Goal: Task Accomplishment & Management: Manage account settings

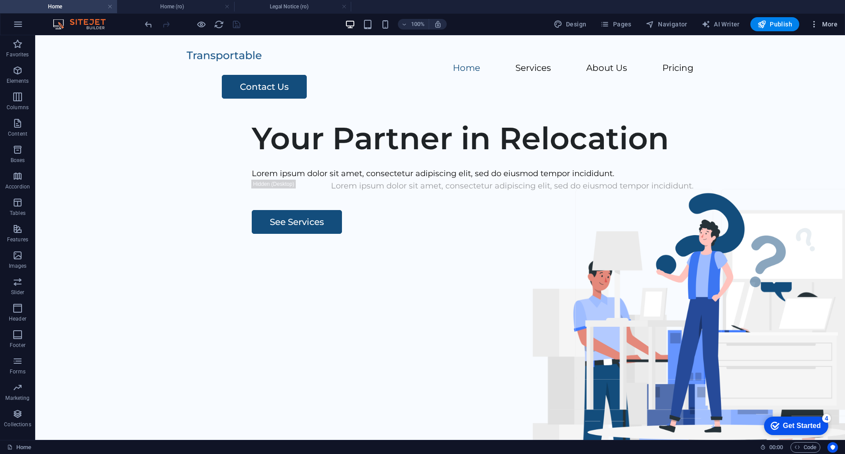
click at [814, 30] on button "More" at bounding box center [824, 24] width 35 height 14
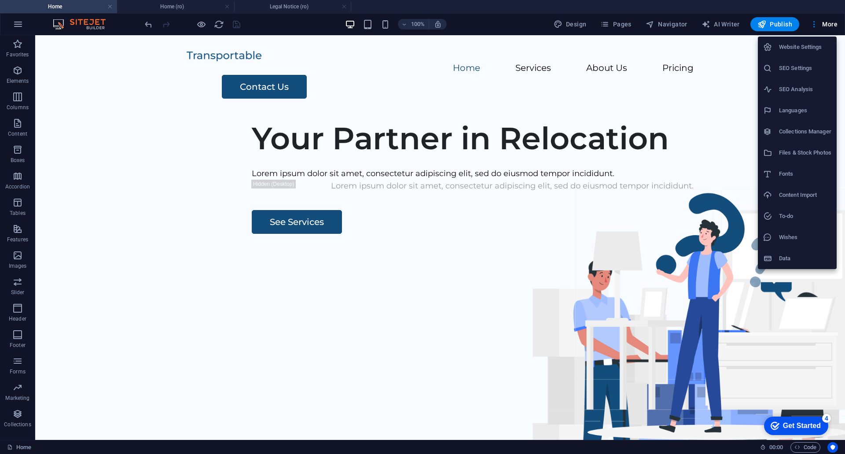
click at [814, 23] on div at bounding box center [422, 227] width 845 height 454
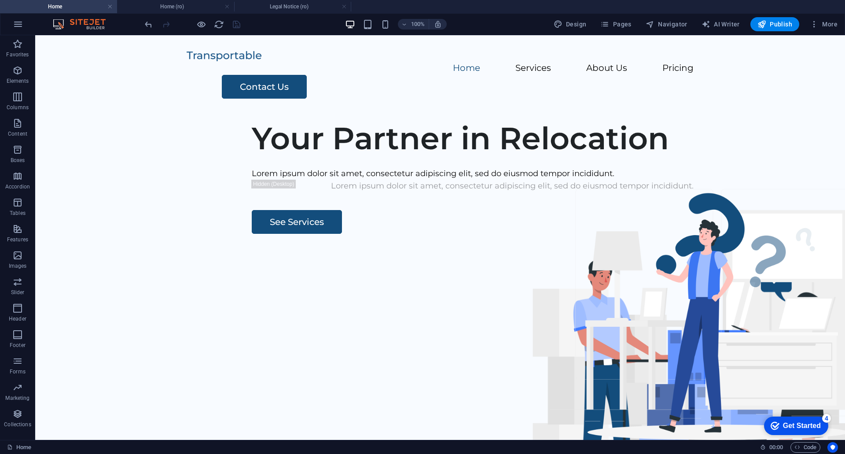
click at [814, 23] on icon "button" at bounding box center [814, 24] width 9 height 9
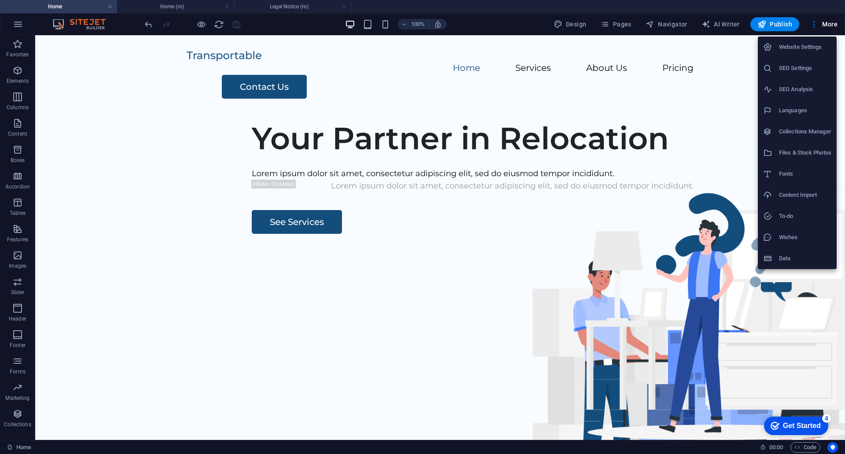
click at [791, 52] on li "Website Settings" at bounding box center [797, 47] width 79 height 21
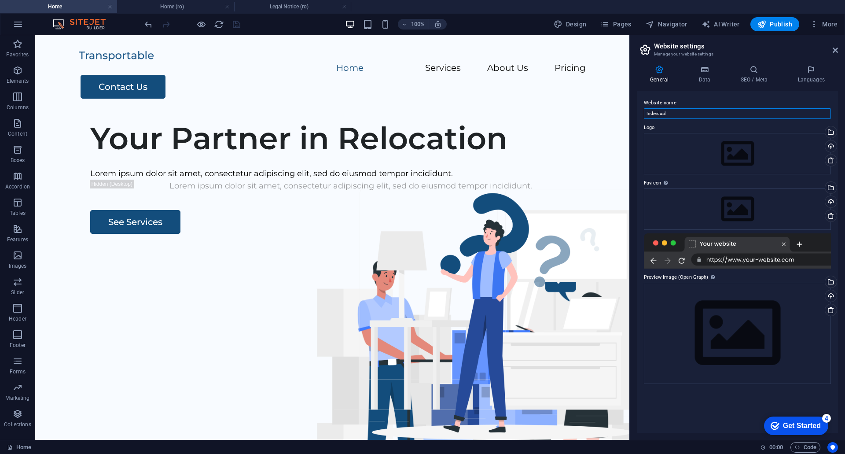
drag, startPoint x: 716, startPoint y: 150, endPoint x: 629, endPoint y: 113, distance: 94.7
type input "Onilog Excellence Logistics"
click at [773, 150] on div "Drag files here, click to choose files or select files from Files or our free s…" at bounding box center [737, 153] width 187 height 41
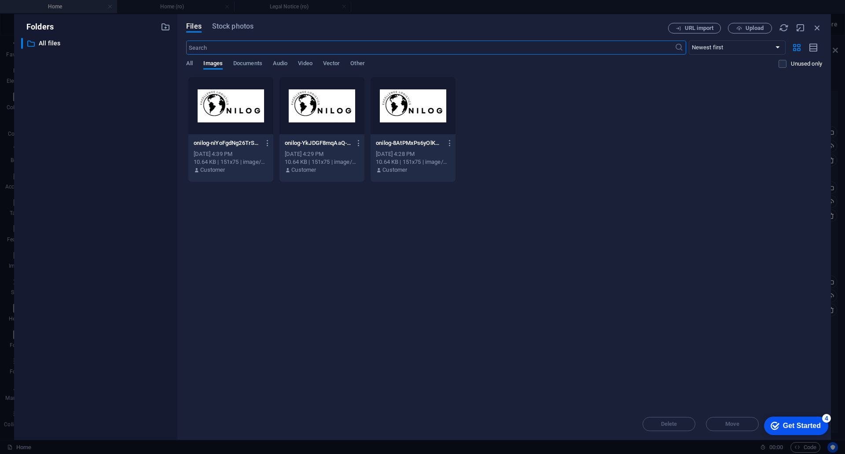
click at [234, 107] on div at bounding box center [230, 105] width 85 height 57
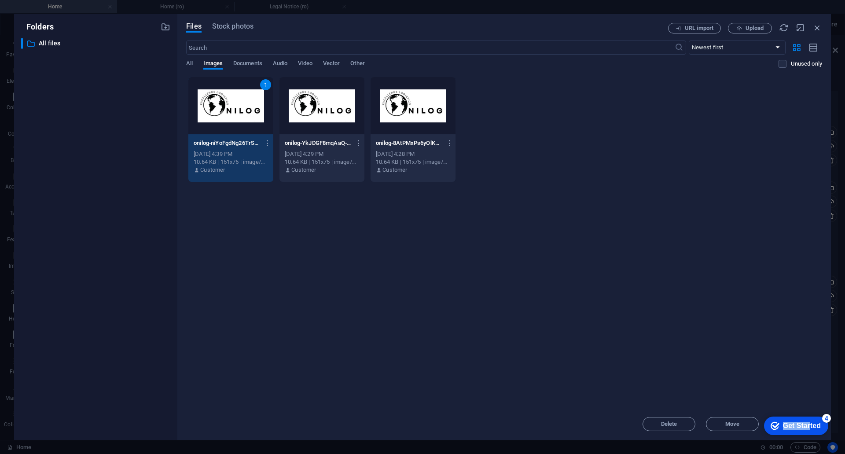
drag, startPoint x: 810, startPoint y: 423, endPoint x: 801, endPoint y: 327, distance: 96.4
click html "checkmark Get Started 4 First Steps in the Editor Let's guide you through the t…"
click at [794, 427] on div "Get Started" at bounding box center [802, 426] width 38 height 8
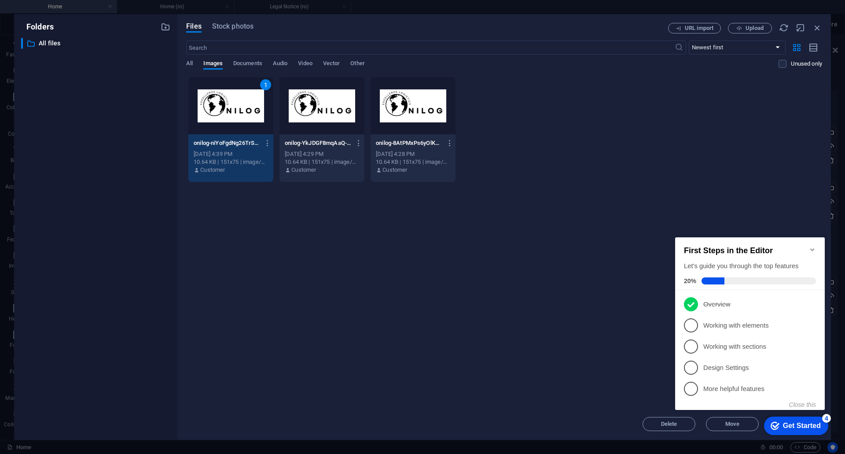
click at [794, 427] on div "Get Started" at bounding box center [802, 426] width 38 height 8
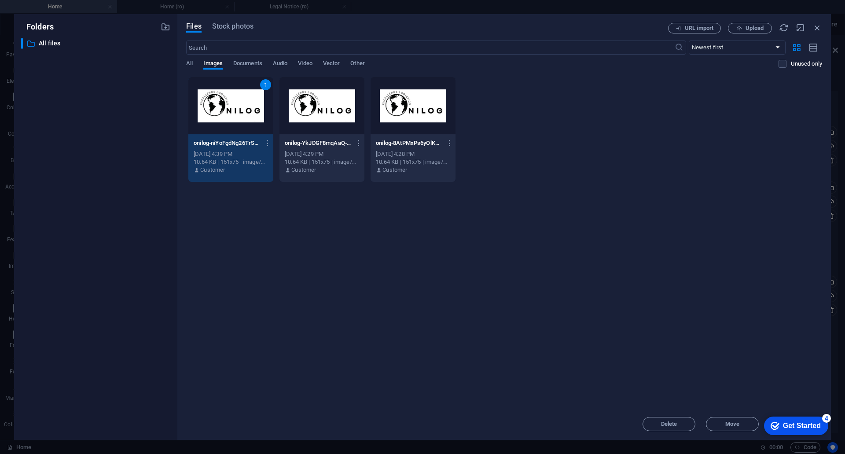
drag, startPoint x: 808, startPoint y: 419, endPoint x: 801, endPoint y: 395, distance: 24.7
click html "checkmark Get Started 4 First Steps in the Editor Let's guide you through the t…"
click at [826, 417] on div "4" at bounding box center [827, 418] width 9 height 9
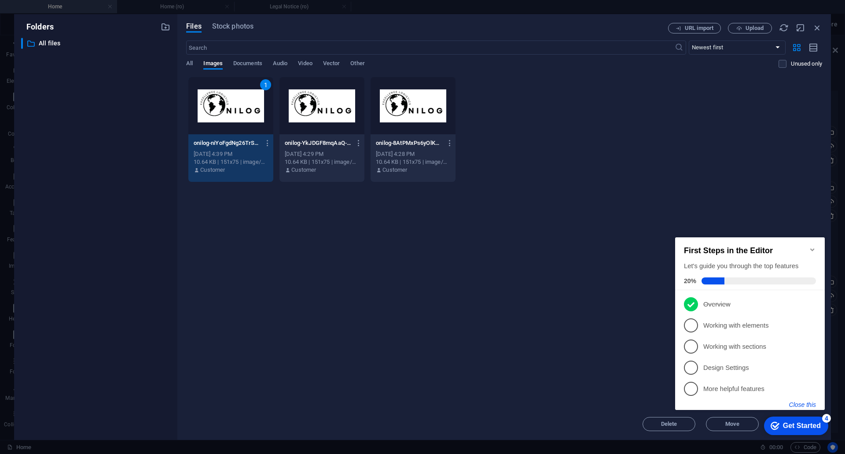
click at [811, 406] on button "Close this" at bounding box center [803, 404] width 27 height 7
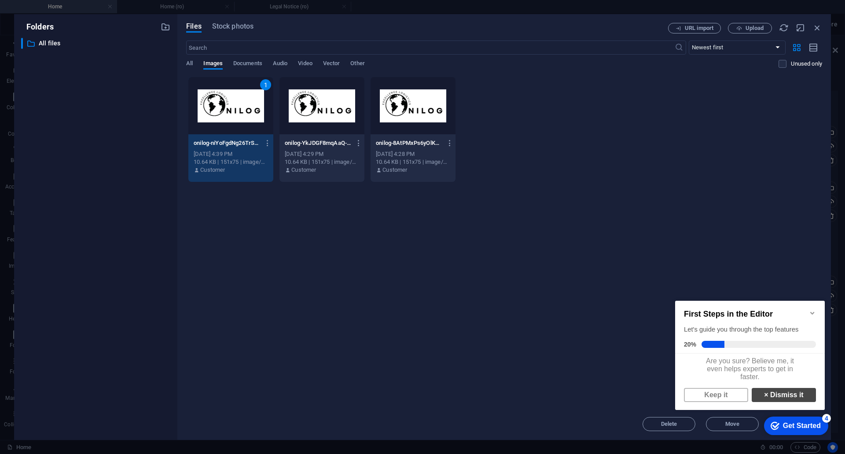
click at [795, 400] on link "× Dismiss it" at bounding box center [784, 395] width 64 height 14
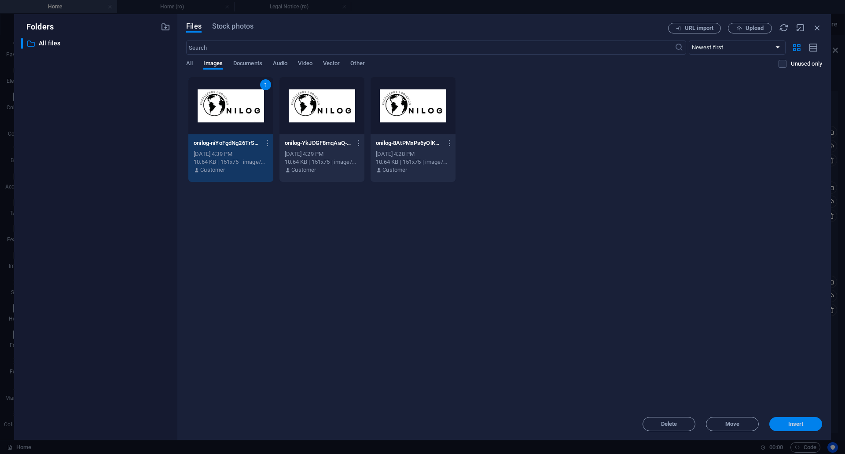
click at [801, 425] on span "Insert" at bounding box center [796, 423] width 15 height 5
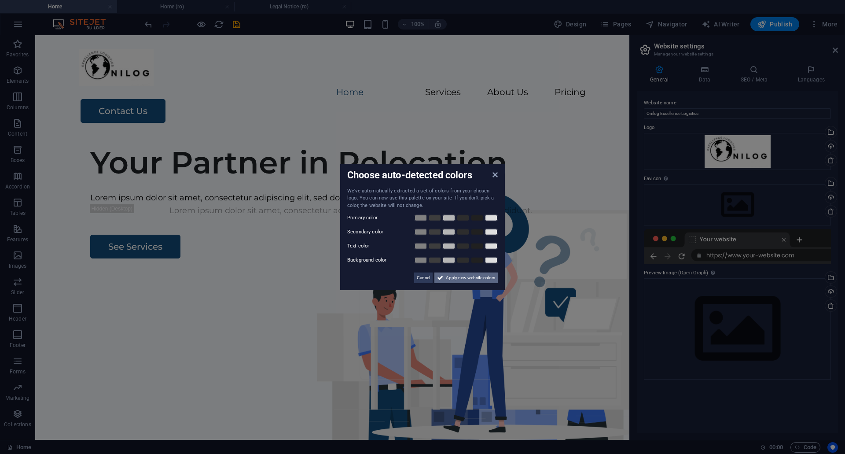
drag, startPoint x: 464, startPoint y: 277, endPoint x: 428, endPoint y: 247, distance: 46.7
click at [464, 277] on span "Apply new website colors" at bounding box center [470, 278] width 49 height 11
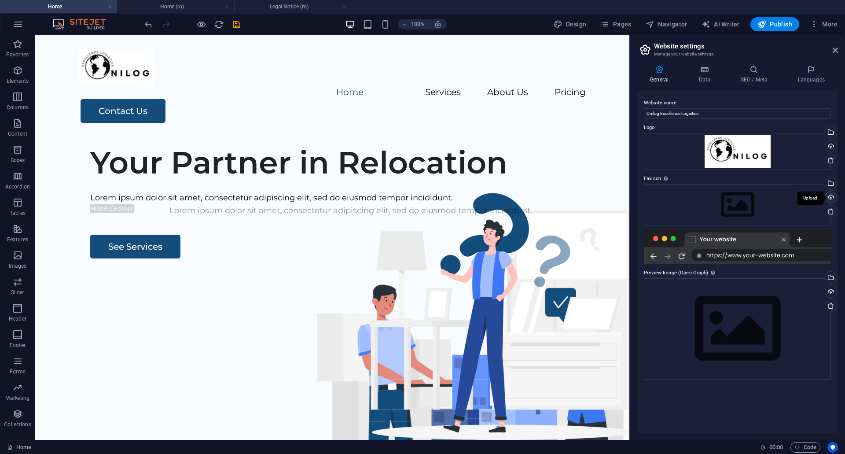
click at [831, 199] on div "Upload" at bounding box center [830, 198] width 13 height 13
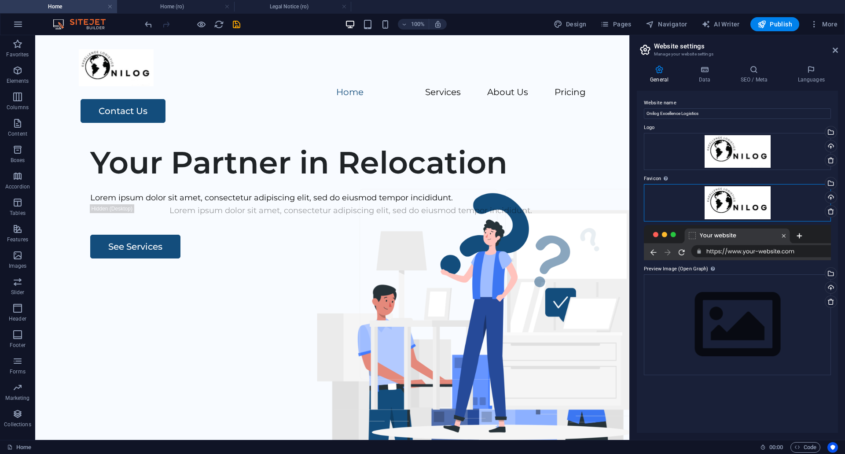
click at [747, 193] on div "Drag files here, click to choose files or select files from Files or our free s…" at bounding box center [737, 202] width 187 height 37
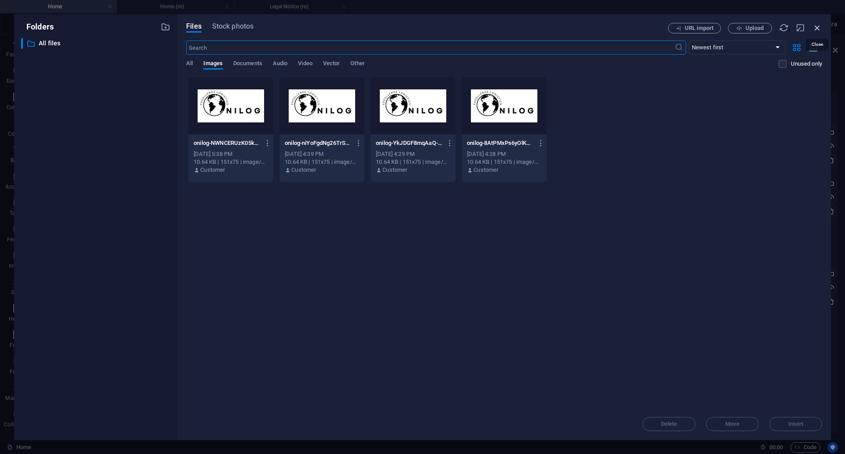
click at [818, 27] on icon "button" at bounding box center [818, 28] width 10 height 10
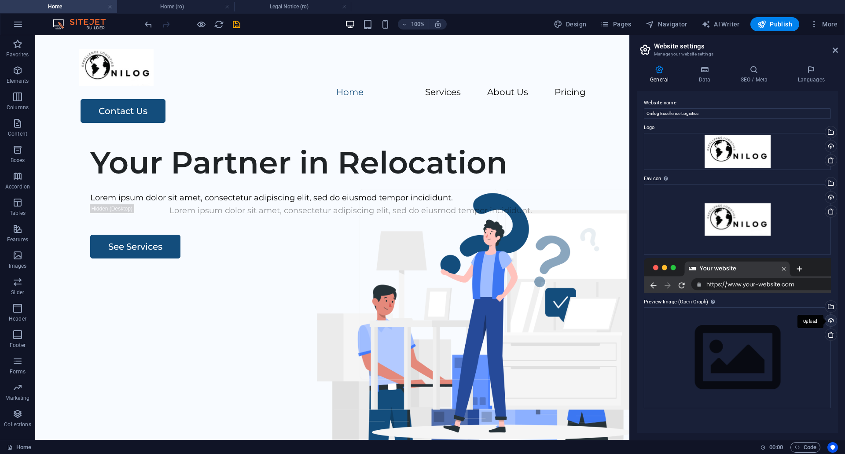
click at [830, 320] on div "Upload" at bounding box center [830, 321] width 13 height 13
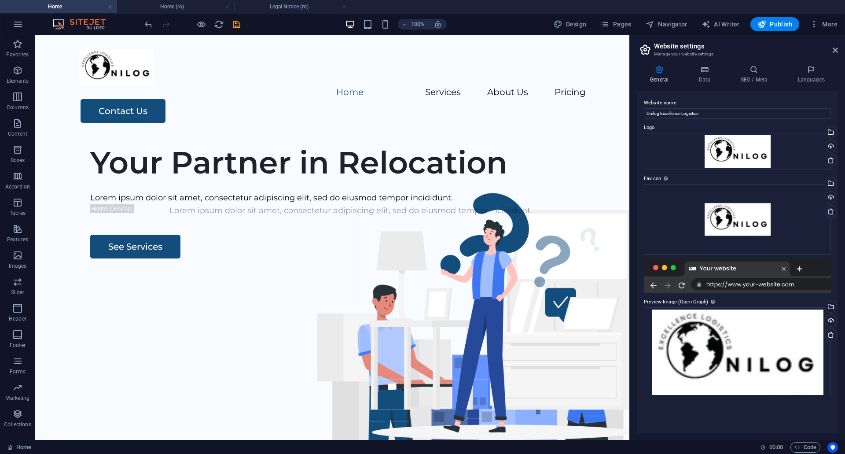
click at [725, 424] on div "Website name Onilog Excellence Logistics Logo Drag files here, click to choose …" at bounding box center [737, 262] width 201 height 342
click at [702, 70] on icon at bounding box center [705, 69] width 38 height 9
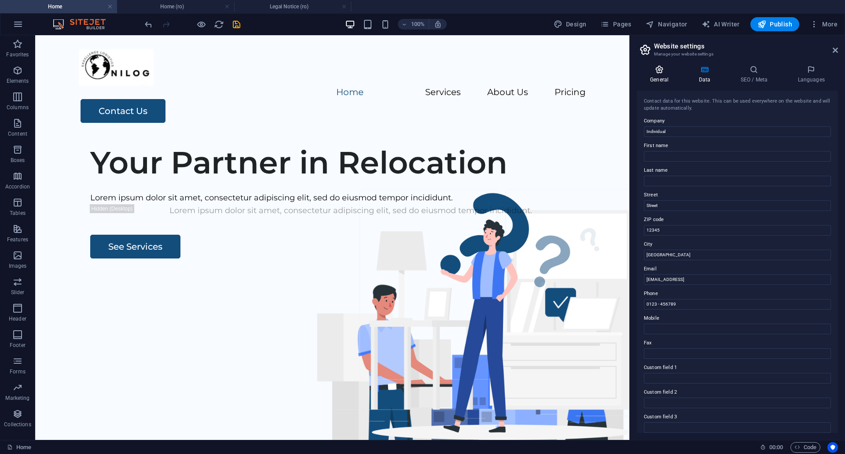
click at [655, 71] on icon at bounding box center [659, 69] width 45 height 9
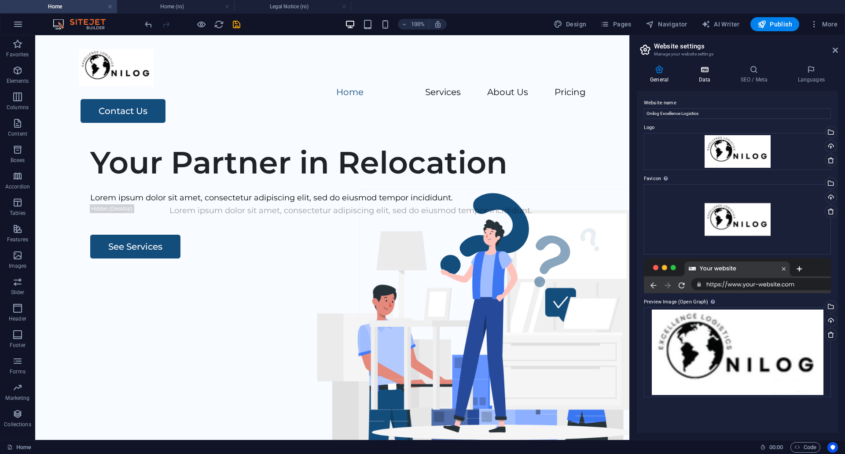
click at [706, 78] on h4 "Data" at bounding box center [707, 74] width 42 height 18
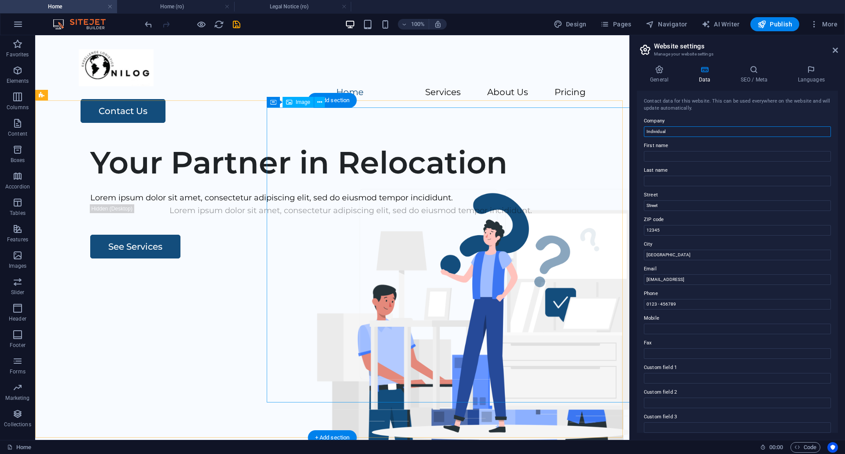
drag, startPoint x: 713, startPoint y: 166, endPoint x: 591, endPoint y: 137, distance: 125.6
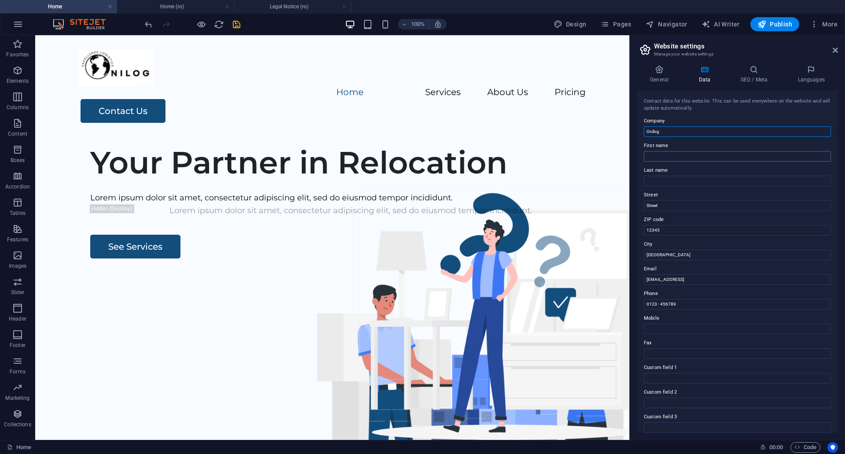
type input "Onilog"
click at [743, 159] on input "First name" at bounding box center [737, 156] width 187 height 11
type input "[PERSON_NAME]"
type input "Oniuc"
drag, startPoint x: 669, startPoint y: 206, endPoint x: 641, endPoint y: 206, distance: 27.7
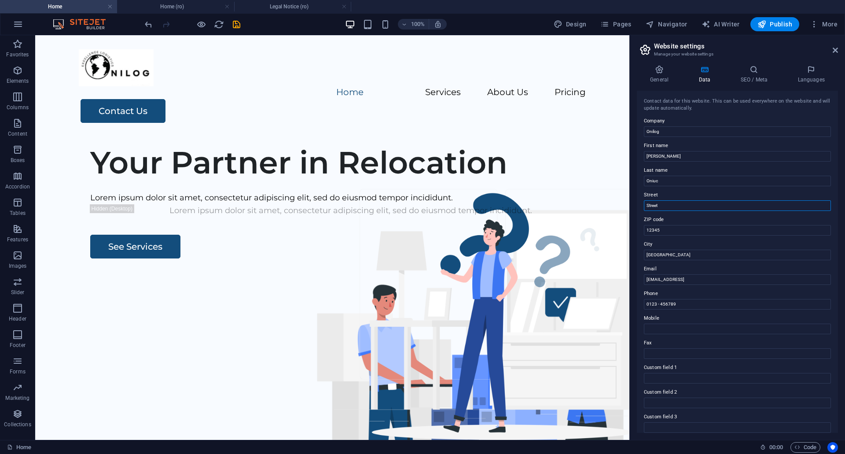
click at [641, 206] on div "Contact data for this website. This can be used everywhere on the website and w…" at bounding box center [737, 262] width 201 height 342
paste input "Diamantului"
type input "Diamantului"
drag, startPoint x: 666, startPoint y: 230, endPoint x: 634, endPoint y: 232, distance: 32.2
click at [634, 232] on div "General Data SEO / Meta Languages Website name Onilog Excellence Logistics Logo…" at bounding box center [737, 249] width 215 height 382
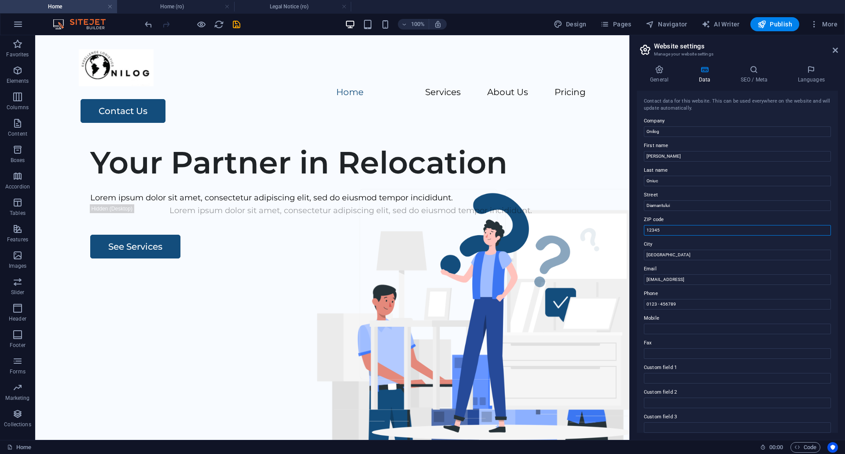
paste input "07702"
type input "077025"
click at [669, 257] on input "[GEOGRAPHIC_DATA]" at bounding box center [737, 255] width 187 height 11
drag, startPoint x: 707, startPoint y: 289, endPoint x: 626, endPoint y: 254, distance: 87.8
type input "Bragadiru"
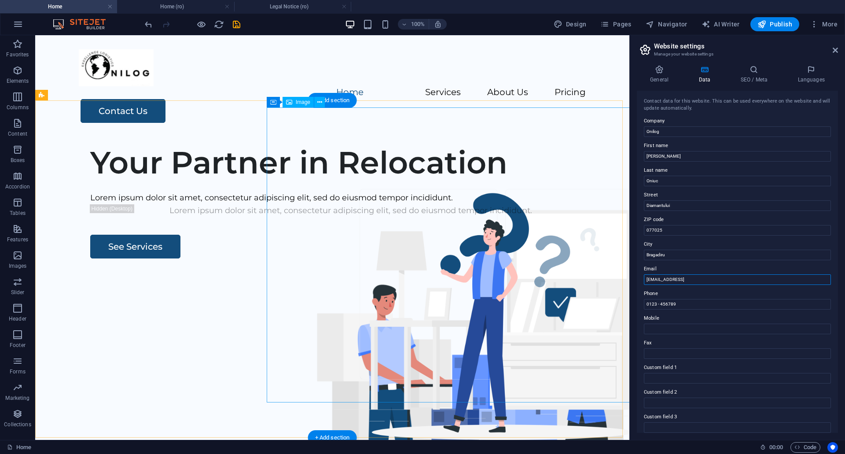
drag, startPoint x: 790, startPoint y: 314, endPoint x: 619, endPoint y: 278, distance: 175.5
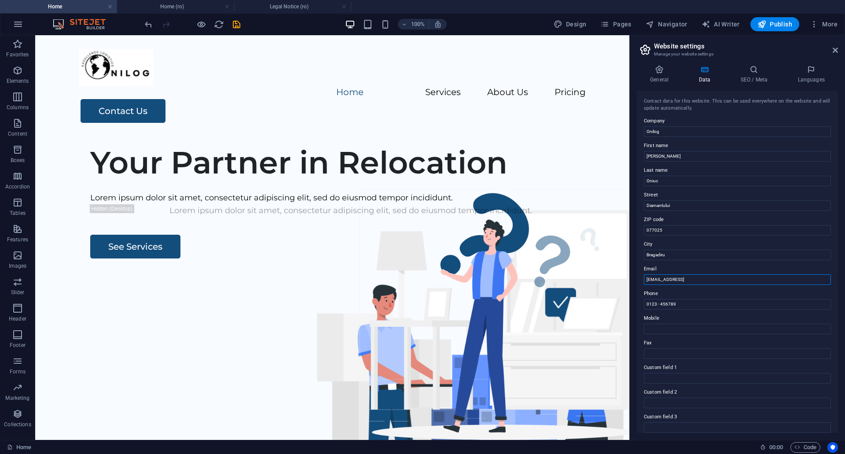
click at [751, 278] on input "[EMAIL_ADDRESS]" at bounding box center [737, 279] width 187 height 11
drag, startPoint x: 751, startPoint y: 278, endPoint x: 650, endPoint y: 276, distance: 101.3
click at [650, 276] on input "[EMAIL_ADDRESS]" at bounding box center [737, 279] width 187 height 11
type input "[EMAIL_ADDRESS][DOMAIN_NAME]"
drag, startPoint x: 683, startPoint y: 306, endPoint x: 638, endPoint y: 305, distance: 44.9
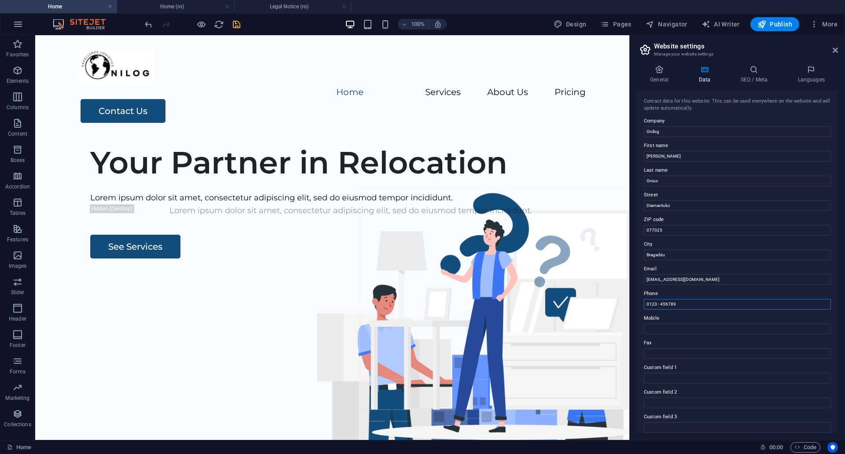
click at [638, 305] on div "Contact data for this website. This can be used everywhere on the website and w…" at bounding box center [737, 262] width 201 height 342
click at [672, 328] on input "Mobile" at bounding box center [737, 329] width 187 height 11
click at [686, 330] on input "+40730" at bounding box center [737, 329] width 187 height 11
type input "[PHONE_NUMBER]"
click at [758, 74] on h4 "SEO / Meta" at bounding box center [755, 74] width 57 height 18
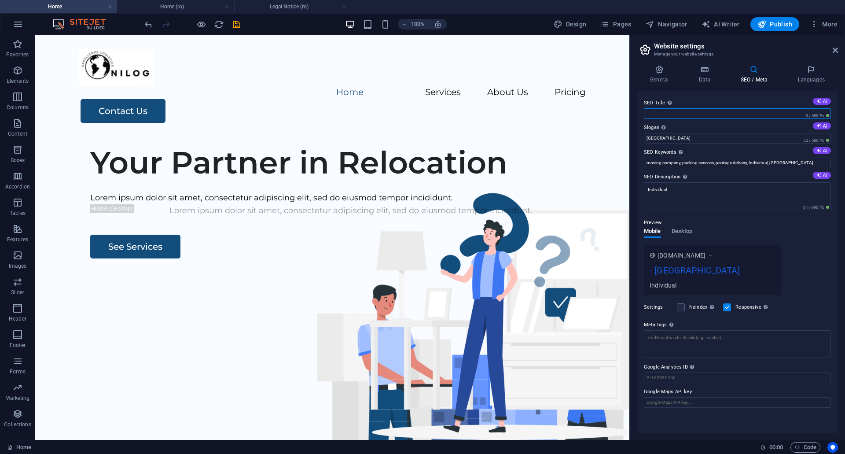
click at [738, 113] on input "SEO Title The title of your website - make it something that stands out in sear…" at bounding box center [737, 113] width 187 height 11
click at [658, 112] on input "SEO Title The title of your website - make it something that stands out in sear…" at bounding box center [737, 113] width 187 height 11
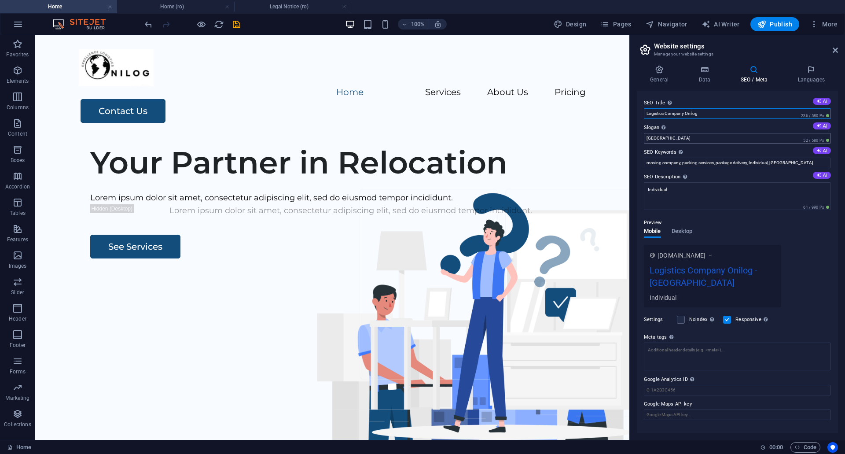
type input "Logistics Company Onilog"
drag, startPoint x: 660, startPoint y: 137, endPoint x: 640, endPoint y: 140, distance: 20.4
click at [640, 140] on div "SEO Title The title of your website - make it something that stands out in sear…" at bounding box center [737, 262] width 201 height 342
type input "Excellence Logistics"
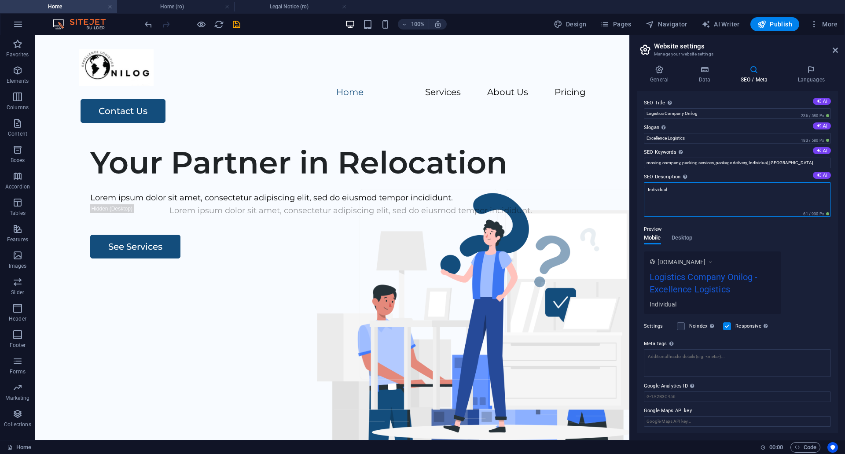
drag, startPoint x: 715, startPoint y: 224, endPoint x: 627, endPoint y: 185, distance: 96.4
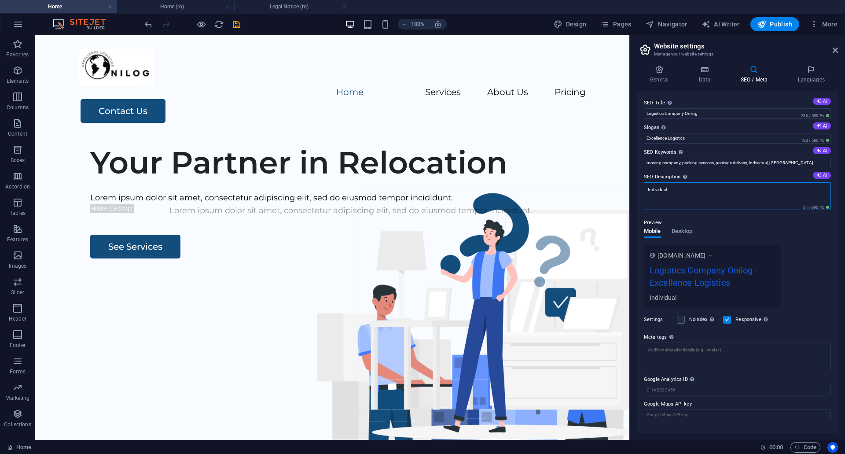
click at [679, 193] on textarea "Individual" at bounding box center [737, 196] width 187 height 28
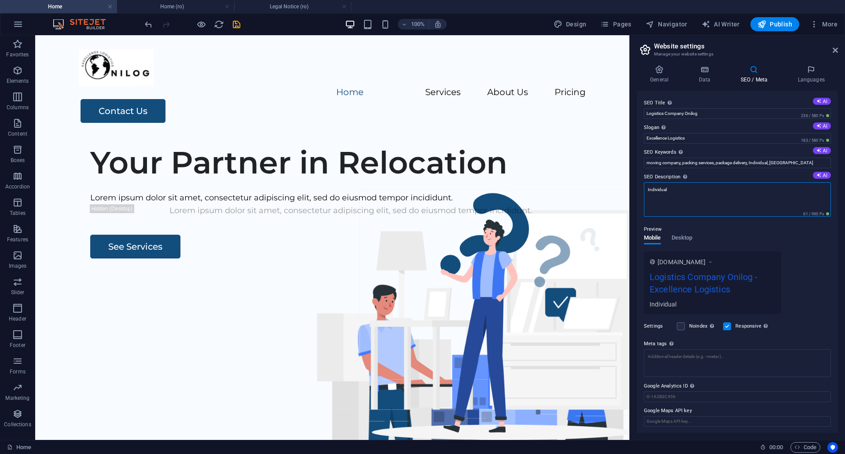
drag, startPoint x: 679, startPoint y: 191, endPoint x: 647, endPoint y: 192, distance: 32.6
click at [647, 192] on textarea "Individual" at bounding box center [737, 199] width 187 height 34
paste textarea "ONILOG SRL is a company specialized in logistics services, our motto being "Exc…"
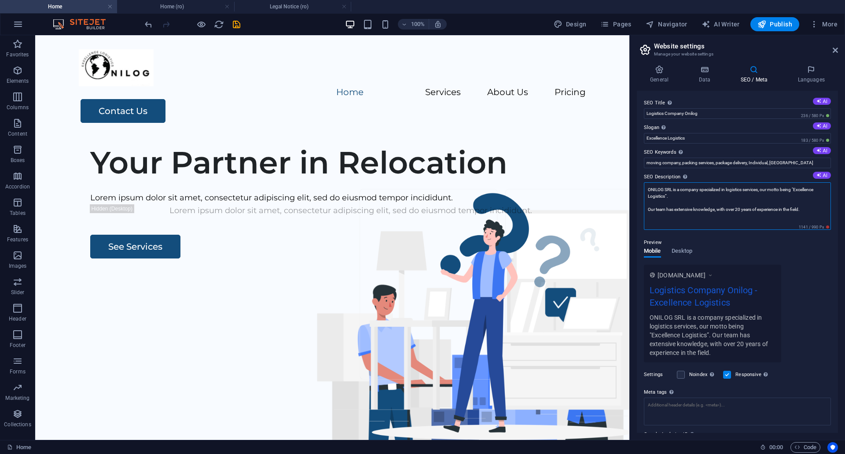
click at [671, 193] on textarea "ONILOG SRL is a company specialized in logistics services, our motto being "Exc…" at bounding box center [737, 206] width 187 height 48
click at [658, 210] on textarea "ONILOG SRL is a company specialized in logistics services, our motto being "Exc…" at bounding box center [737, 206] width 187 height 48
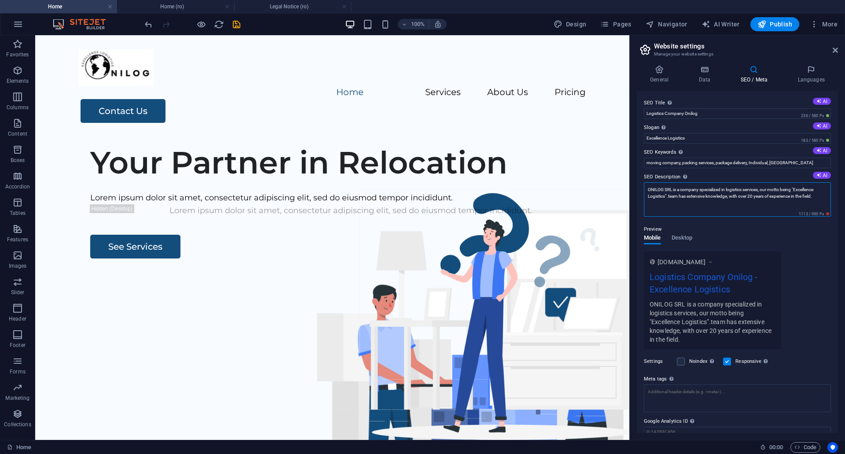
drag, startPoint x: 766, startPoint y: 190, endPoint x: 667, endPoint y: 197, distance: 98.9
click at [667, 197] on textarea "ONILOG SRL is a company specialized in logistics services, our motto being "Exc…" at bounding box center [737, 199] width 187 height 34
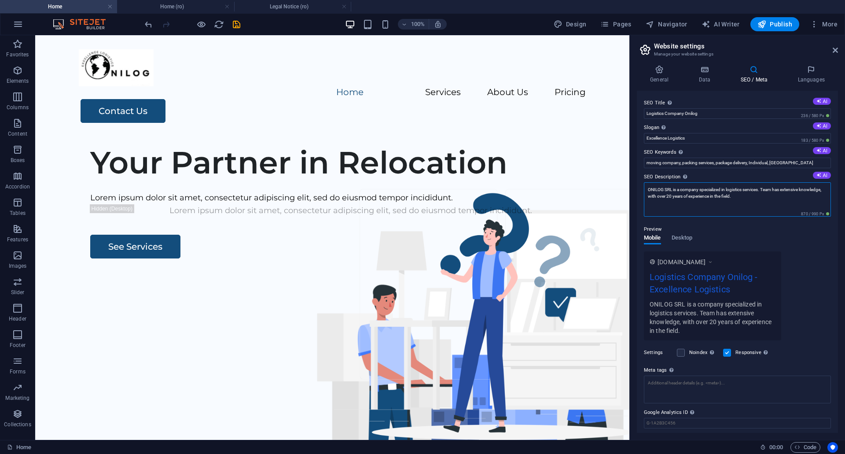
type textarea "ONILOG SRL is a company specialized in logistics services. Team has extensive k…"
click at [823, 275] on div "[DOMAIN_NAME] Logistics Company Onilog - Excellence Logistics ONILOG SRL is a c…" at bounding box center [737, 295] width 187 height 89
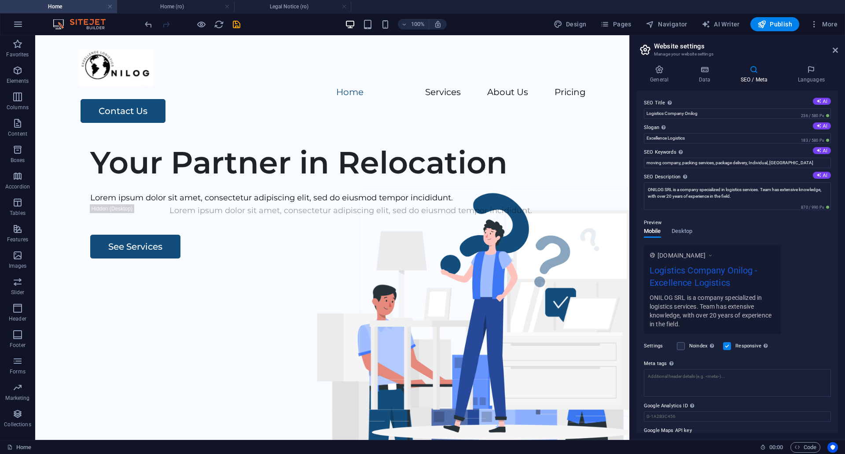
click at [824, 253] on div "[DOMAIN_NAME] Logistics Company Onilog - Excellence Logistics ONILOG SRL is a c…" at bounding box center [737, 289] width 187 height 89
click at [646, 115] on input "Logistics Company Onilog" at bounding box center [737, 113] width 187 height 11
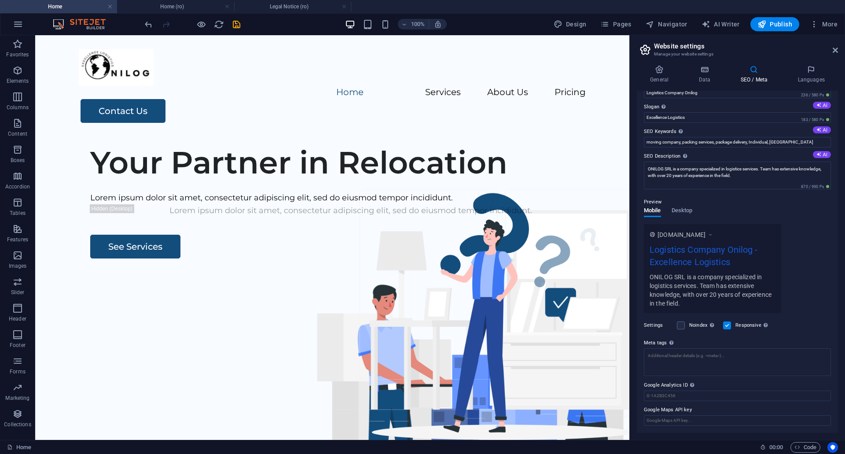
click at [818, 303] on div "[DOMAIN_NAME] Logistics Company Onilog - Excellence Logistics ONILOG SRL is a c…" at bounding box center [737, 268] width 187 height 89
click at [683, 360] on textarea "Meta tags Enter HTML code here that will be placed inside the tags of your webs…" at bounding box center [737, 362] width 187 height 28
paste textarea "<head> <title>Onilog Logistic Services | Efficient & Reliable Logistics Solutio…"
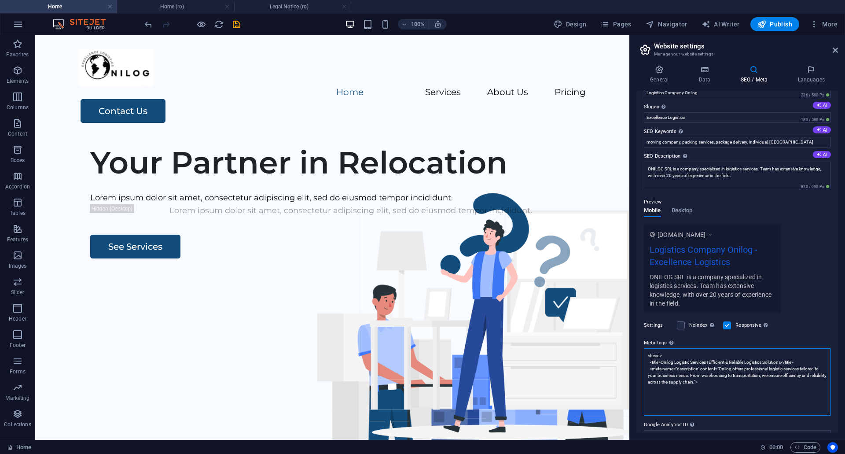
click at [650, 361] on textarea "<head> <title>Onilog Logistic Services | Efficient & Reliable Logistics Solutio…" at bounding box center [737, 381] width 187 height 67
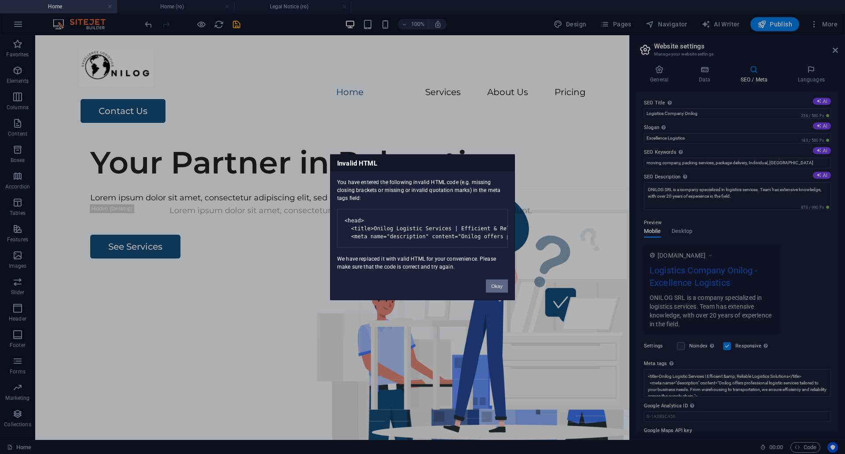
drag, startPoint x: 704, startPoint y: 113, endPoint x: 644, endPoint y: 115, distance: 59.9
click at [644, 115] on body "Individual Home Home (ro) Legal Notice (ro) Favorites Elements Columns Content …" at bounding box center [422, 227] width 845 height 454
drag, startPoint x: 502, startPoint y: 293, endPoint x: 476, endPoint y: 266, distance: 36.8
click at [502, 292] on button "Okay" at bounding box center [497, 285] width 22 height 13
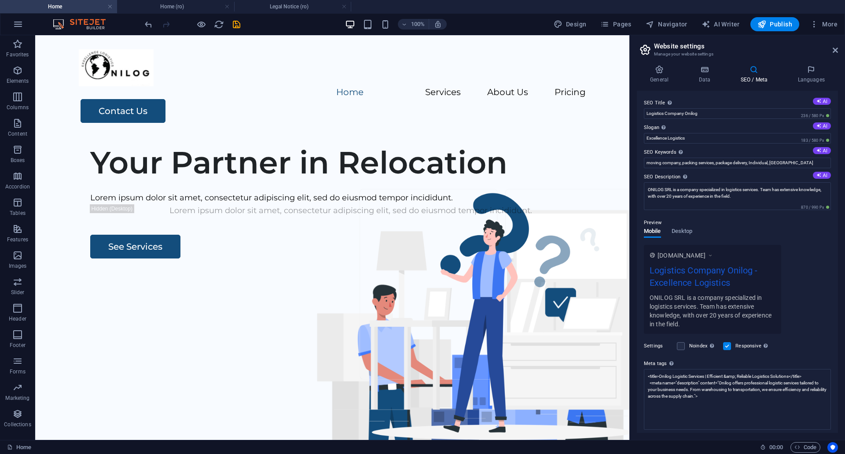
click at [813, 307] on div "[DOMAIN_NAME] Logistics Company Onilog - Excellence Logistics ONILOG SRL is a c…" at bounding box center [737, 289] width 187 height 89
click at [692, 388] on textarea "<title>Onilog Logistic Services | Efficient &amp; Reliable Logistics Solutions<…" at bounding box center [737, 383] width 187 height 28
click at [722, 402] on textarea "<title>Onilog Logistic Services | Efficient &amp; Reliable Logistics Solutions<…" at bounding box center [737, 399] width 187 height 61
paste textarea "<meta name="keywords" content="Onilog, logistic services, supply chain, transpo…"
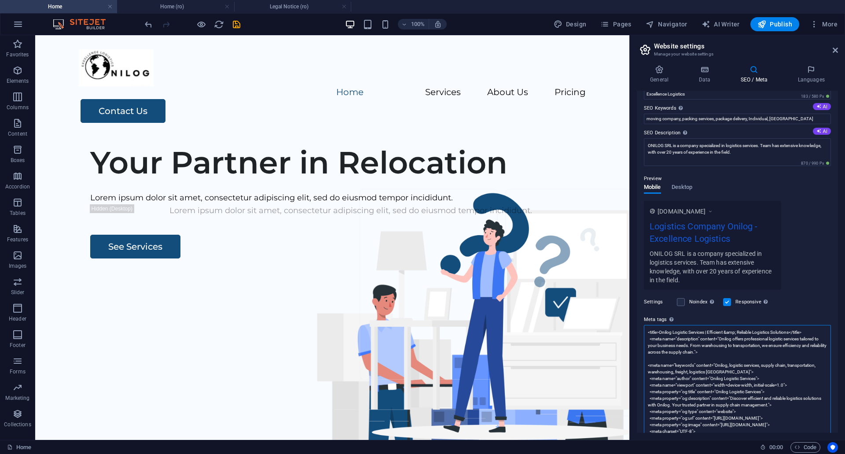
scroll to position [88, 0]
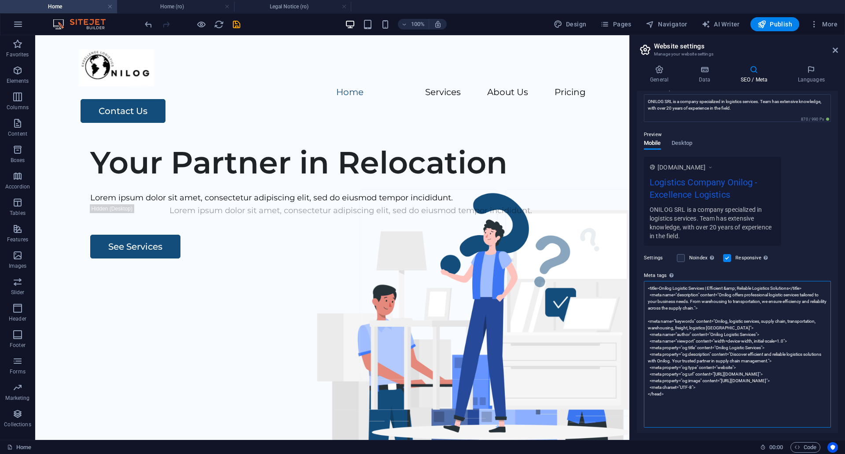
click at [734, 373] on textarea "<title>Onilog Logistic Services | Efficient &amp; Reliable Logistics Solutions<…" at bounding box center [737, 354] width 187 height 147
click at [764, 380] on textarea "<title>Onilog Logistic Services | Efficient &amp; Reliable Logistics Solutions<…" at bounding box center [737, 354] width 187 height 147
click at [771, 388] on textarea "<title>Onilog Logistic Services | Efficient &amp; Reliable Logistics Solutions<…" at bounding box center [737, 354] width 187 height 147
click at [704, 410] on textarea "<title>Onilog Logistic Services | Efficient &amp; Reliable Logistics Solutions<…" at bounding box center [737, 354] width 187 height 147
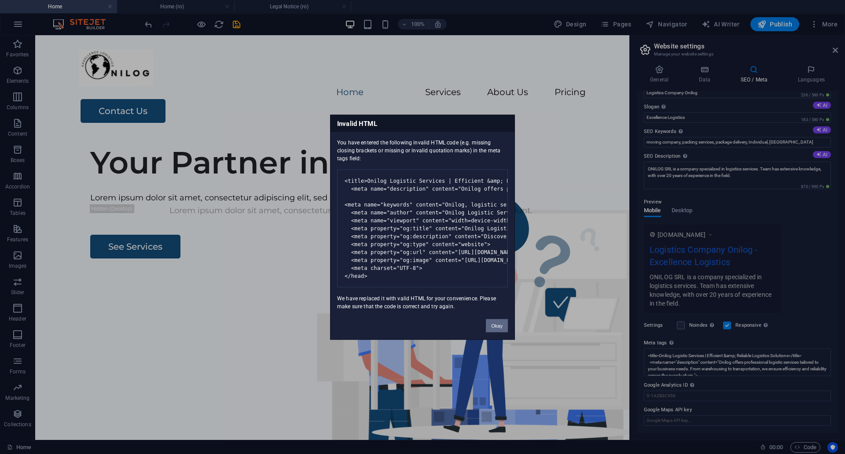
click at [800, 201] on body "Individual Home Home (ro) Legal Notice (ro) Favorites Elements Columns Content …" at bounding box center [422, 227] width 845 height 454
click at [820, 275] on div "Invalid HTML You have entered the following invalid HTML code (e.g. missing clo…" at bounding box center [422, 227] width 845 height 454
click at [650, 362] on div "Invalid HTML You have entered the following invalid HTML code (e.g. missing clo…" at bounding box center [422, 227] width 845 height 454
click at [689, 362] on div "Invalid HTML You have entered the following invalid HTML code (e.g. missing clo…" at bounding box center [422, 227] width 845 height 454
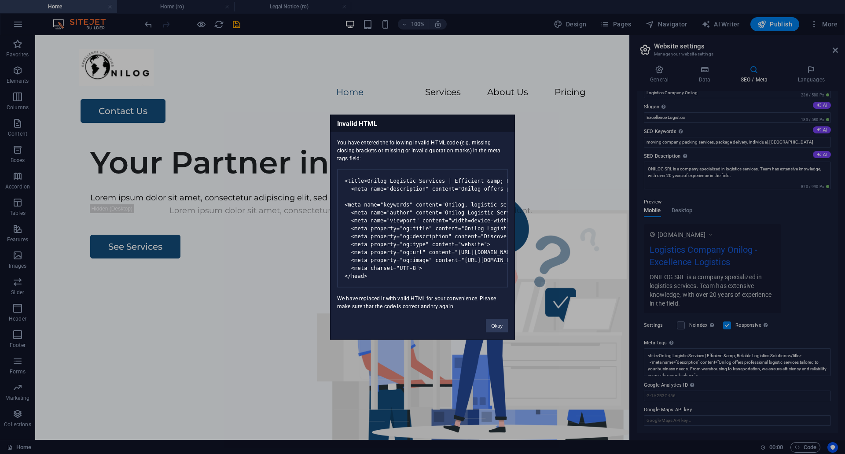
click at [684, 351] on div "Invalid HTML You have entered the following invalid HTML code (e.g. missing clo…" at bounding box center [422, 227] width 845 height 454
click at [406, 196] on pre at bounding box center [422, 228] width 171 height 118
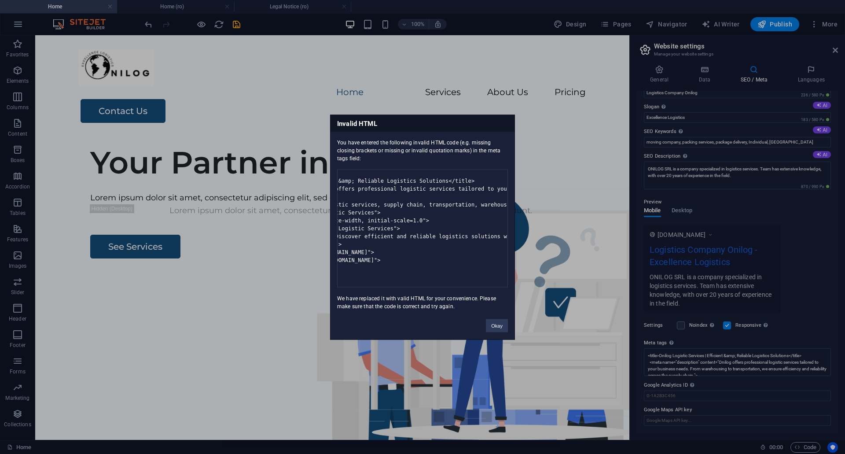
scroll to position [0, 0]
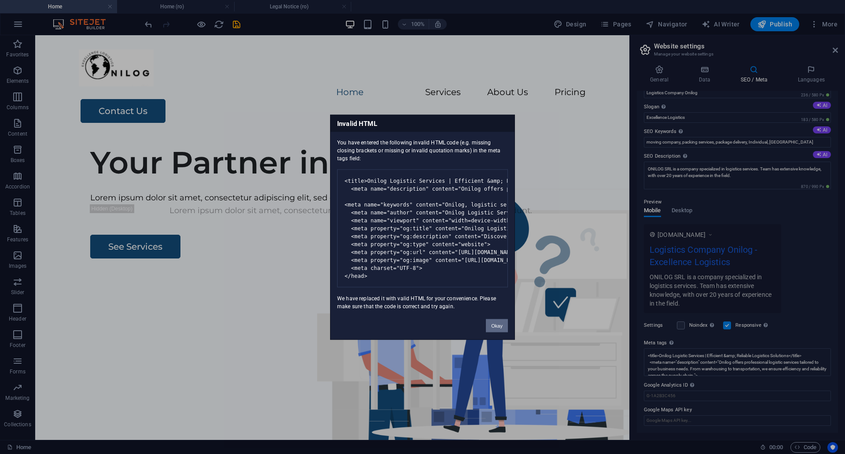
click at [500, 332] on button "Okay" at bounding box center [497, 325] width 22 height 13
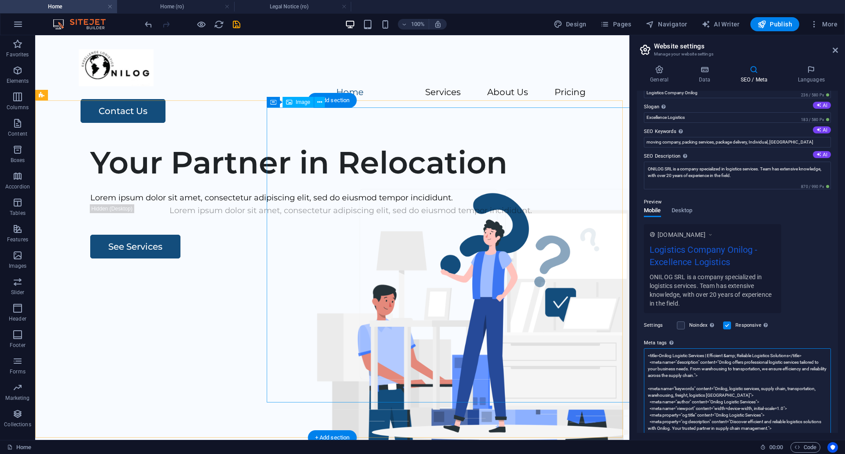
scroll to position [140, 0]
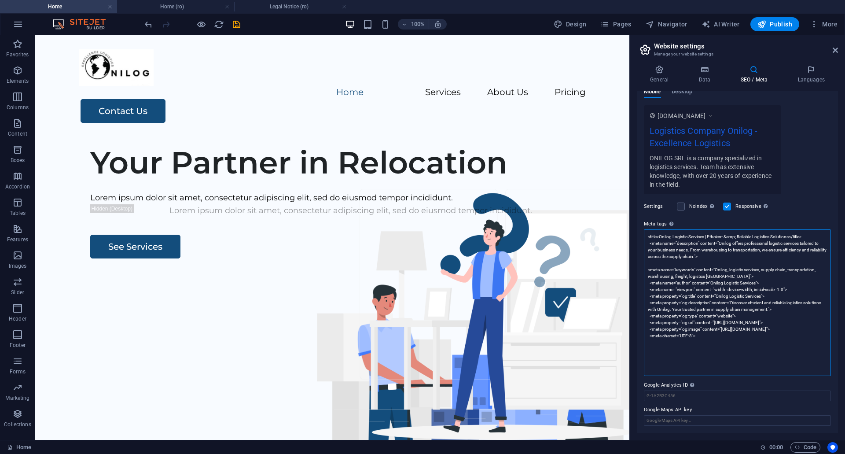
click at [659, 236] on textarea "<title>Onilog Logistic Services | Efficient &amp; Reliable Logistics Solutions<…" at bounding box center [737, 302] width 187 height 147
paste textarea "<head>"
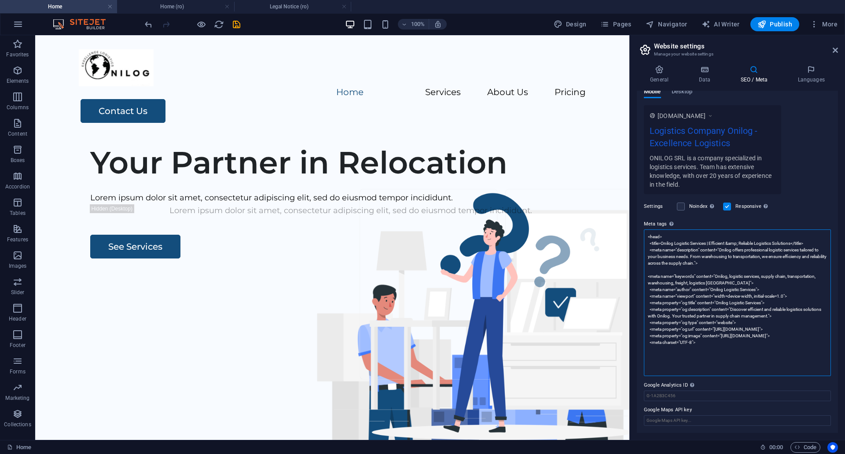
click at [723, 359] on textarea "<head> <title>Onilog Logistic Services | Efficient &amp; Reliable Logistics Sol…" at bounding box center [737, 302] width 187 height 147
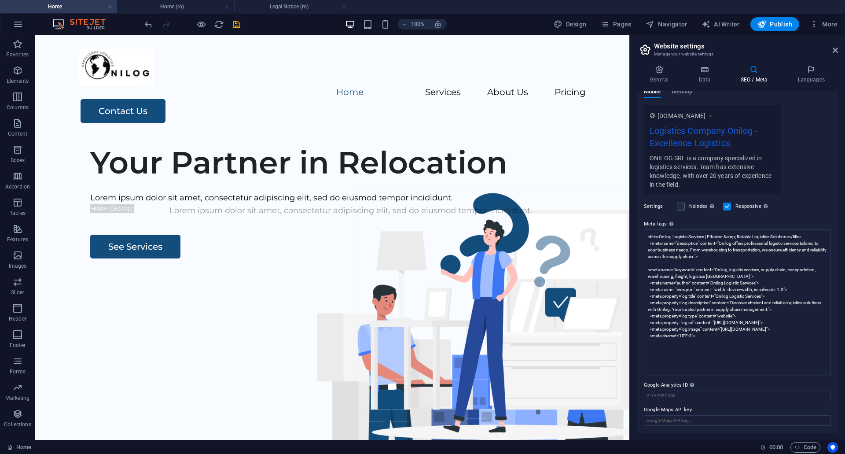
click at [822, 162] on body "Individual Home Home (ro) Legal Notice (ro) Favorites Elements Columns Content …" at bounding box center [422, 227] width 845 height 454
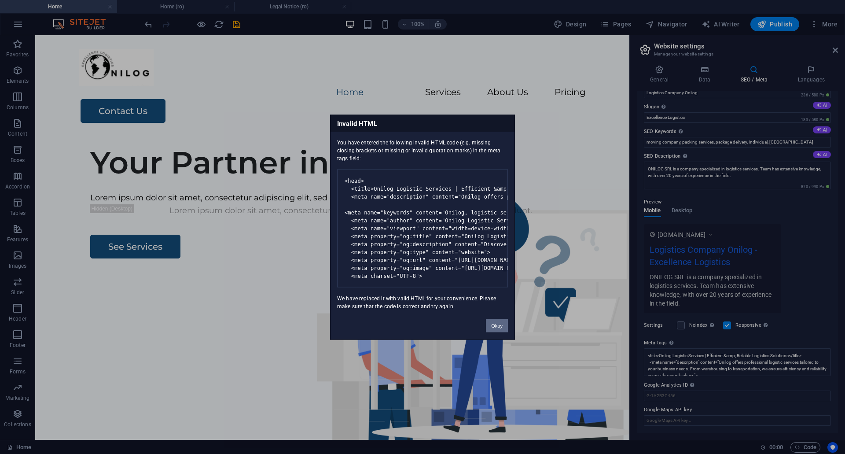
click at [503, 332] on button "Okay" at bounding box center [497, 325] width 22 height 13
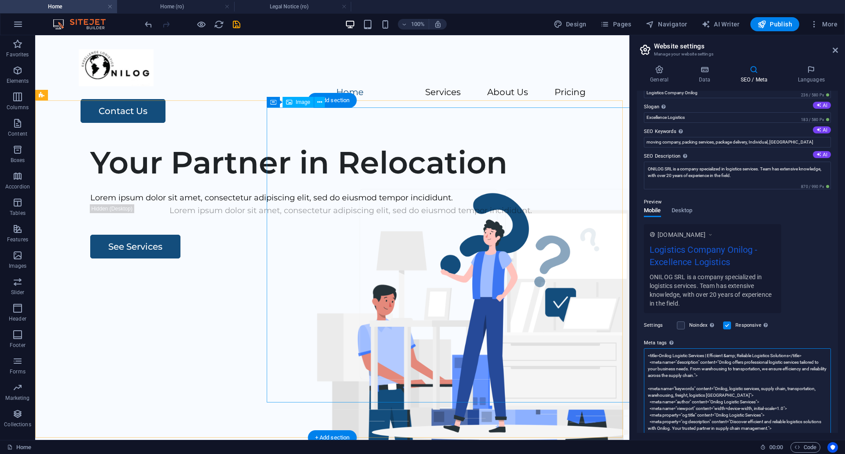
scroll to position [140, 0]
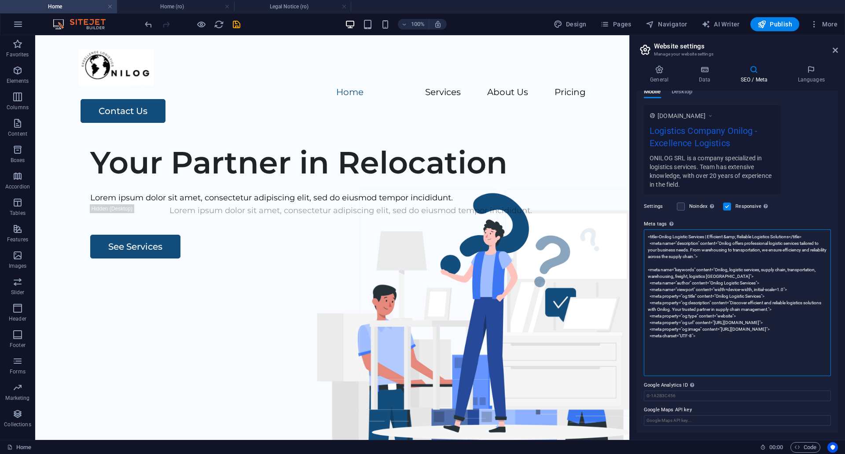
click at [685, 253] on textarea "<title>Onilog Logistic Services | Efficient &amp; Reliable Logistics Solutions<…" at bounding box center [737, 302] width 187 height 147
click at [672, 362] on textarea "<title>Onilog Logistic Services | Efficient &amp; Reliable Logistics Solutions<…" at bounding box center [737, 302] width 187 height 147
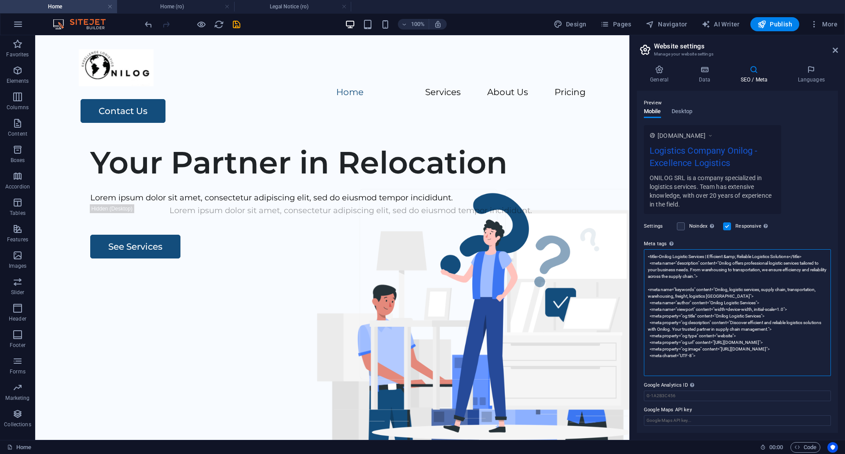
scroll to position [120, 0]
click at [651, 263] on textarea "<title>Onilog Logistic Services | Efficient &amp; Reliable Logistics Solutions<…" at bounding box center [737, 312] width 187 height 127
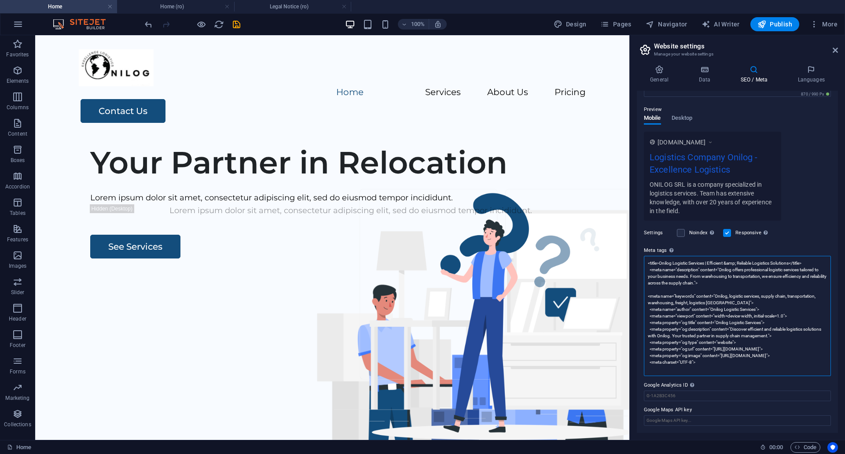
scroll to position [113, 0]
click at [651, 270] on textarea "<title>Onilog Logistic Services | Efficient &amp; Reliable Logistics Solutions<…" at bounding box center [737, 316] width 187 height 120
click at [648, 298] on textarea "<title>Onilog Logistic Services | Efficient &amp; Reliable Logistics Solutions<…" at bounding box center [737, 316] width 187 height 120
click at [651, 299] on textarea "<title>Onilog Logistic Services | Efficient &amp; Reliable Logistics Solutions<…" at bounding box center [737, 316] width 187 height 120
type textarea "<title>Onilog Logistic Services | Efficient &amp; Reliable Logistics Solutions<…"
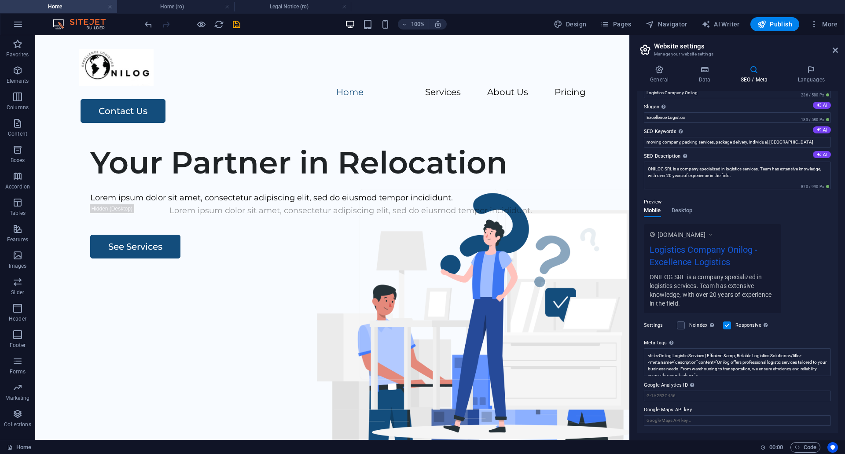
click at [816, 147] on div "SEO Title The title of your website - make it something that stands out in sear…" at bounding box center [737, 262] width 201 height 342
click at [804, 292] on div "[DOMAIN_NAME] Logistics Company Onilog - Excellence Logistics ONILOG SRL is a c…" at bounding box center [737, 268] width 187 height 89
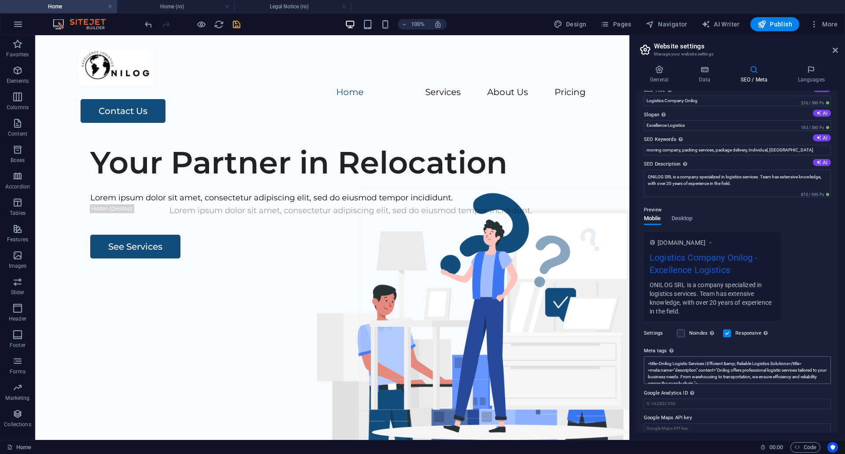
scroll to position [0, 0]
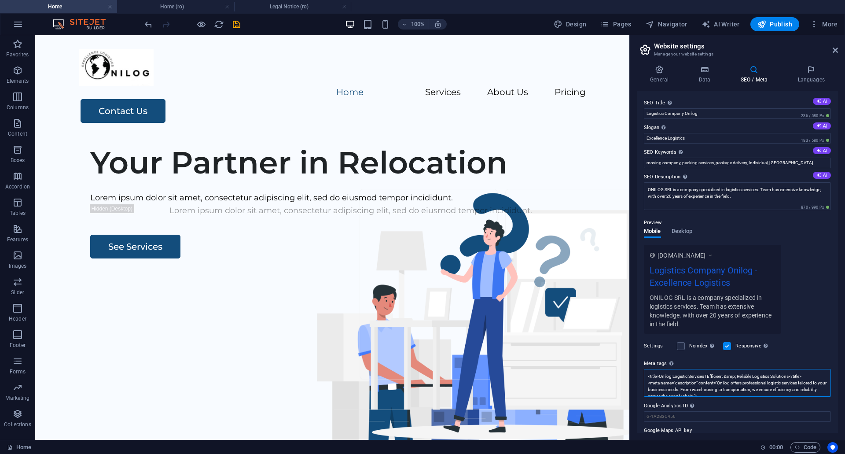
click at [769, 383] on textarea "<title>Onilog Logistic Services | Efficient &amp; Reliable Logistics Solutions<…" at bounding box center [737, 383] width 187 height 28
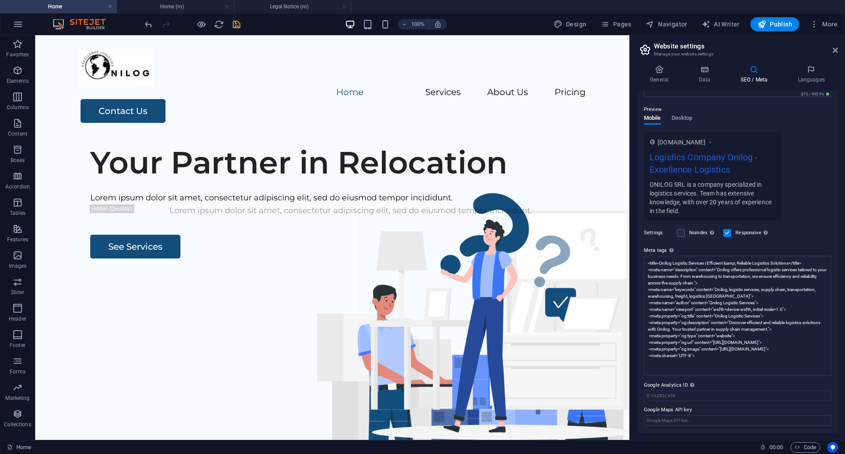
click at [731, 377] on div "SEO Title The title of your website - make it something that stands out in sear…" at bounding box center [737, 262] width 201 height 342
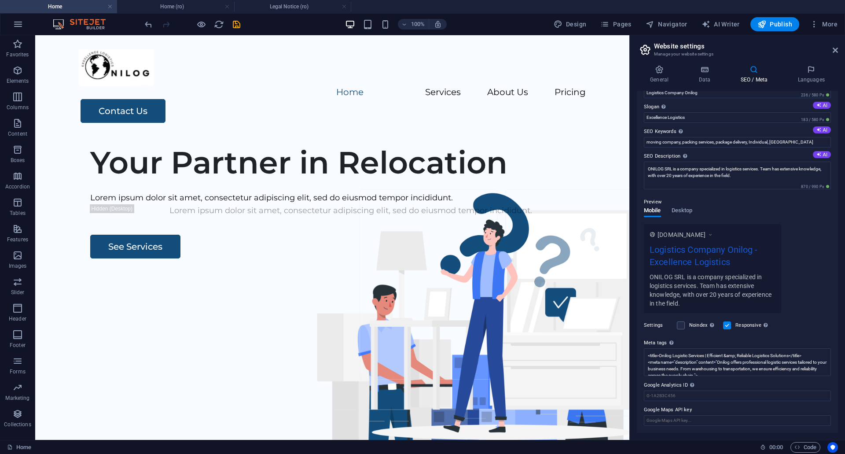
click at [821, 245] on div "[DOMAIN_NAME] Logistics Company Onilog - Excellence Logistics ONILOG SRL is a c…" at bounding box center [737, 268] width 187 height 89
click at [711, 371] on textarea "<title>Onilog Logistic Services | Efficient &amp; Reliable Logistics Solutions<…" at bounding box center [737, 362] width 187 height 28
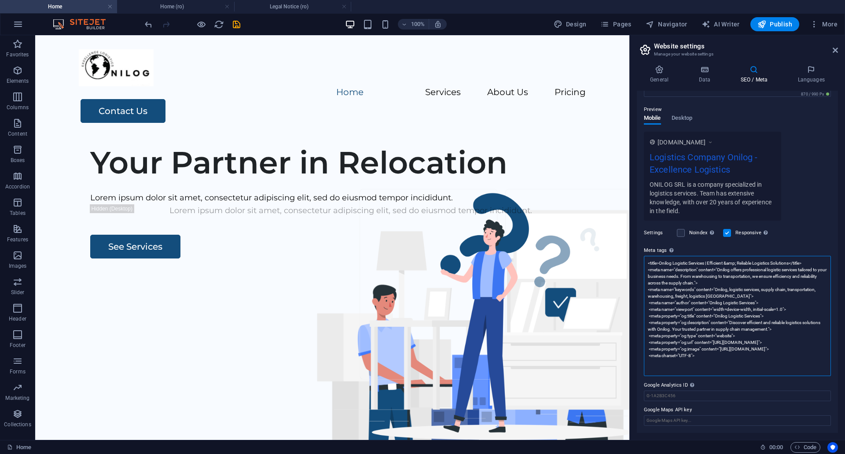
click at [672, 317] on textarea "<title>Onilog Logistic Services | Efficient &amp; Reliable Logistics Solutions<…" at bounding box center [737, 316] width 187 height 120
click at [681, 284] on textarea "<title>Onilog Logistic Services | Efficient &amp; Reliable Logistics Solutions<…" at bounding box center [737, 316] width 187 height 120
click at [743, 373] on textarea "<title>Onilog Logistic Services | Efficient &amp; Reliable Logistics Solutions<…" at bounding box center [737, 316] width 187 height 120
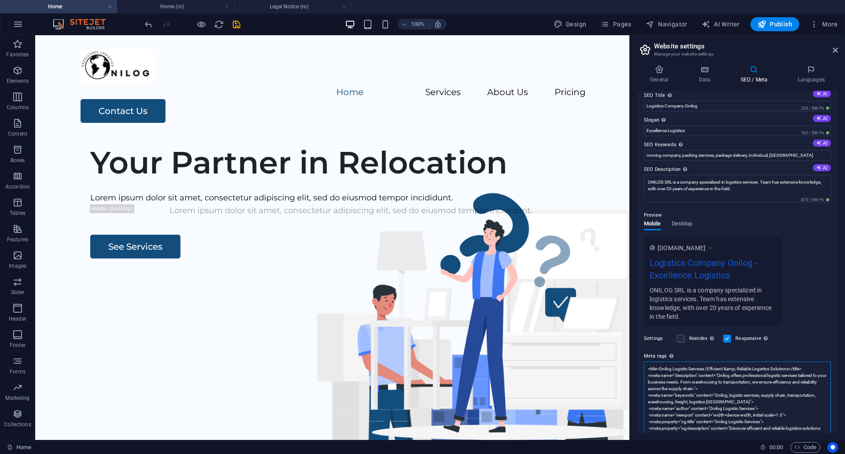
scroll to position [0, 0]
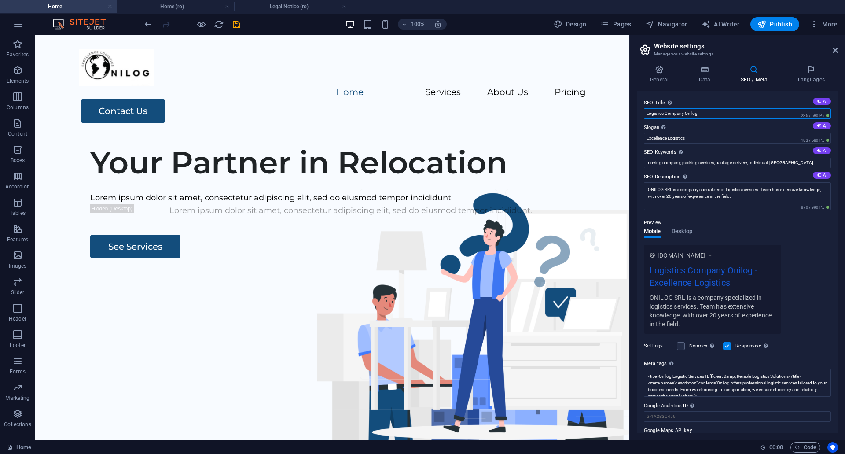
drag, startPoint x: 736, startPoint y: 148, endPoint x: 624, endPoint y: 116, distance: 116.4
type input "Onilog Logistic Services"
drag, startPoint x: 694, startPoint y: 136, endPoint x: 643, endPoint y: 138, distance: 50.7
click at [643, 138] on div "SEO Title The title of your website - make it something that stands out in sear…" at bounding box center [737, 262] width 201 height 342
click at [807, 235] on div "Preview Mobile Desktop [DOMAIN_NAME] Onilog Logistic Services - Excellence Logi…" at bounding box center [737, 271] width 187 height 123
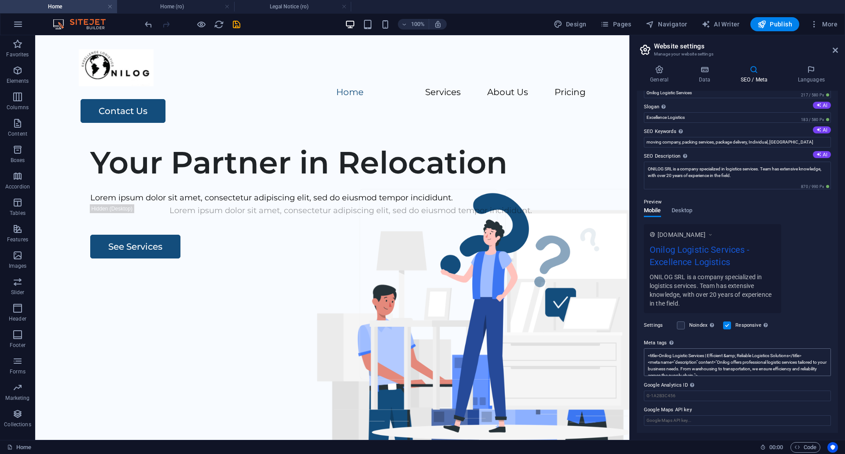
scroll to position [44, 0]
click at [809, 285] on div "[DOMAIN_NAME] Onilog Logistic Services - Excellence Logistics ONILOG SRL is a c…" at bounding box center [737, 268] width 187 height 89
drag, startPoint x: 791, startPoint y: 140, endPoint x: 633, endPoint y: 137, distance: 157.7
click at [633, 137] on div "General Data SEO / Meta Languages Website name Onilog Excellence Logistics Logo…" at bounding box center [737, 249] width 215 height 382
drag, startPoint x: 808, startPoint y: 222, endPoint x: 794, endPoint y: 215, distance: 15.6
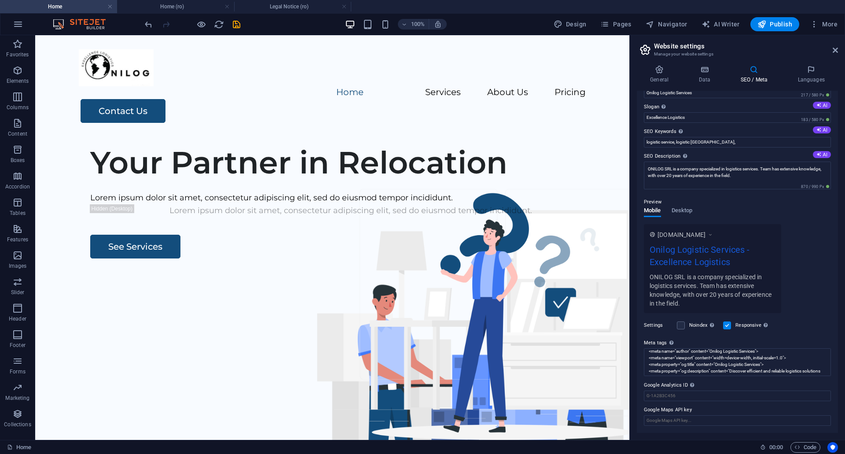
click at [808, 222] on div "Preview Mobile Desktop [DOMAIN_NAME] Onilog Logistic Services - Excellence Logi…" at bounding box center [737, 251] width 187 height 123
drag, startPoint x: 723, startPoint y: 143, endPoint x: 637, endPoint y: 145, distance: 86.4
click at [637, 145] on div "General Data SEO / Meta Languages Website name Onilog Excellence Logistics Logo…" at bounding box center [737, 249] width 215 height 382
paste input "nilog, logistic services, supply chain, transportation, warehousing, freight, l…"
click at [646, 143] on input "nilog, logistic services, supply chain, transportation, warehousing, freight, l…" at bounding box center [737, 142] width 187 height 11
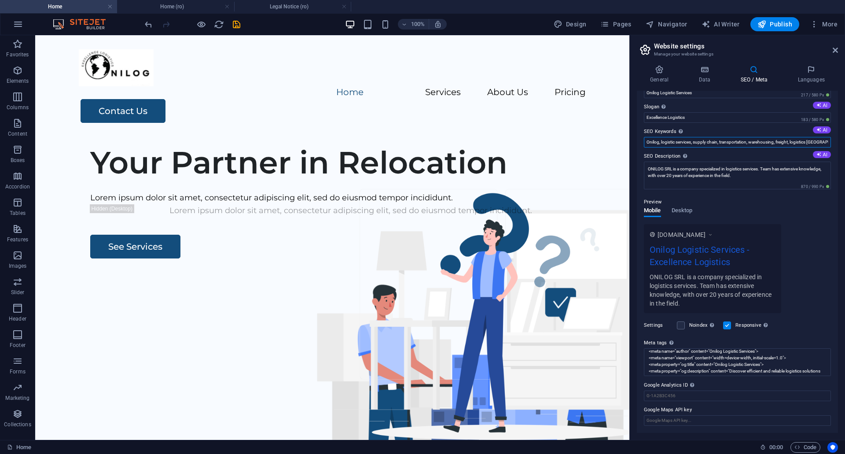
type input "Onilog, logistic services, supply chain, transportation, warehousing, freight, …"
click at [818, 234] on div "[DOMAIN_NAME] Onilog Logistic Services - Excellence Logistics ONILOG SRL is a c…" at bounding box center [737, 268] width 187 height 89
click at [821, 294] on div "[DOMAIN_NAME] Onilog Logistic Services - Excellence Logistics ONILOG SRL is a c…" at bounding box center [737, 268] width 187 height 89
click at [487, 18] on div "100% Design Pages Navigator AI Writer Publish More" at bounding box center [492, 24] width 698 height 14
drag, startPoint x: 233, startPoint y: 22, endPoint x: 234, endPoint y: 26, distance: 4.7
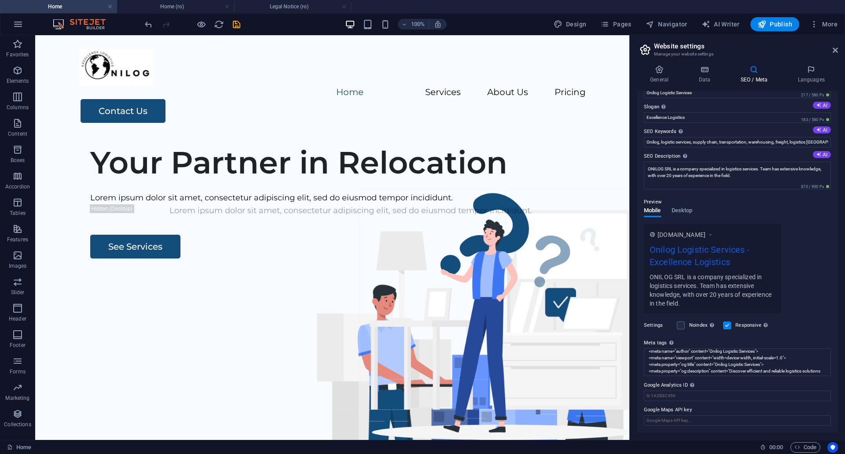
click at [233, 22] on icon "save" at bounding box center [237, 24] width 10 height 10
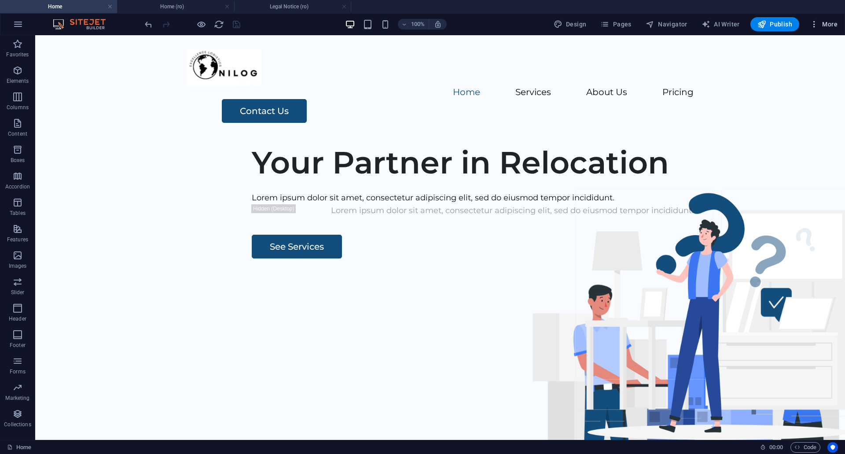
click at [816, 23] on icon "button" at bounding box center [814, 24] width 9 height 9
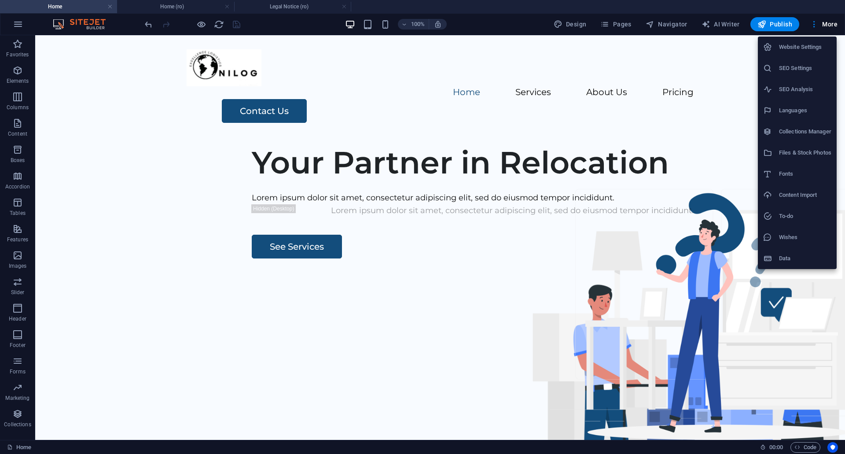
click at [802, 47] on h6 "Website Settings" at bounding box center [805, 47] width 52 height 11
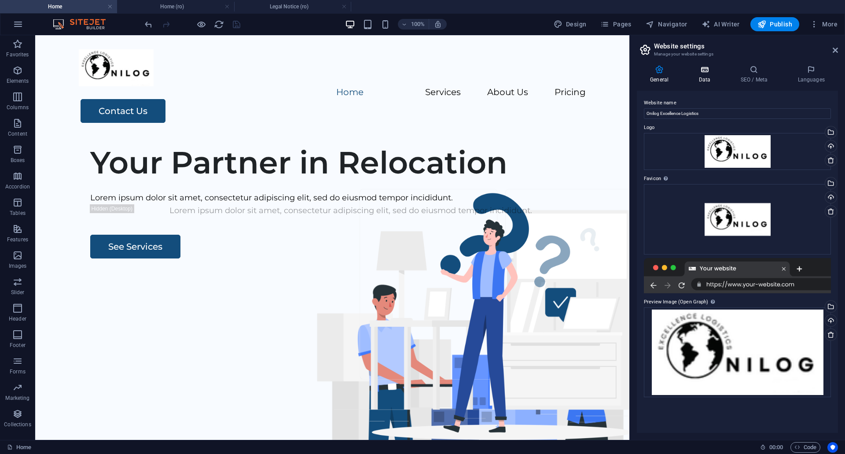
click at [698, 73] on icon at bounding box center [705, 69] width 38 height 9
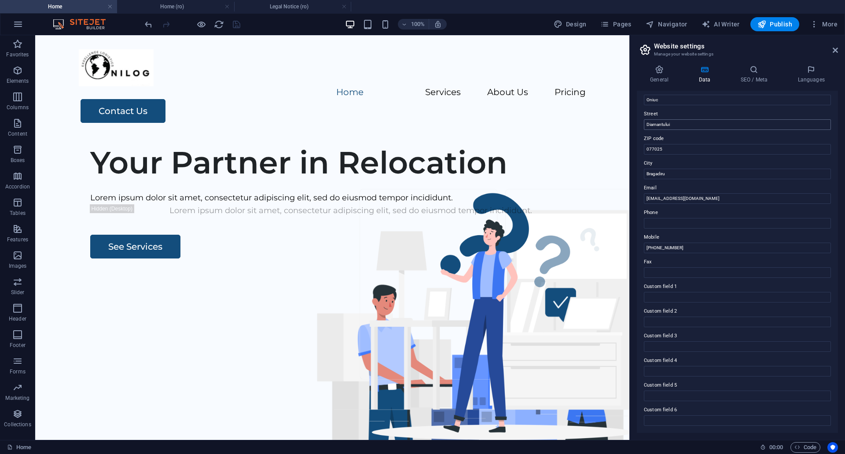
scroll to position [0, 0]
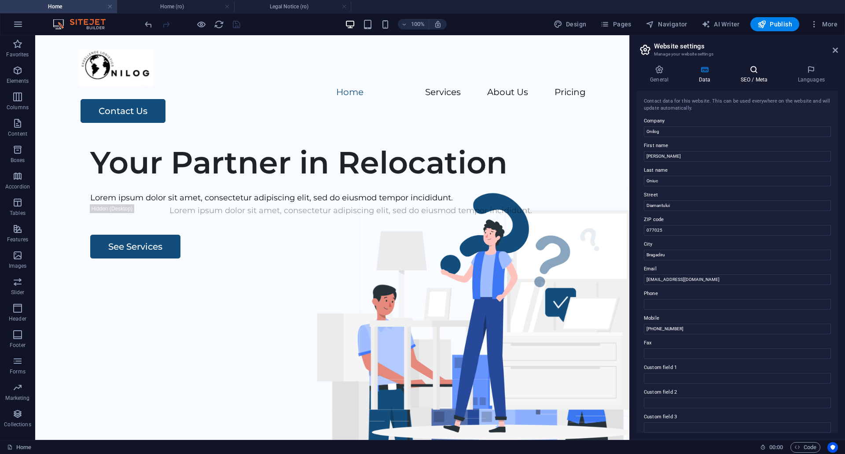
click at [756, 69] on icon at bounding box center [754, 69] width 54 height 9
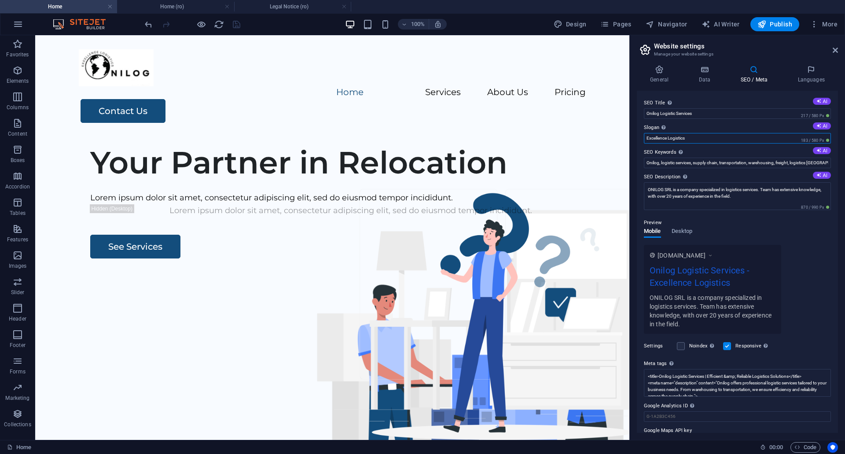
click at [695, 137] on input "Excellence Logistics" at bounding box center [737, 138] width 187 height 11
type input "Excellence Logistics Services"
click at [805, 247] on div "[DOMAIN_NAME] Onilog Logistic Services - Excellence Logistics Services ONILOG S…" at bounding box center [737, 289] width 187 height 89
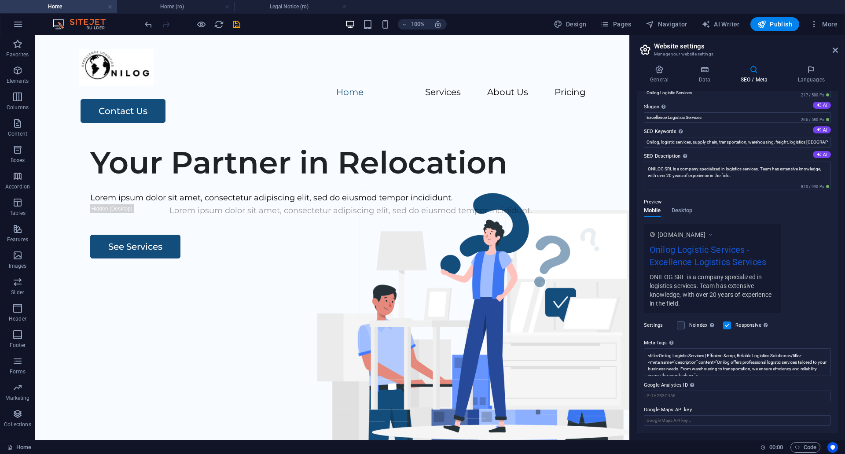
click at [823, 325] on div "Settings Noindex Instruct search engines to exclude this website from search re…" at bounding box center [737, 325] width 187 height 25
click at [811, 76] on h4 "Languages" at bounding box center [812, 74] width 54 height 18
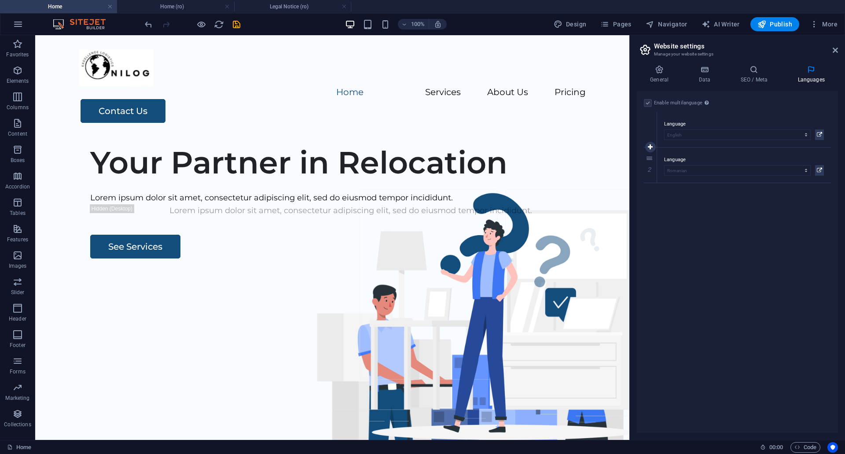
click at [651, 126] on div "1" at bounding box center [650, 129] width 13 height 35
click at [703, 76] on h4 "Data" at bounding box center [707, 74] width 42 height 18
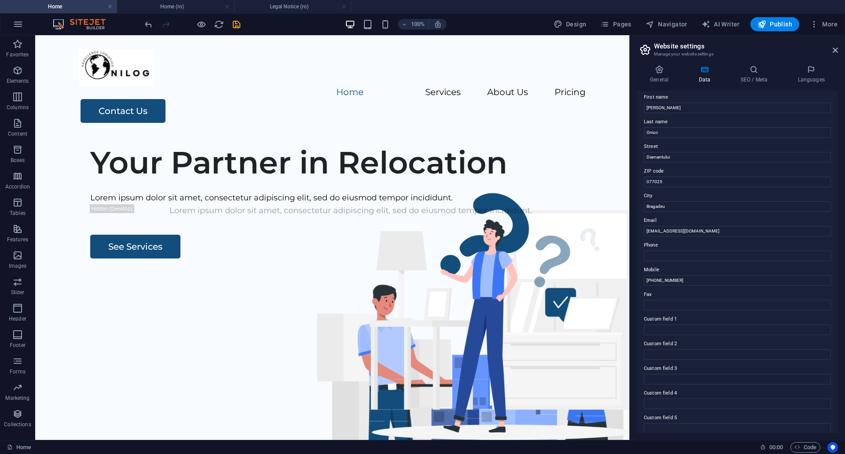
scroll to position [81, 0]
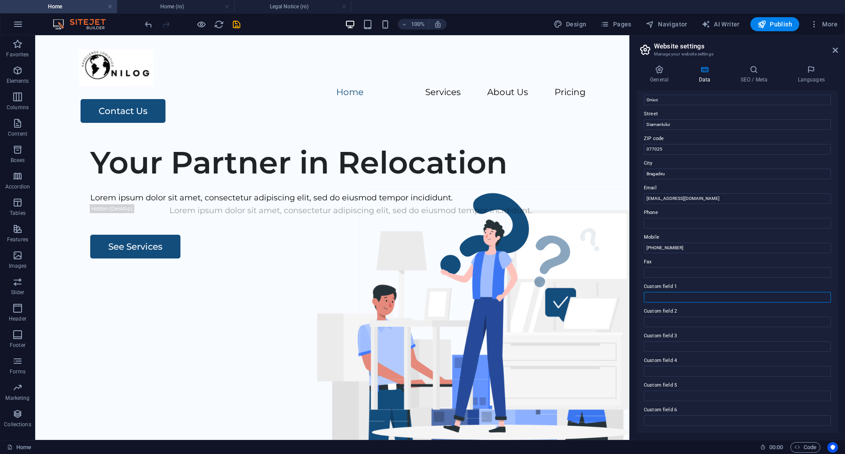
click at [666, 296] on input "Custom field 1" at bounding box center [737, 297] width 187 height 11
click at [756, 78] on h4 "SEO / Meta" at bounding box center [755, 74] width 57 height 18
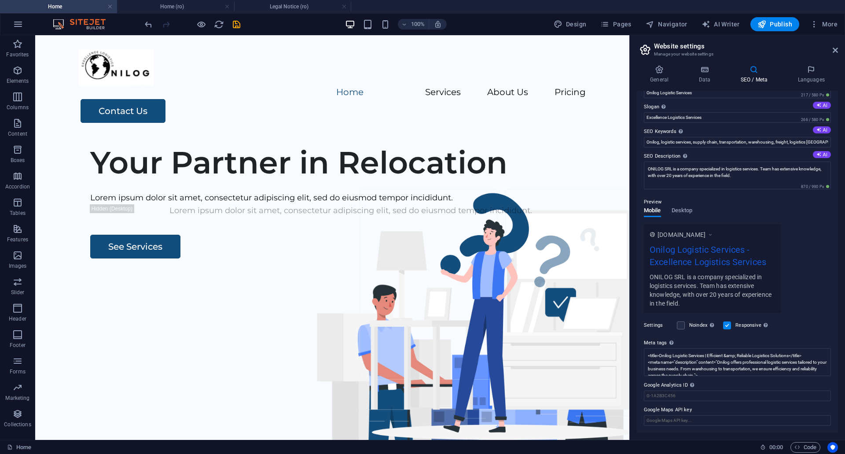
scroll to position [0, 0]
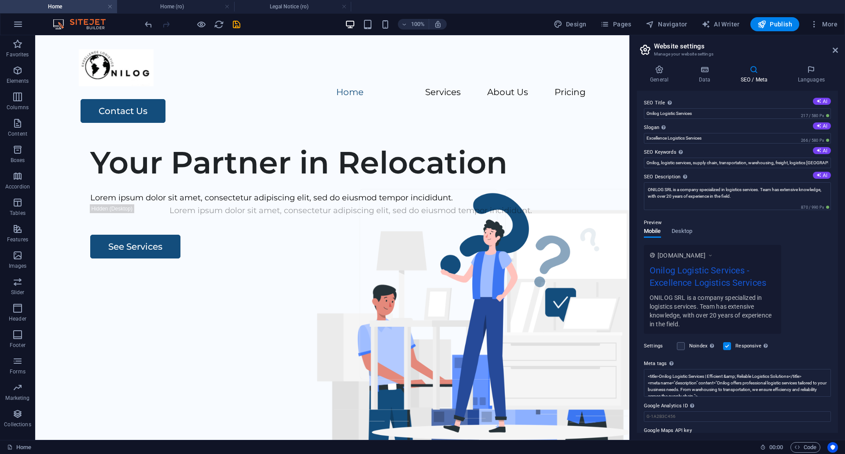
click at [812, 258] on div "[DOMAIN_NAME] Onilog Logistic Services - Excellence Logistics Services ONILOG S…" at bounding box center [737, 289] width 187 height 89
click at [656, 72] on icon at bounding box center [659, 69] width 45 height 9
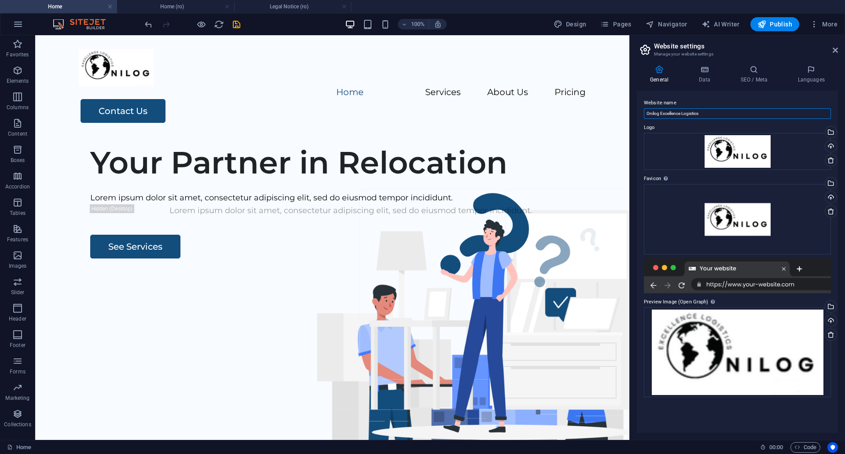
click at [705, 113] on input "Onilog Excellence Logistics" at bounding box center [737, 113] width 187 height 11
type input "Onilog Excellence Logistics Services"
click at [784, 102] on label "Website name" at bounding box center [737, 103] width 187 height 11
click at [784, 108] on input "Onilog Excellence Logistics Services" at bounding box center [737, 113] width 187 height 11
click at [739, 282] on div at bounding box center [737, 275] width 187 height 35
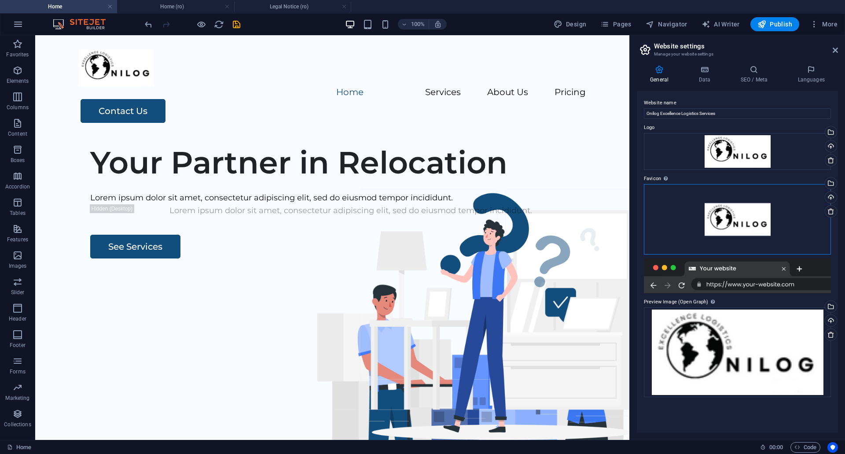
click at [756, 219] on div "Drag files here, click to choose files or select files from Files or our free s…" at bounding box center [737, 219] width 187 height 70
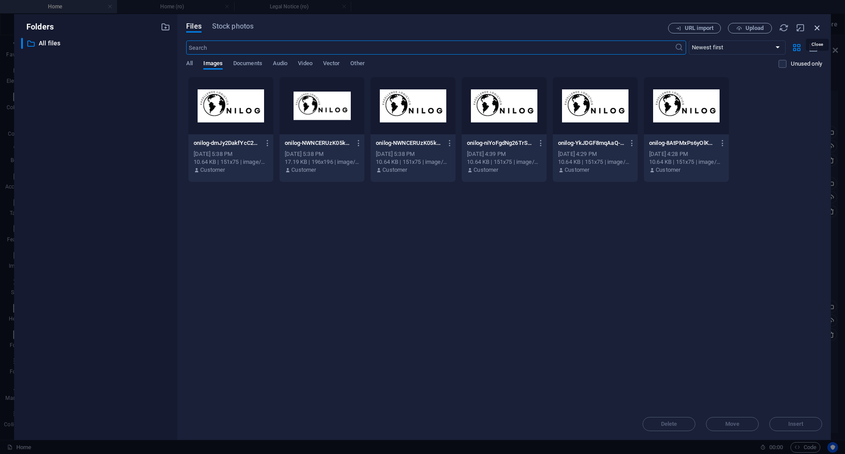
click at [820, 28] on icon "button" at bounding box center [818, 28] width 10 height 10
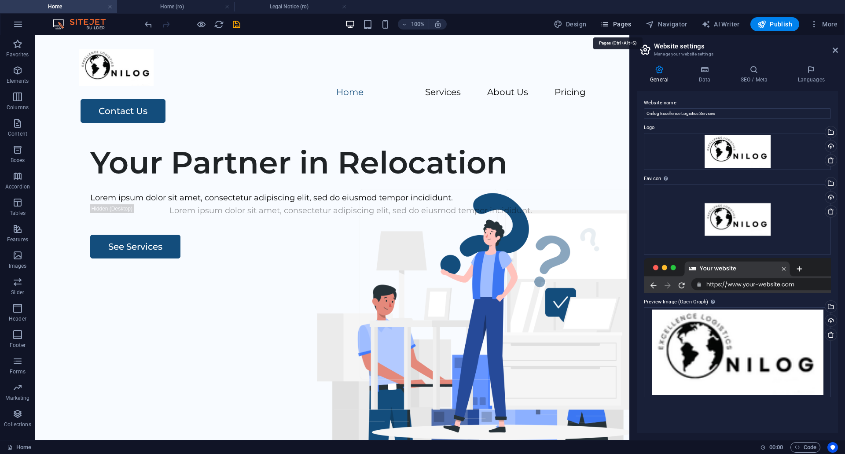
click at [616, 24] on span "Pages" at bounding box center [616, 24] width 31 height 9
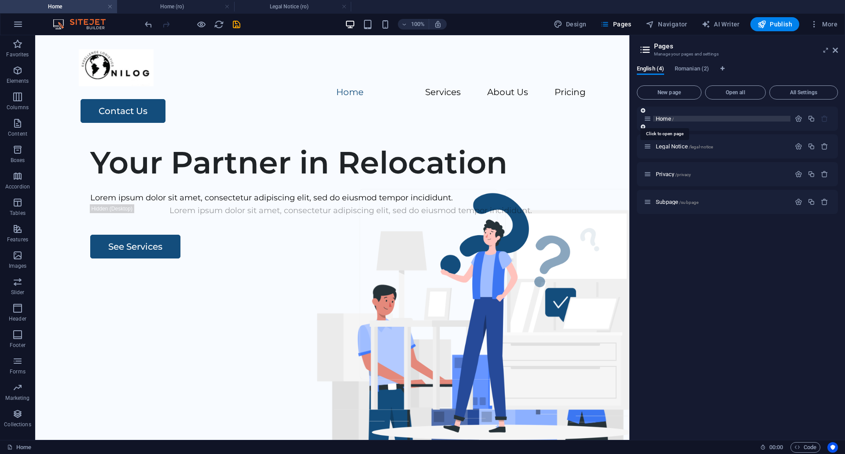
click at [668, 118] on span "Home /" at bounding box center [665, 118] width 18 height 7
click at [683, 67] on span "Romanian (2)" at bounding box center [692, 69] width 34 height 12
click at [653, 69] on span "English (4)" at bounding box center [650, 69] width 27 height 12
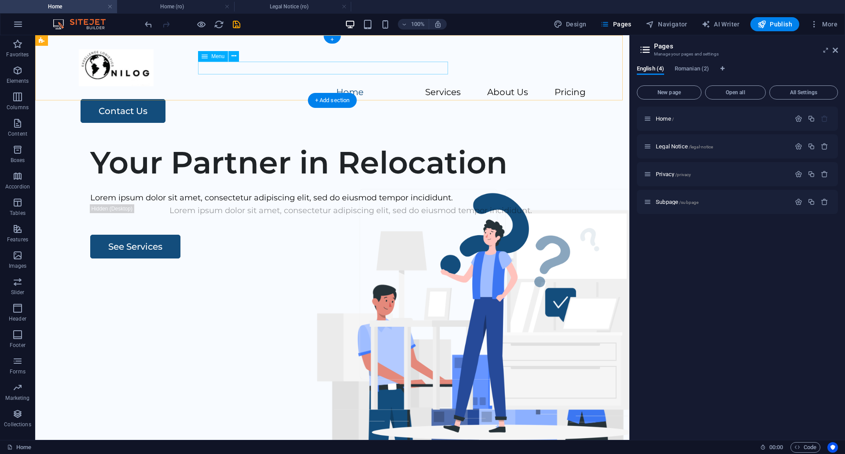
click at [209, 86] on nav "Home Services About Us Pricing" at bounding box center [332, 92] width 507 height 13
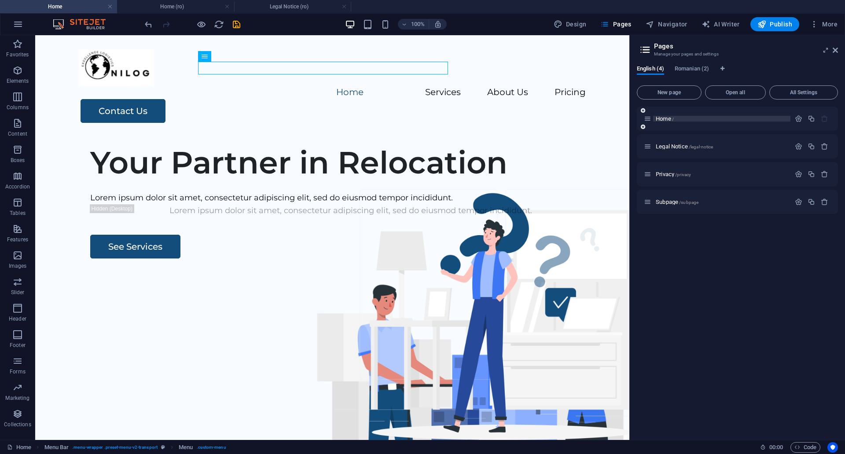
click at [661, 118] on span "Home /" at bounding box center [665, 118] width 18 height 7
click at [797, 118] on icon "button" at bounding box center [798, 118] width 7 height 7
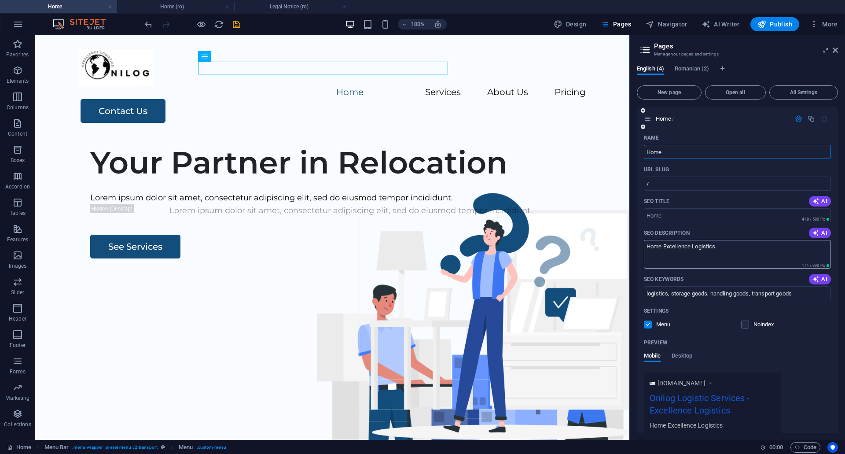
click at [662, 246] on textarea "Home Excellence Logistics" at bounding box center [737, 254] width 187 height 29
drag, startPoint x: 717, startPoint y: 244, endPoint x: 689, endPoint y: 248, distance: 28.9
click at [689, 248] on textarea "Home of Onilog Excellence Logistics" at bounding box center [737, 254] width 187 height 29
type textarea "Home Onilog Logistics Services in [GEOGRAPHIC_DATA]"
click at [813, 402] on div "[DOMAIN_NAME] Onilog Logistic Services - Excellence Logistics Home Onilog Logis…" at bounding box center [737, 408] width 187 height 71
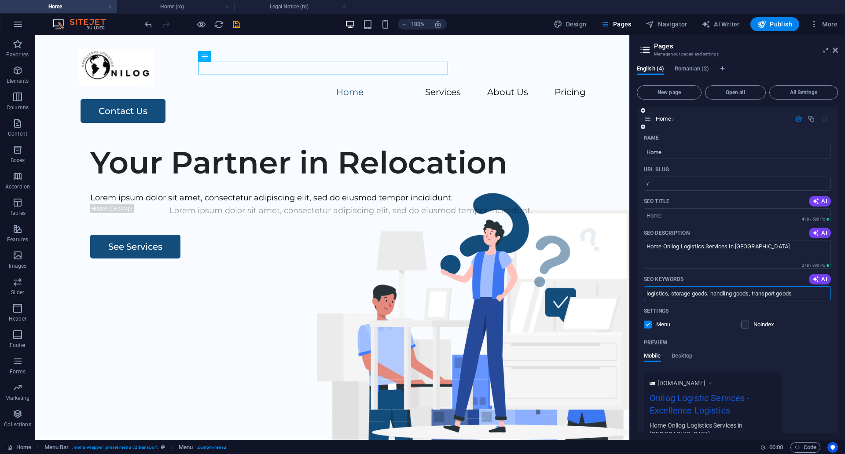
click at [706, 293] on input "logistics, storage goods, handling goods, transport goods" at bounding box center [737, 293] width 187 height 14
click at [817, 27] on icon "button" at bounding box center [814, 24] width 9 height 9
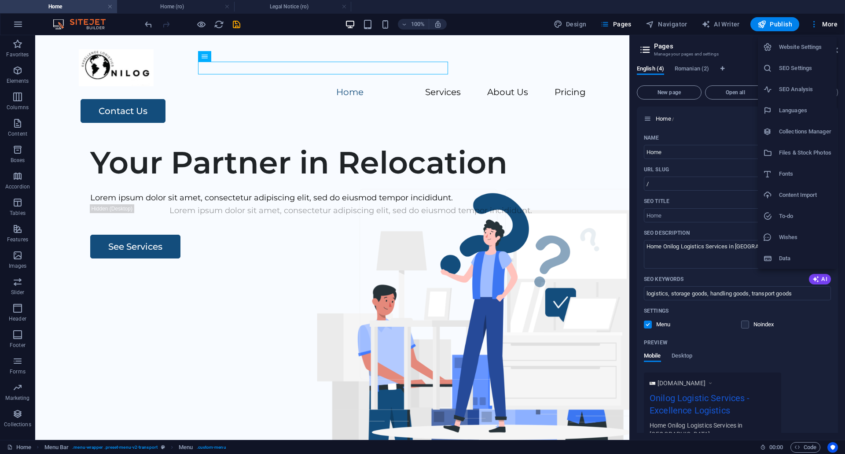
drag, startPoint x: 802, startPoint y: 48, endPoint x: 832, endPoint y: 65, distance: 34.5
click at [832, 65] on h6 "SEO Settings" at bounding box center [805, 68] width 52 height 11
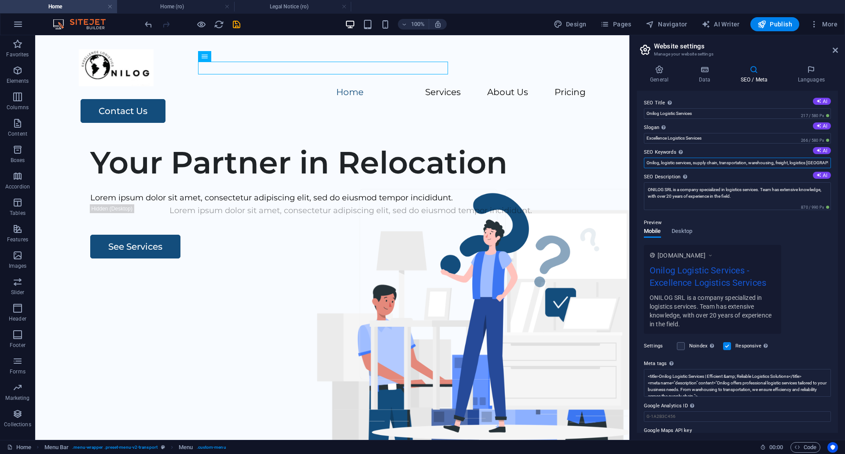
scroll to position [0, 1]
drag, startPoint x: 661, startPoint y: 164, endPoint x: 829, endPoint y: 163, distance: 168.2
click at [829, 163] on input "Onilog, logistic services, supply chain, transportation, warehousing, freight, …" at bounding box center [737, 163] width 187 height 11
click at [625, 25] on span "Pages" at bounding box center [616, 24] width 31 height 9
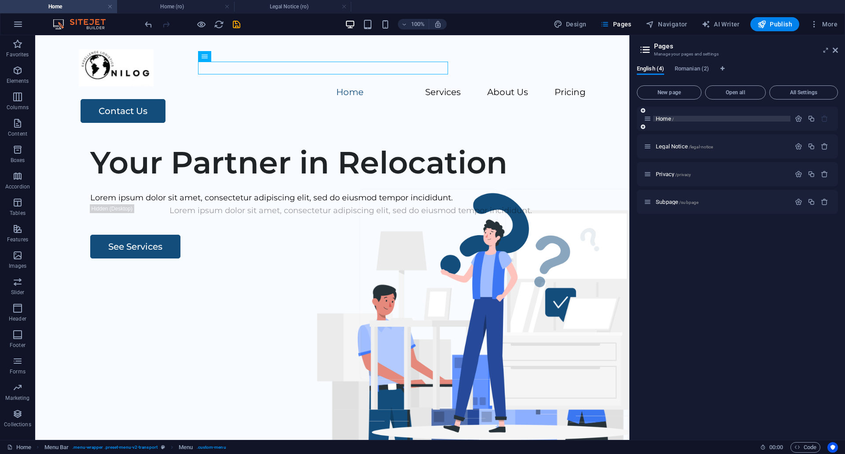
click at [664, 118] on span "Home /" at bounding box center [665, 118] width 18 height 7
click at [798, 117] on icon "button" at bounding box center [798, 118] width 7 height 7
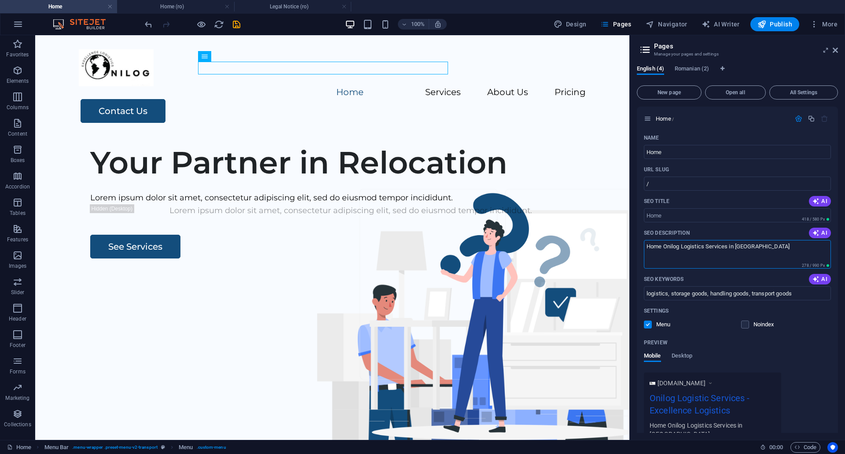
drag, startPoint x: 804, startPoint y: 281, endPoint x: 629, endPoint y: 248, distance: 177.4
paste textarea "logistic services, supply chain, transportation, warehousing, freight, logistics"
click at [708, 255] on textarea "logistic services, supply chain, transportation, warehousing, freight, logistic…" at bounding box center [737, 254] width 187 height 29
click at [149, 24] on icon "undo" at bounding box center [149, 24] width 10 height 10
type textarea "Home Onilog Logistics Services in [GEOGRAPHIC_DATA]"
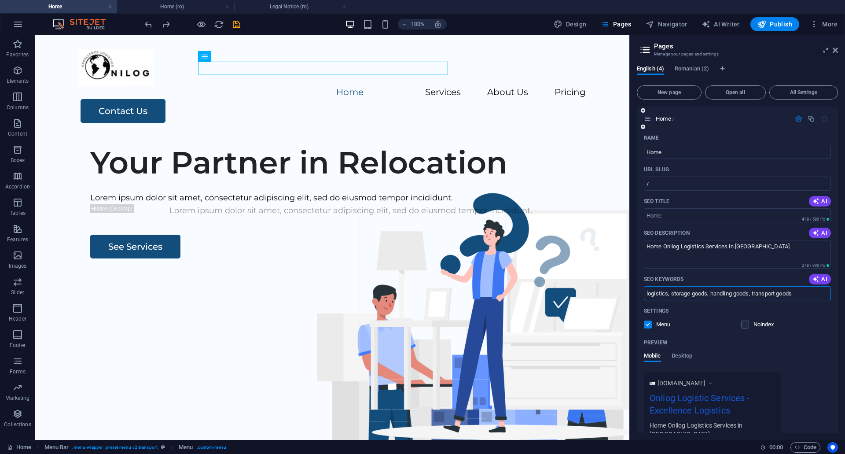
drag, startPoint x: 802, startPoint y: 293, endPoint x: 653, endPoint y: 288, distance: 149.8
click at [653, 288] on input "logistics, storage goods, handling goods, transport goods" at bounding box center [737, 293] width 187 height 14
type input "l"
paste input "logistic services, supply chain, transportation, warehousing, freight, logistic…"
type input "logistic services, supply chain, transportation, warehousing, freight, logistic…"
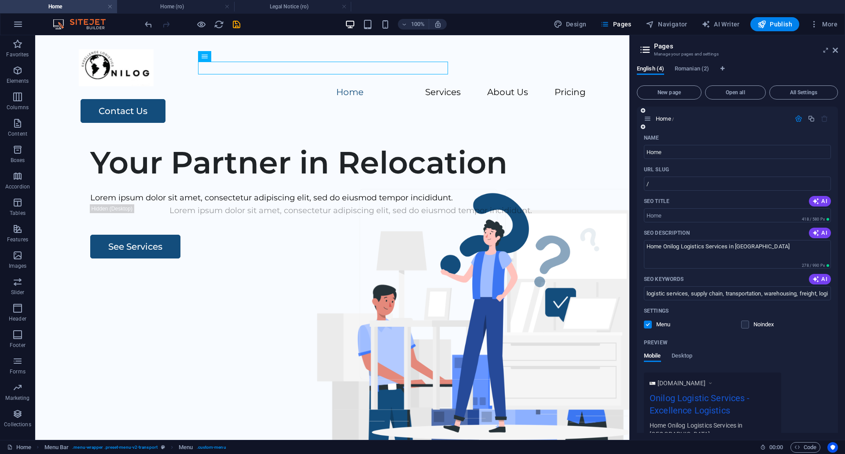
click at [811, 378] on div "[DOMAIN_NAME] Onilog Logistic Services - Excellence Logistics Home Onilog Logis…" at bounding box center [737, 408] width 187 height 71
click at [669, 215] on input "SEO Title" at bounding box center [737, 215] width 187 height 14
drag, startPoint x: 670, startPoint y: 215, endPoint x: 651, endPoint y: 215, distance: 18.9
click at [651, 215] on input "SEO Title" at bounding box center [737, 215] width 187 height 14
type input "H"
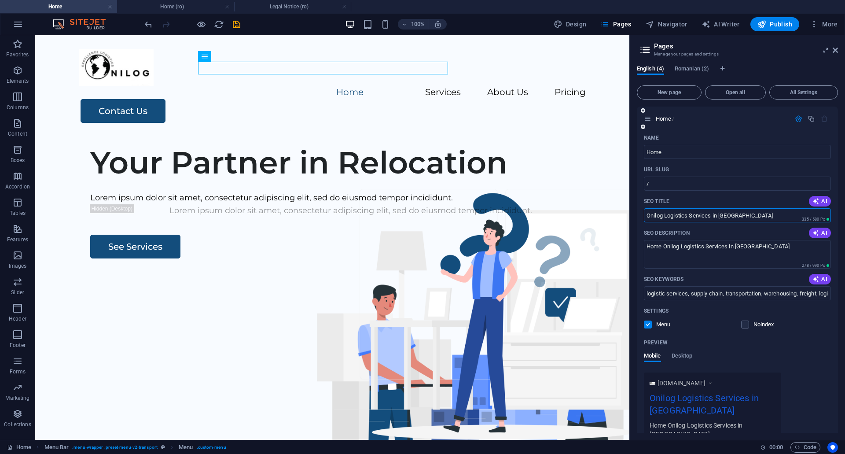
type input "Onilog Logistics Services in [GEOGRAPHIC_DATA]"
click at [813, 377] on div "[DOMAIN_NAME] Onilog Logistics Services in [GEOGRAPHIC_DATA] Home Onilog Logist…" at bounding box center [737, 408] width 187 height 71
click at [133, 181] on div "Your Partner in Relocation" at bounding box center [350, 162] width 521 height 37
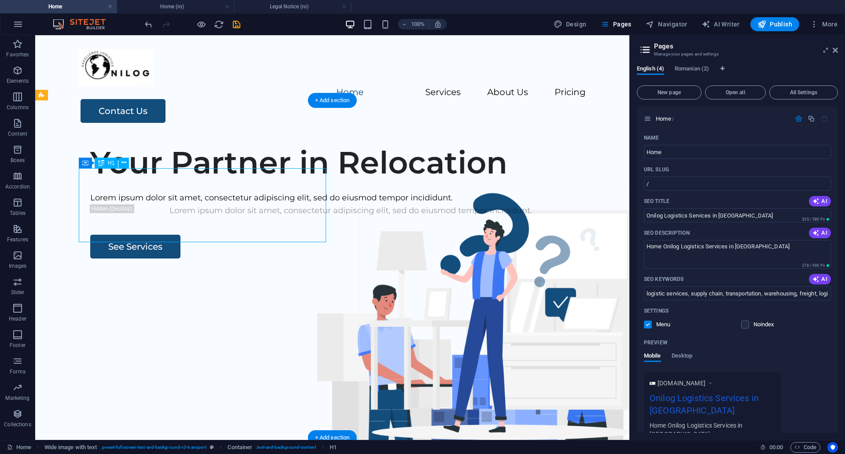
click at [225, 181] on div "Your Partner in Relocation" at bounding box center [350, 162] width 521 height 37
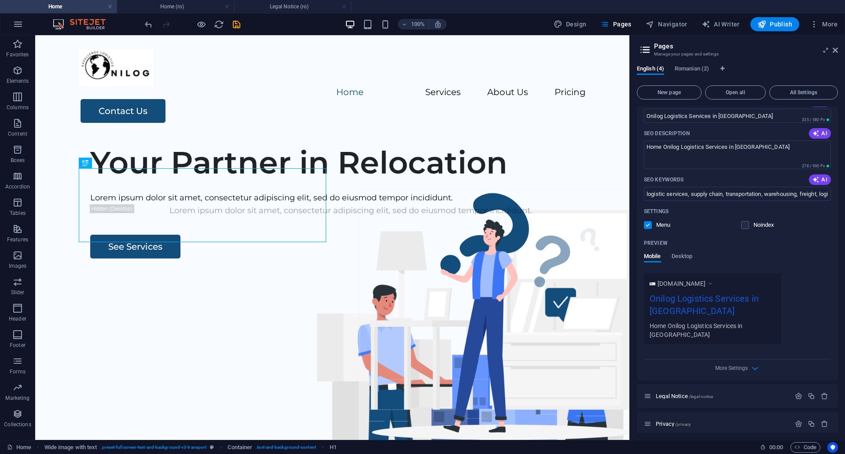
scroll to position [125, 0]
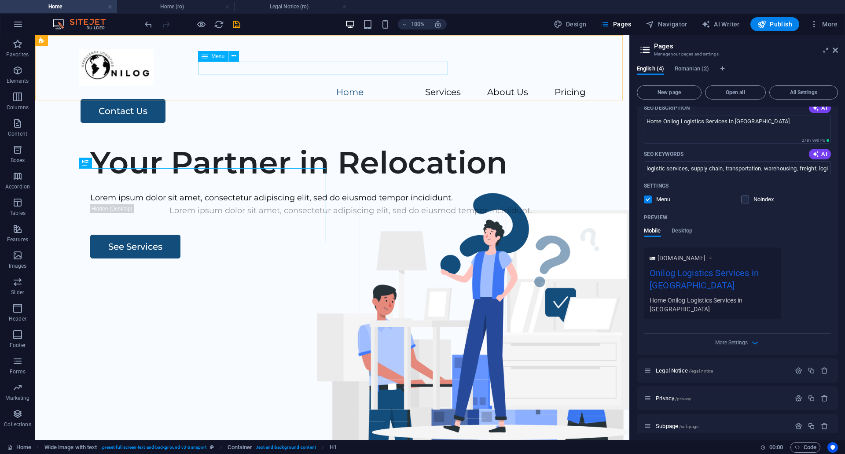
click at [207, 55] on icon at bounding box center [205, 56] width 6 height 11
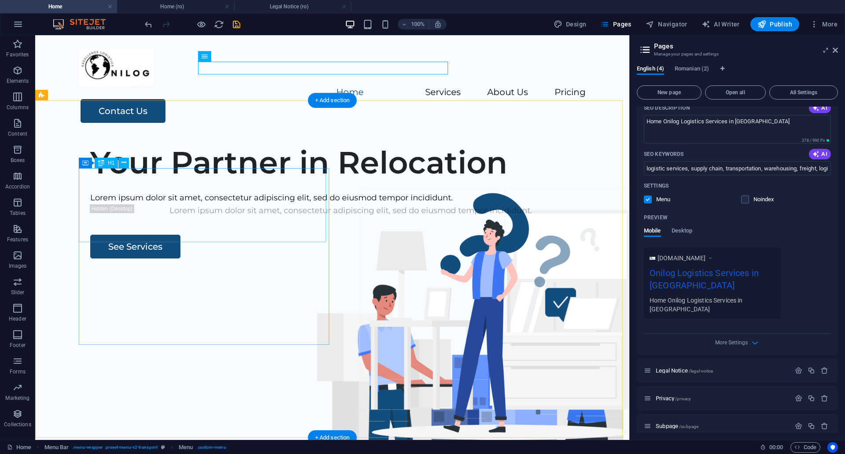
click at [175, 181] on div "Your Partner in Relocation" at bounding box center [350, 162] width 521 height 37
click at [246, 181] on div "Your Partner in Relocation" at bounding box center [350, 162] width 521 height 37
click at [236, 181] on div "Your Partner in Relocation" at bounding box center [350, 162] width 521 height 37
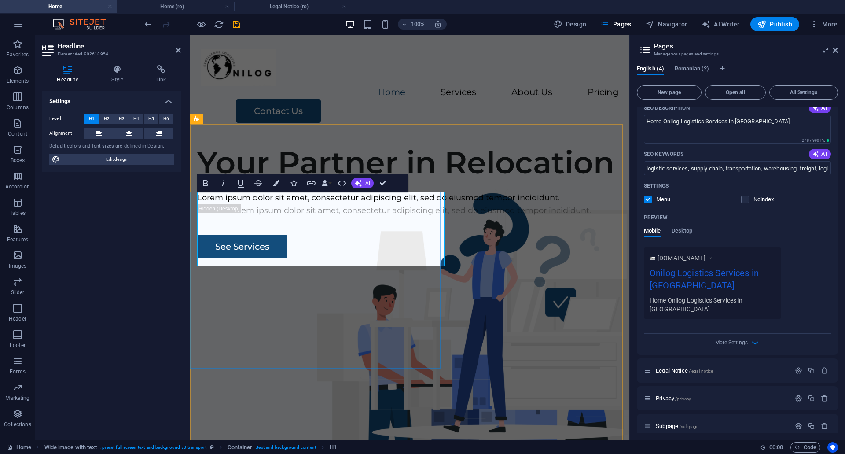
click at [345, 181] on h1 "Your Partner in Relocation" at bounding box center [409, 162] width 425 height 37
click at [514, 92] on div "Home Services About Us Pricing Contact Us" at bounding box center [409, 86] width 439 height 102
select select "header"
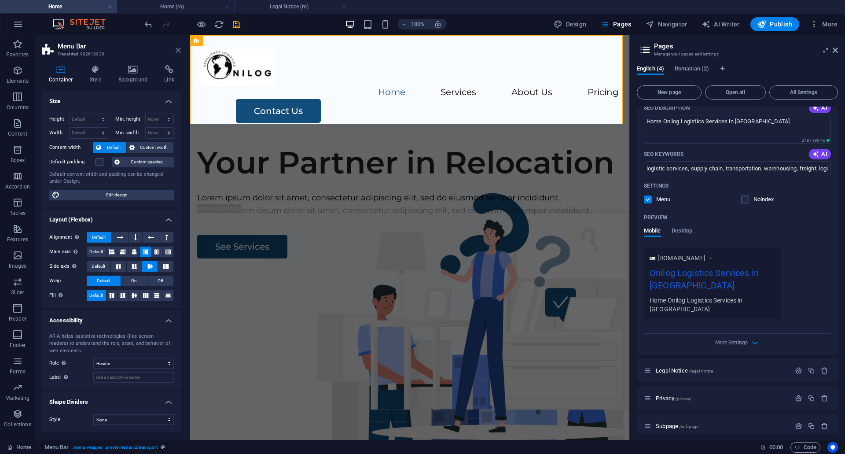
click at [180, 49] on icon at bounding box center [178, 50] width 5 height 7
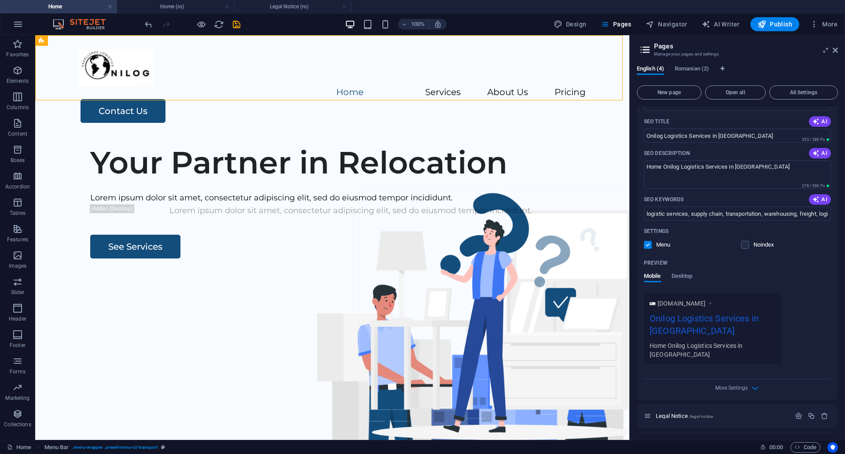
scroll to position [37, 0]
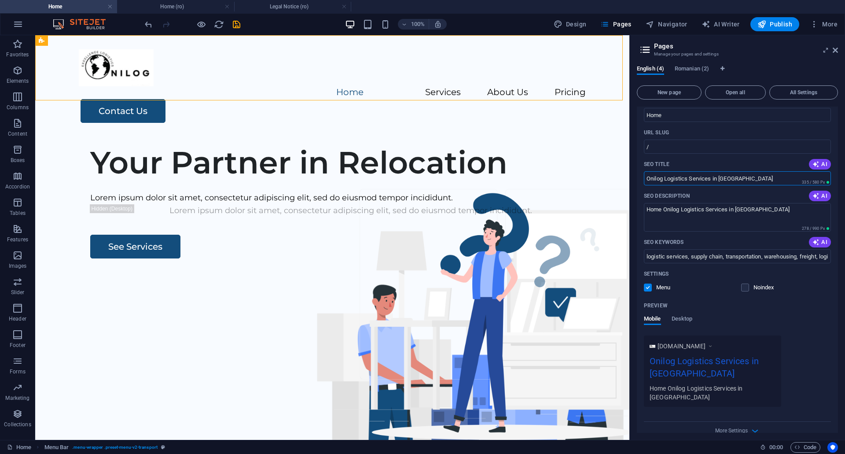
drag, startPoint x: 665, startPoint y: 178, endPoint x: 635, endPoint y: 177, distance: 29.1
click at [635, 177] on div "English (4) Romanian (2) New page Open all All Settings Home / Name Home ​ URL …" at bounding box center [737, 249] width 215 height 382
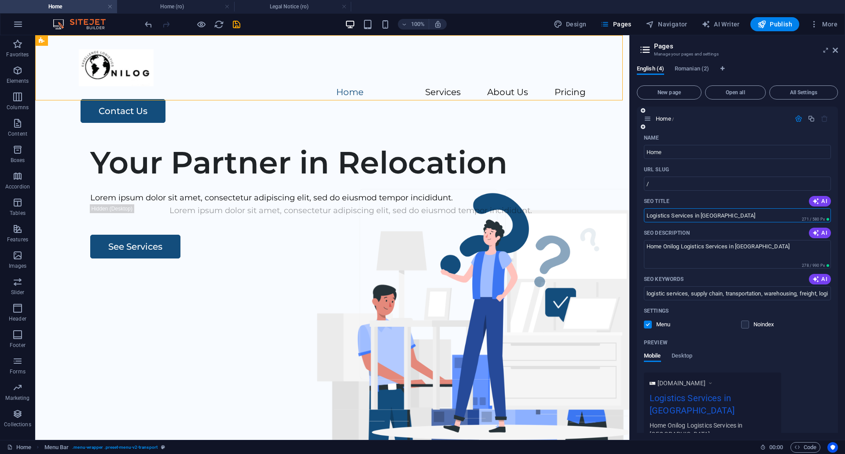
click at [755, 219] on input "Logistics Services in [GEOGRAPHIC_DATA]" at bounding box center [737, 215] width 187 height 14
paste input "Onilog"
click at [746, 217] on input "Logistics Services in [GEOGRAPHIC_DATA] Onilog" at bounding box center [737, 215] width 187 height 14
drag, startPoint x: 742, startPoint y: 214, endPoint x: 725, endPoint y: 214, distance: 17.2
click at [725, 214] on input "Logistics Services in [GEOGRAPHIC_DATA] Onilog" at bounding box center [737, 215] width 187 height 14
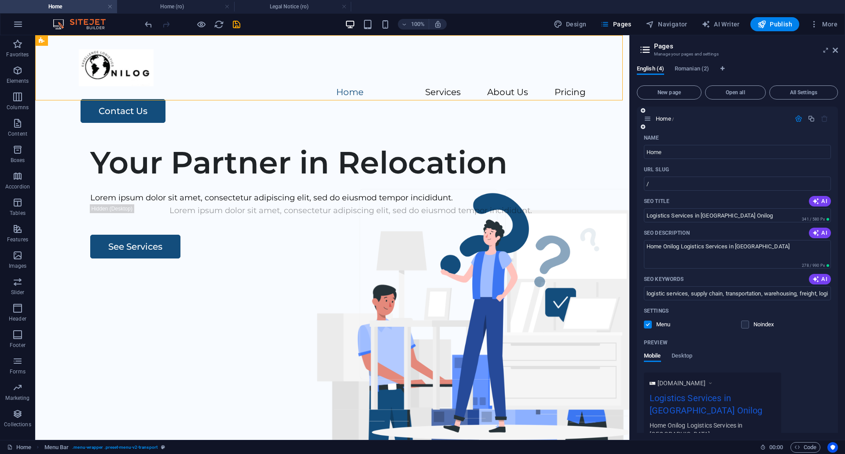
click at [756, 192] on div "Name Home ​ URL SLUG / ​ SEO Title AI Logistics Services in [GEOGRAPHIC_DATA] O…" at bounding box center [737, 305] width 201 height 349
click at [813, 377] on div "[DOMAIN_NAME] Logistics Services in [GEOGRAPHIC_DATA] Onilog Home Onilog Logist…" at bounding box center [737, 408] width 187 height 71
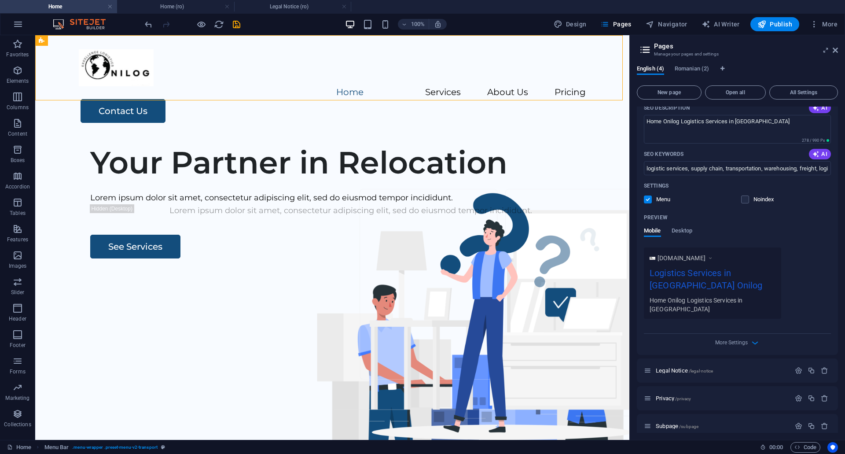
scroll to position [37, 0]
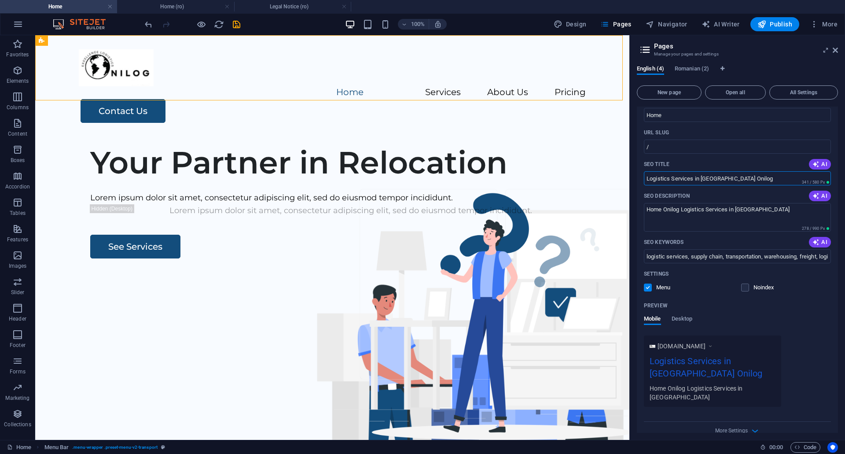
drag, startPoint x: 746, startPoint y: 181, endPoint x: 727, endPoint y: 180, distance: 19.9
click at [727, 180] on input "Logistics Services in [GEOGRAPHIC_DATA] Onilog" at bounding box center [737, 178] width 187 height 14
type input "Logistics Services in [GEOGRAPHIC_DATA]"
click at [812, 343] on div "[DOMAIN_NAME] Logistics Services in [GEOGRAPHIC_DATA] Home Onilog Logistics Ser…" at bounding box center [737, 371] width 187 height 71
drag, startPoint x: 664, startPoint y: 208, endPoint x: 641, endPoint y: 206, distance: 23.0
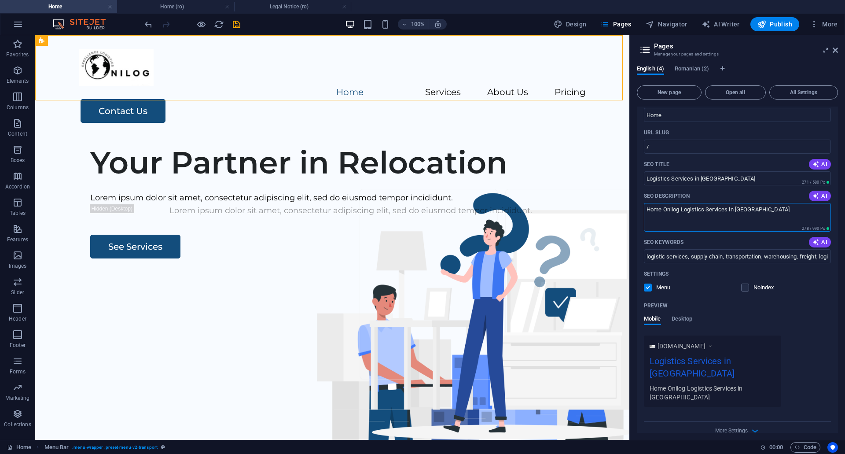
click at [641, 206] on div "Name Home ​ URL SLUG / ​ SEO Title AI Logistics Services in [GEOGRAPHIC_DATA] ​…" at bounding box center [737, 268] width 201 height 349
type textarea "Onilog Logistics Services in [GEOGRAPHIC_DATA]"
click at [819, 332] on div "Mobile Desktop" at bounding box center [737, 323] width 187 height 17
click at [739, 179] on input "Logistics Services in [GEOGRAPHIC_DATA]" at bounding box center [737, 178] width 187 height 14
type input "Logistics Services in [GEOGRAPHIC_DATA] from Onilog"
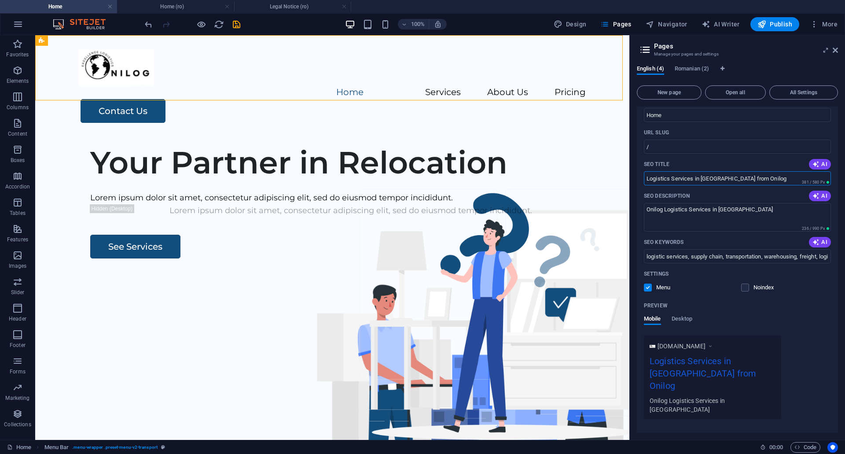
click at [791, 332] on div "Mobile Desktop" at bounding box center [737, 323] width 187 height 17
click at [803, 351] on div "[DOMAIN_NAME] Logistics Services in [GEOGRAPHIC_DATA] from Onilog Onilog Logist…" at bounding box center [737, 378] width 187 height 84
click at [750, 210] on textarea "Onilog Logistics Services in [GEOGRAPHIC_DATA]" at bounding box center [737, 217] width 187 height 29
click at [795, 310] on div "Preview" at bounding box center [737, 306] width 187 height 14
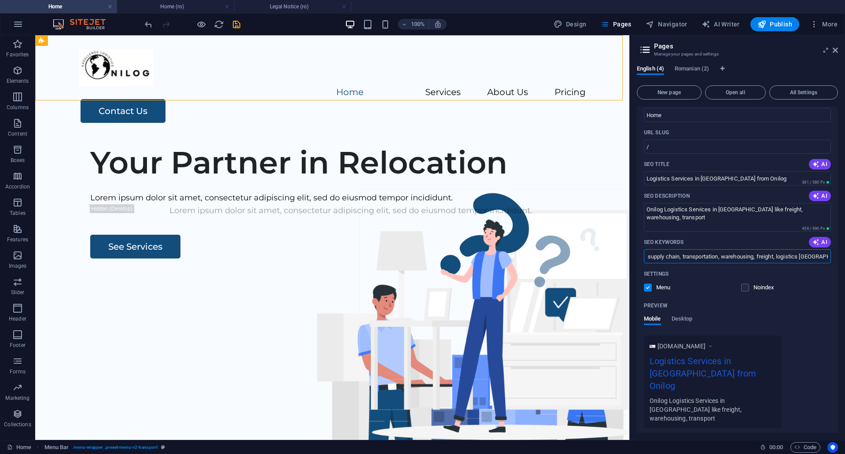
drag, startPoint x: 817, startPoint y: 257, endPoint x: 827, endPoint y: 257, distance: 10.6
click at [827, 257] on input "logistic services, supply chain, transportation, warehousing, freight, logistic…" at bounding box center [737, 256] width 187 height 14
click at [807, 293] on div "Settings Menu Noindex" at bounding box center [737, 281] width 187 height 28
drag, startPoint x: 681, startPoint y: 220, endPoint x: 641, endPoint y: 221, distance: 40.5
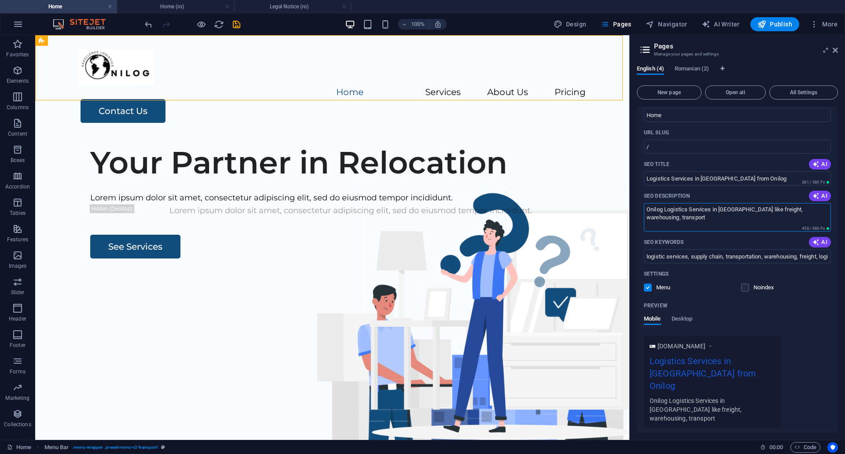
click at [641, 221] on div "Name Home ​ URL SLUG / ​ SEO Title AI Logistics Services in [GEOGRAPHIC_DATA] f…" at bounding box center [737, 279] width 201 height 370
click at [801, 347] on div "[DOMAIN_NAME] Logistics Services in [GEOGRAPHIC_DATA] from Onilog Onilog Logist…" at bounding box center [737, 382] width 187 height 92
drag, startPoint x: 681, startPoint y: 219, endPoint x: 810, endPoint y: 210, distance: 128.9
click at [810, 210] on textarea "Onilog Logistics Services in [GEOGRAPHIC_DATA] like freight, warehousing near […" at bounding box center [737, 217] width 187 height 29
type textarea "Onilog Logistics Services in [GEOGRAPHIC_DATA] like freight, warehousing from a…"
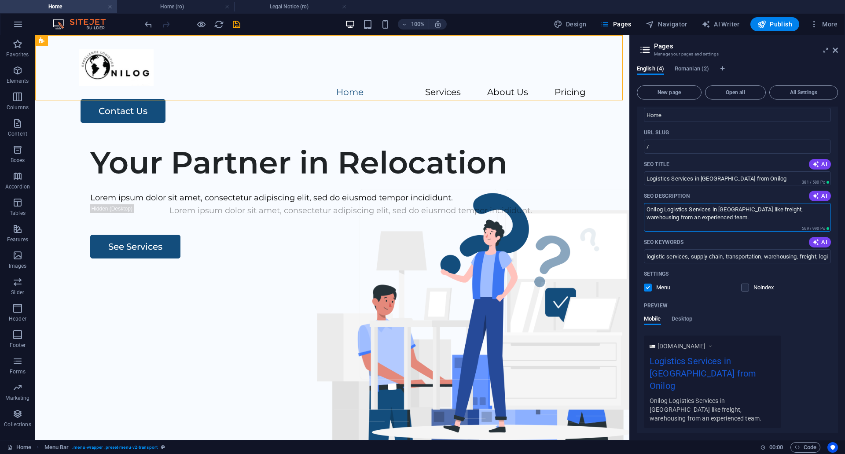
click at [801, 319] on div "Mobile Desktop" at bounding box center [737, 323] width 187 height 17
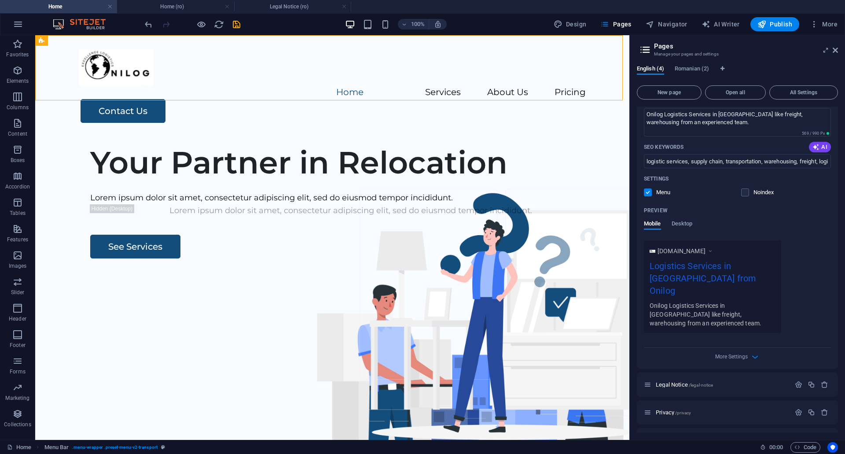
scroll to position [143, 0]
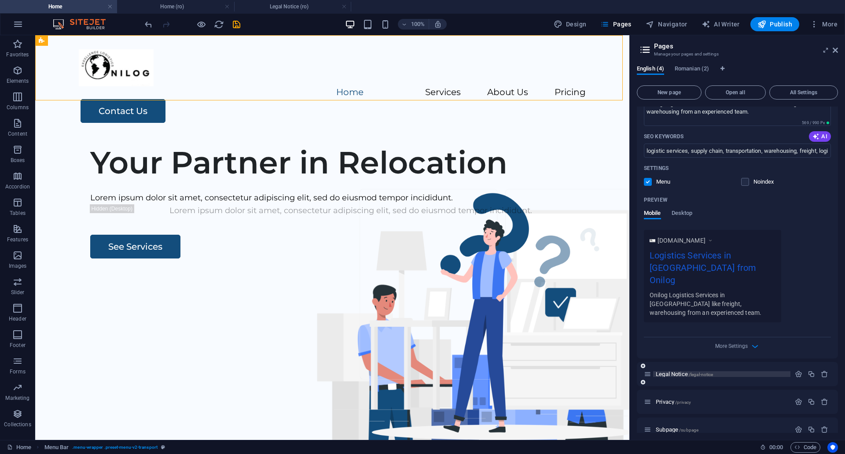
click at [662, 371] on span "Legal Notice /legal-notice" at bounding box center [684, 374] width 57 height 7
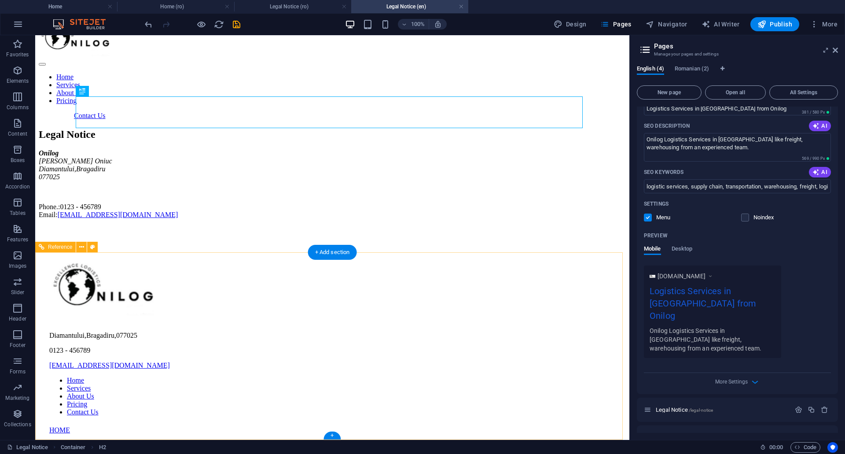
scroll to position [39, 0]
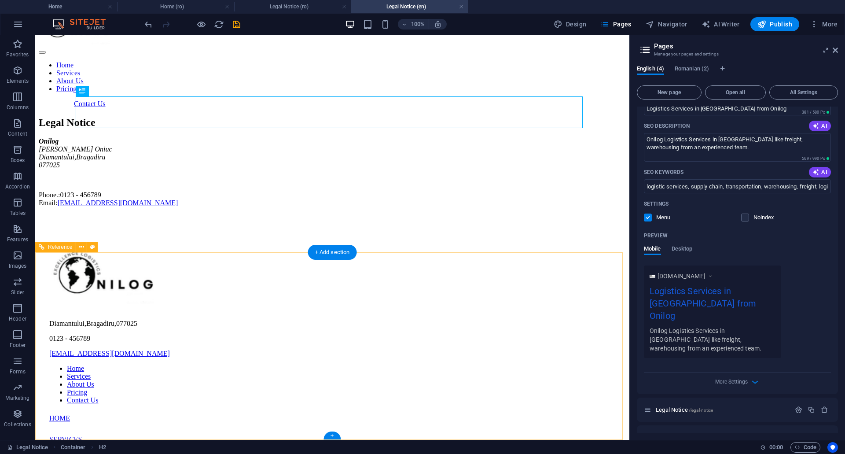
click at [85, 327] on span "Diamantului" at bounding box center [66, 323] width 35 height 7
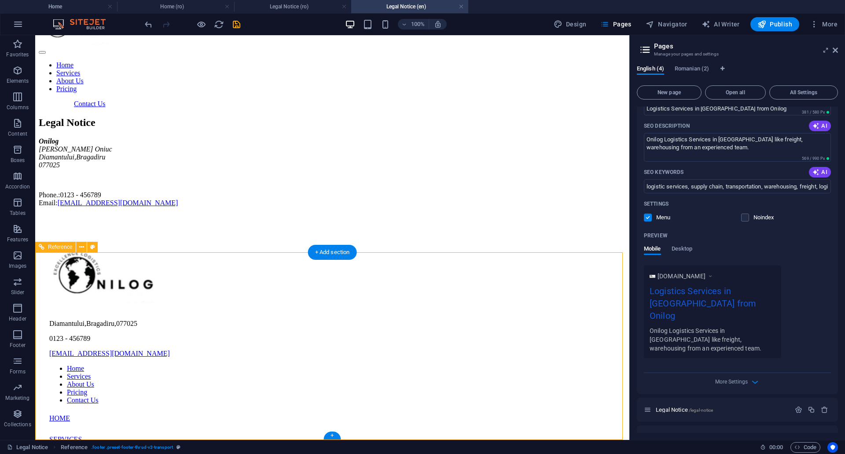
click at [126, 358] on div "Diamantului , Bragadiru , 077025 0123 - 456789 [EMAIL_ADDRESS][DOMAIN_NAME]" at bounding box center [332, 339] width 566 height 38
click at [90, 342] on span "0123 - 456789" at bounding box center [69, 338] width 41 height 7
click at [817, 24] on icon "button" at bounding box center [814, 24] width 9 height 9
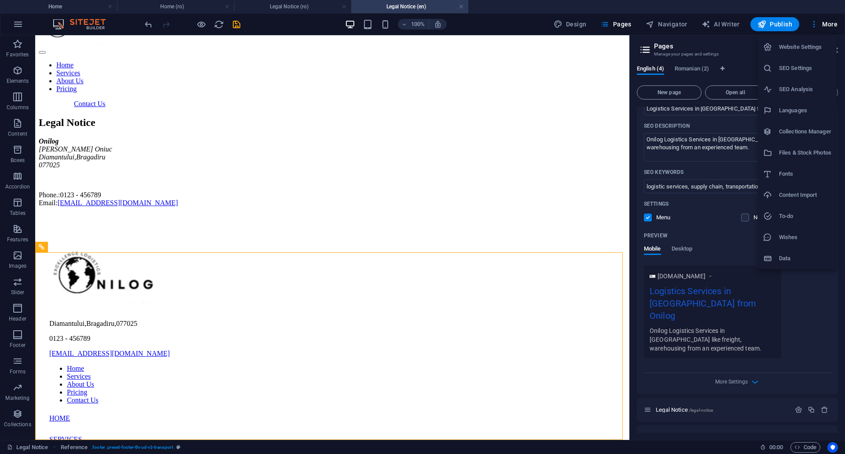
click at [809, 48] on h6 "Website Settings" at bounding box center [805, 47] width 52 height 11
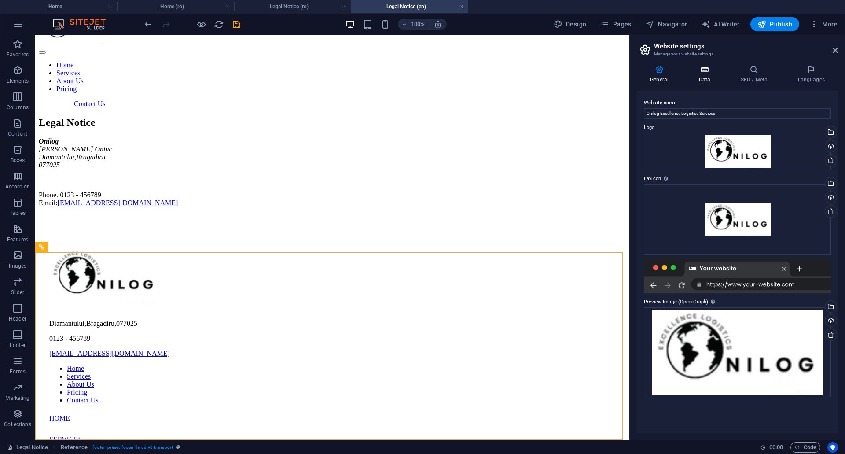
click at [707, 74] on h4 "Data" at bounding box center [707, 74] width 42 height 18
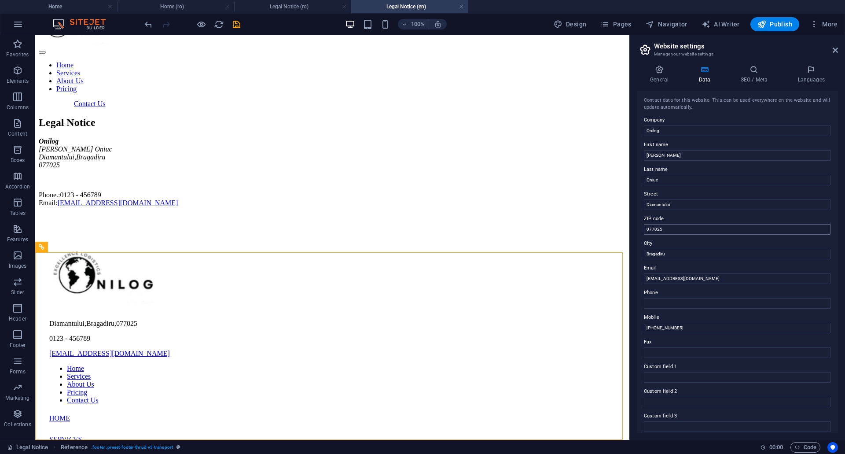
scroll to position [0, 0]
drag, startPoint x: 679, startPoint y: 330, endPoint x: 642, endPoint y: 329, distance: 37.5
click at [642, 329] on div "Contact data for this website. This can be used everywhere on the website and w…" at bounding box center [737, 262] width 201 height 342
click at [673, 303] on input "Phone" at bounding box center [737, 304] width 187 height 11
paste input "[PHONE_NUMBER]"
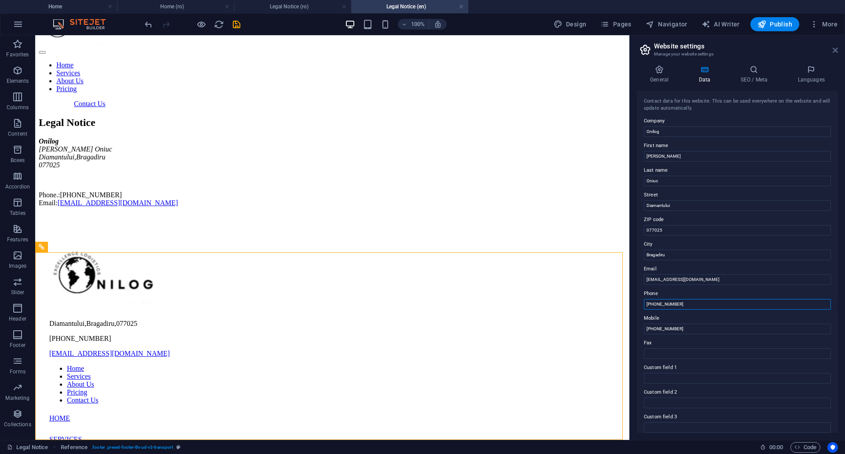
type input "[PHONE_NUMBER]"
click at [835, 49] on icon at bounding box center [835, 50] width 5 height 7
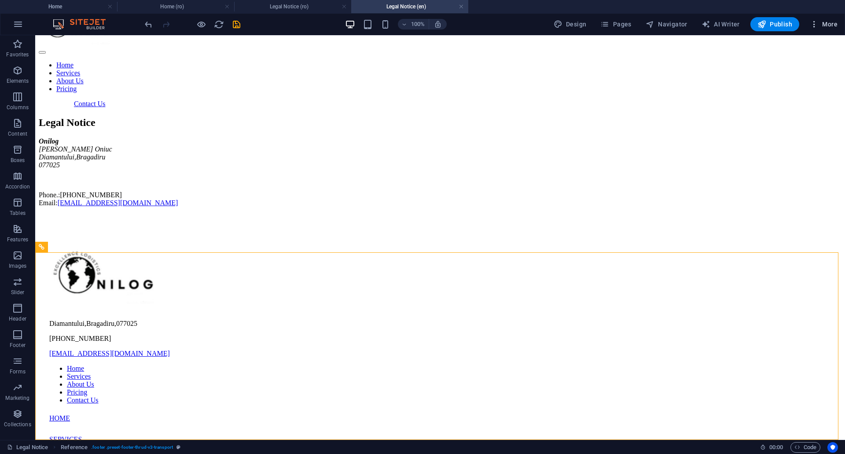
click at [817, 22] on icon "button" at bounding box center [814, 24] width 9 height 9
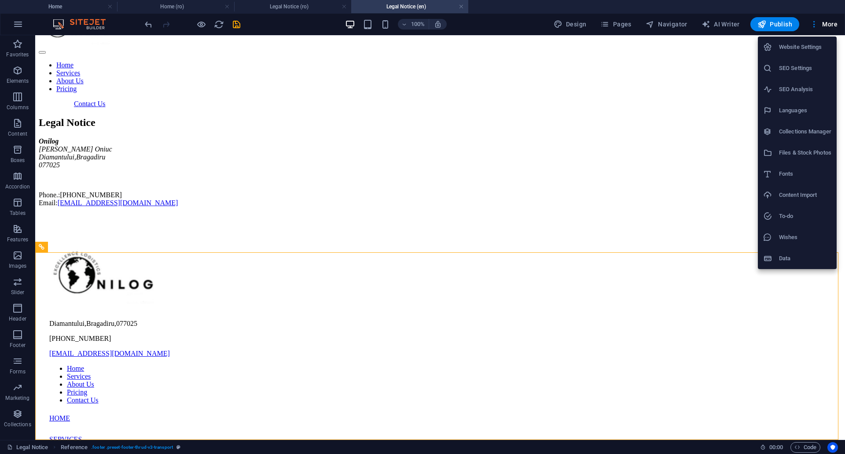
click at [804, 66] on h6 "SEO Settings" at bounding box center [805, 68] width 52 height 11
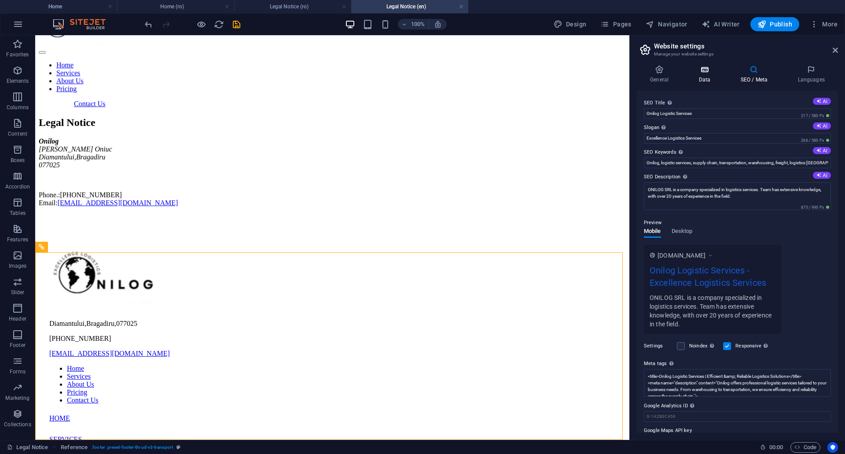
click at [701, 78] on h4 "Data" at bounding box center [707, 74] width 42 height 18
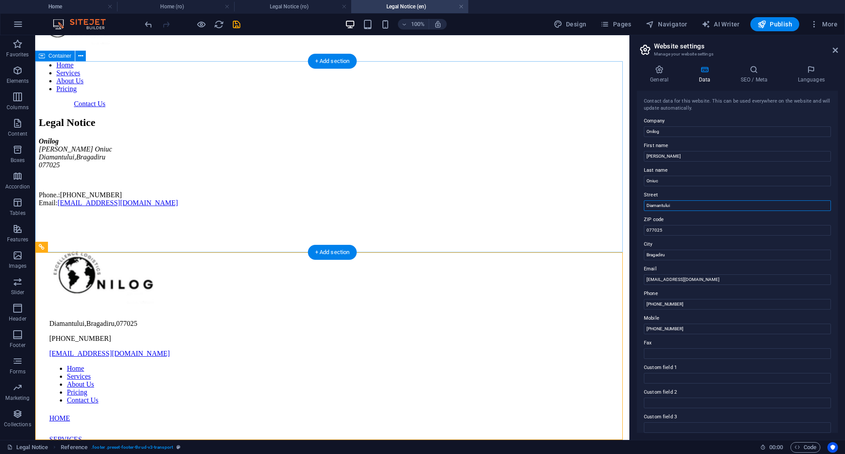
drag, startPoint x: 708, startPoint y: 238, endPoint x: 622, endPoint y: 206, distance: 92.1
paste input "ragomirești-Vale"
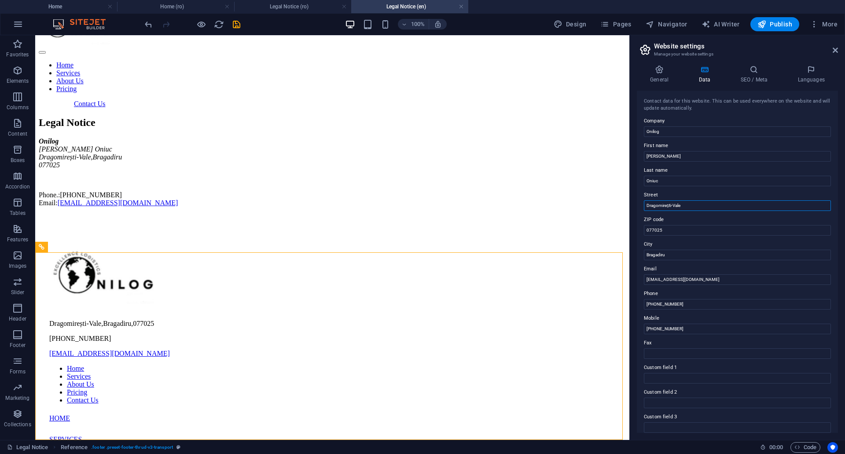
type input "Dragomirești-Vale"
drag, startPoint x: 705, startPoint y: 264, endPoint x: 628, endPoint y: 227, distance: 85.5
paste input "96"
type input "077096"
drag, startPoint x: 668, startPoint y: 254, endPoint x: 641, endPoint y: 255, distance: 26.9
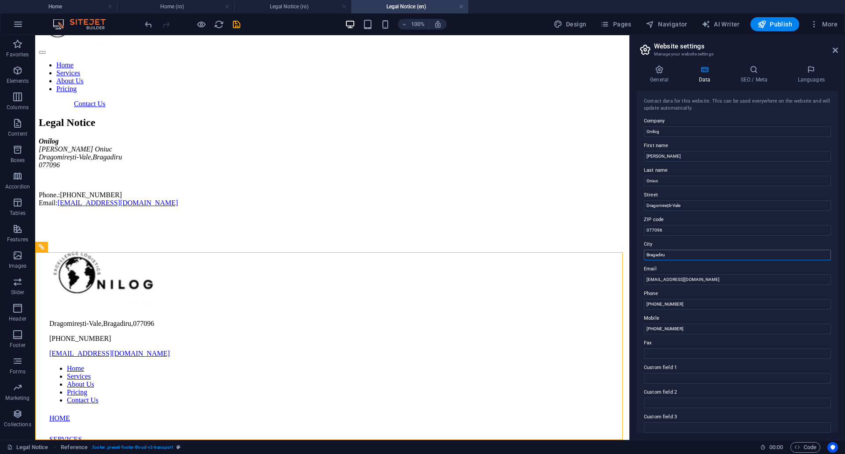
click at [642, 254] on div "Contact data for this website. This can be used everywhere on the website and w…" at bounding box center [737, 262] width 201 height 342
drag, startPoint x: 676, startPoint y: 256, endPoint x: 653, endPoint y: 255, distance: 23.8
click at [653, 255] on input "[GEOGRAPHIC_DATA]" at bounding box center [737, 255] width 187 height 11
type input "B"
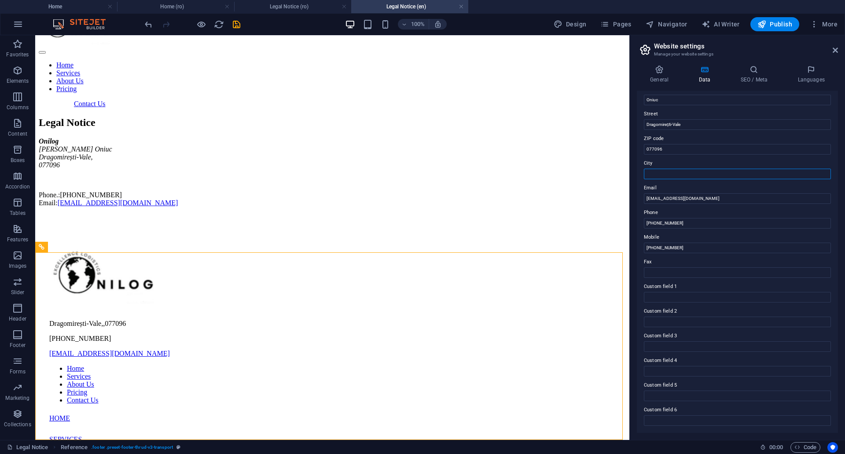
scroll to position [37, 0]
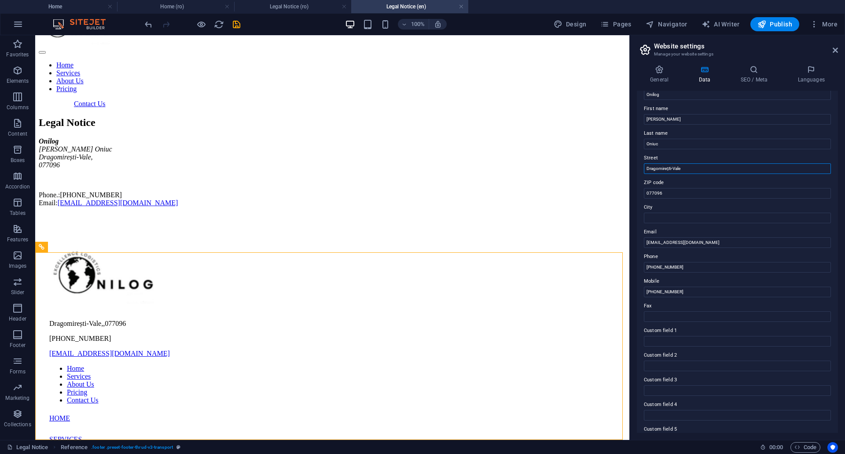
drag, startPoint x: 686, startPoint y: 170, endPoint x: 646, endPoint y: 169, distance: 39.7
click at [646, 169] on input "Dragomirești-Vale" at bounding box center [737, 168] width 187 height 11
type input "[PERSON_NAME] 4"
click at [668, 332] on label "Custom field 1" at bounding box center [737, 330] width 187 height 11
click at [668, 336] on input "Custom field 1" at bounding box center [737, 341] width 187 height 11
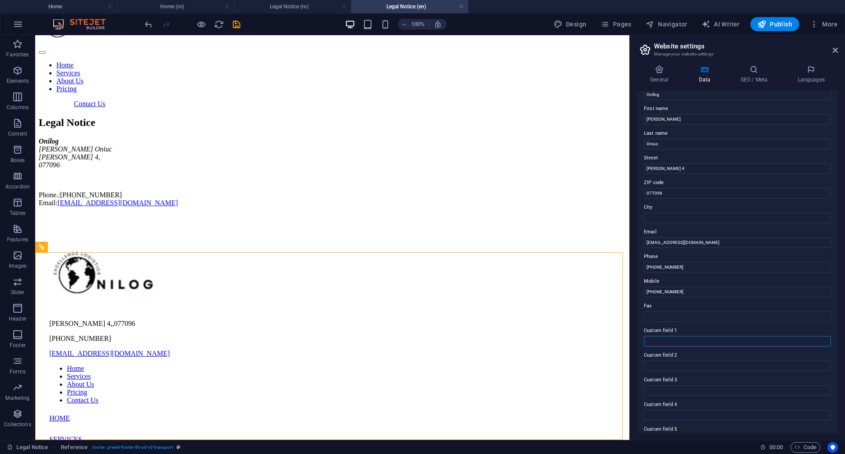
click at [669, 340] on input "Custom field 1" at bounding box center [737, 341] width 187 height 11
click at [667, 223] on input "City" at bounding box center [737, 218] width 187 height 11
type input "Dragomiresti-Vale"
click at [664, 340] on input "Custom field 1" at bounding box center [737, 341] width 187 height 11
type input "CTPark [GEOGRAPHIC_DATA]"
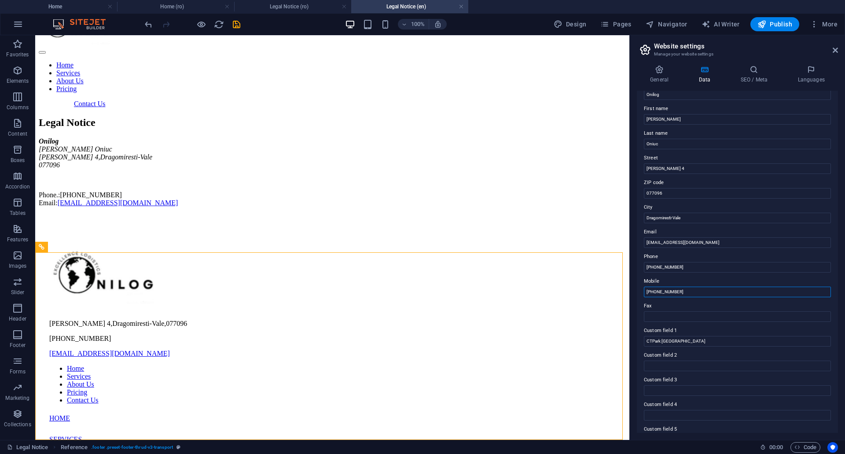
click at [722, 296] on input "[PHONE_NUMBER]" at bounding box center [737, 292] width 187 height 11
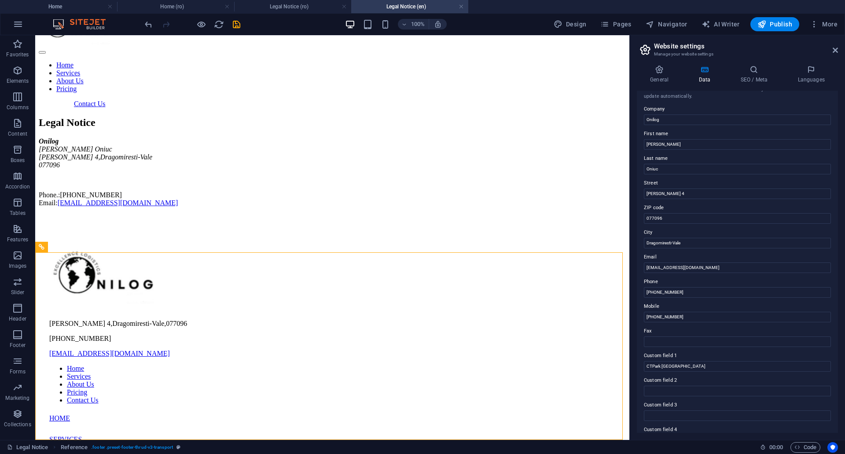
scroll to position [0, 0]
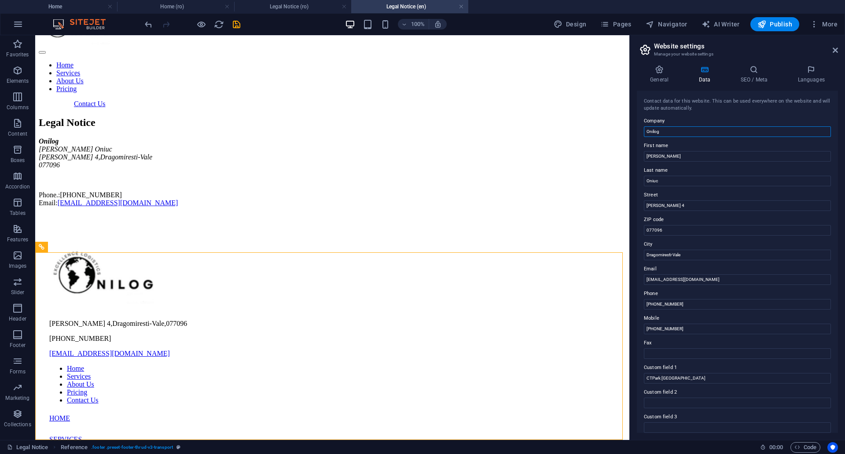
click at [680, 131] on input "Onilog" at bounding box center [737, 131] width 187 height 11
drag, startPoint x: 666, startPoint y: 157, endPoint x: 638, endPoint y: 156, distance: 28.2
click at [638, 156] on div "Contact data for this website. This can be used everywhere on the website and w…" at bounding box center [737, 262] width 201 height 342
type input "Onilog"
drag, startPoint x: 669, startPoint y: 179, endPoint x: 637, endPoint y: 178, distance: 32.2
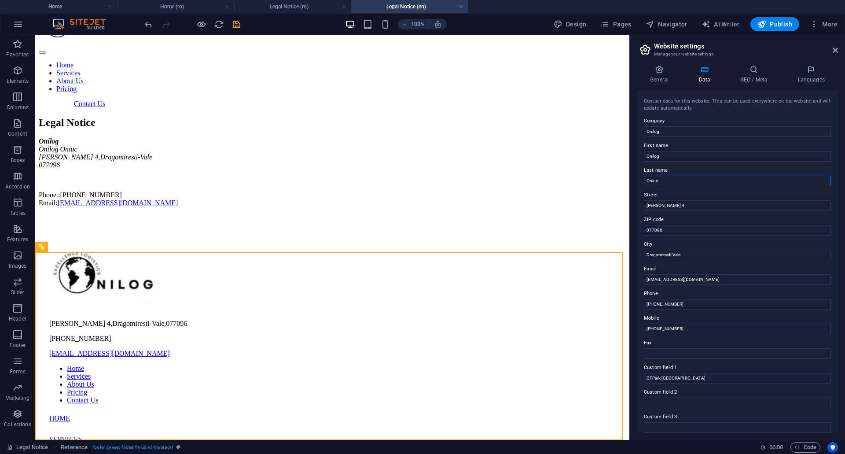
click at [637, 178] on div "Contact data for this website. This can be used everywhere on the website and w…" at bounding box center [737, 262] width 201 height 342
type input "SRL"
click at [792, 285] on div "Contact data for this website. This can be used everywhere on the website and w…" at bounding box center [737, 262] width 201 height 342
click at [760, 75] on h4 "SEO / Meta" at bounding box center [755, 74] width 57 height 18
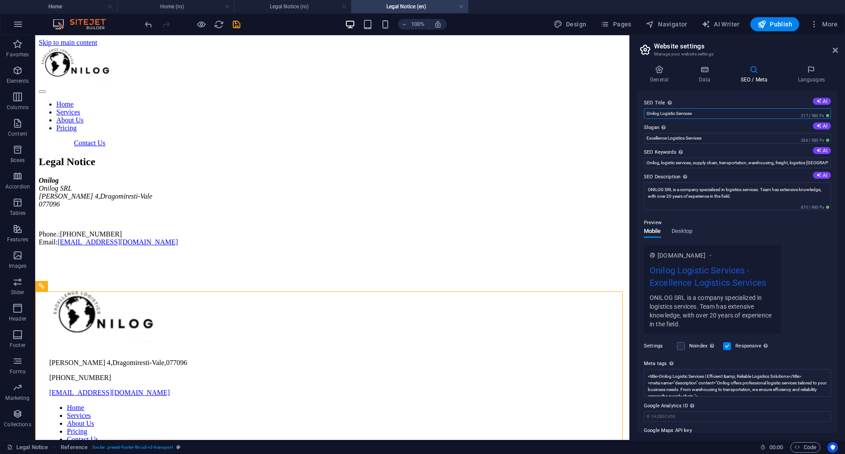
drag, startPoint x: 702, startPoint y: 113, endPoint x: 635, endPoint y: 115, distance: 67.9
click at [635, 115] on div "General Data SEO / Meta Languages Website name Onilog Excellence Logistics Serv…" at bounding box center [737, 249] width 215 height 382
click at [663, 74] on h4 "General" at bounding box center [661, 74] width 48 height 18
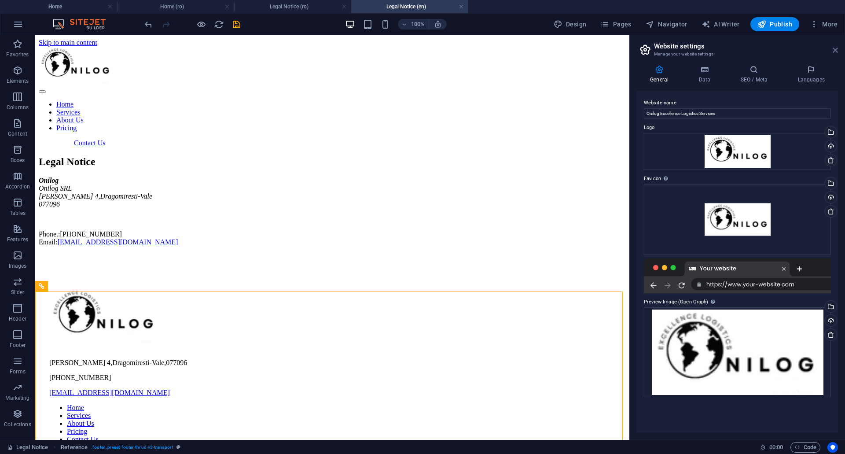
click at [835, 50] on icon at bounding box center [835, 50] width 5 height 7
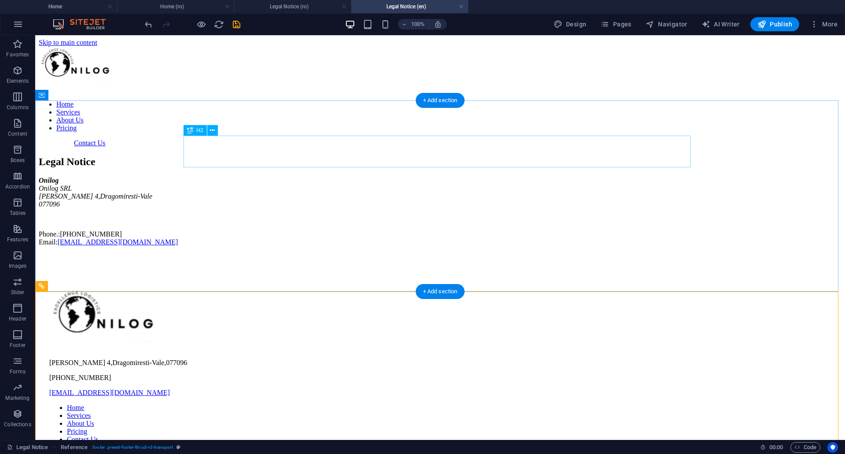
click at [314, 156] on div "Legal Notice" at bounding box center [440, 162] width 803 height 12
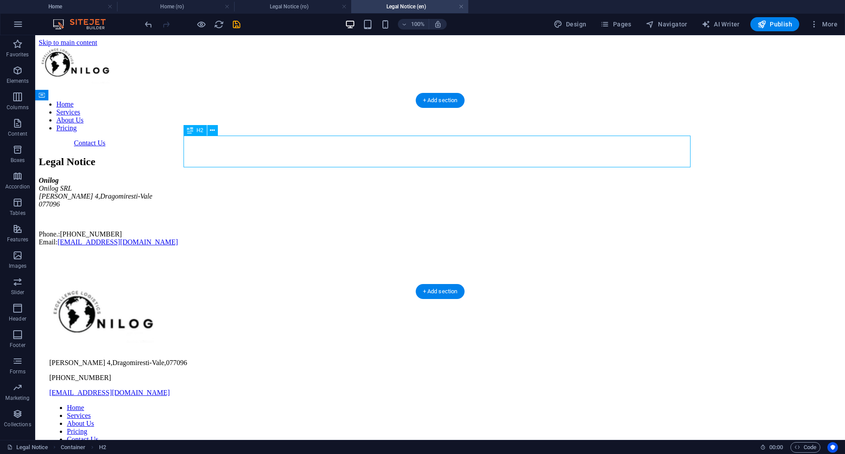
click at [356, 156] on div "Legal Notice" at bounding box center [440, 162] width 803 height 12
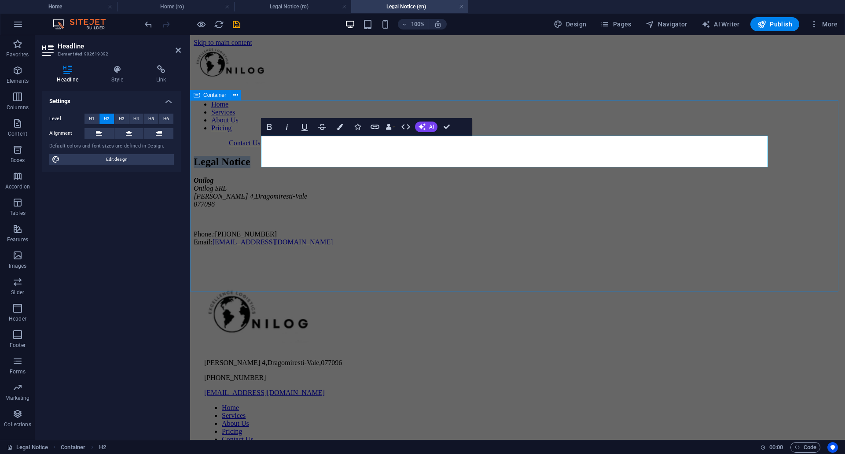
click at [716, 246] on div "Legal Notice Onilog Onilog SRL [PERSON_NAME][STREET_ADDRESS] 077096 Phone.: [PH…" at bounding box center [518, 201] width 648 height 90
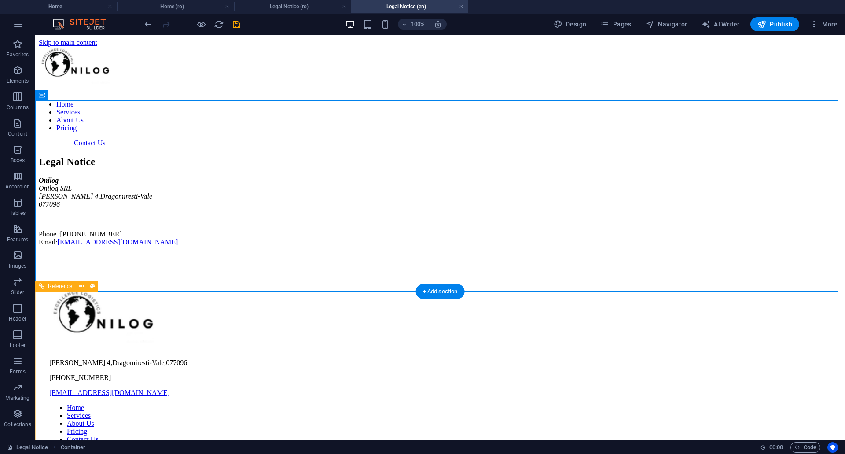
click at [713, 394] on div "[PERSON_NAME] [GEOGRAPHIC_DATA] , 077096 [PHONE_NUMBER] [EMAIL_ADDRESS][DOMAIN_…" at bounding box center [440, 436] width 803 height 366
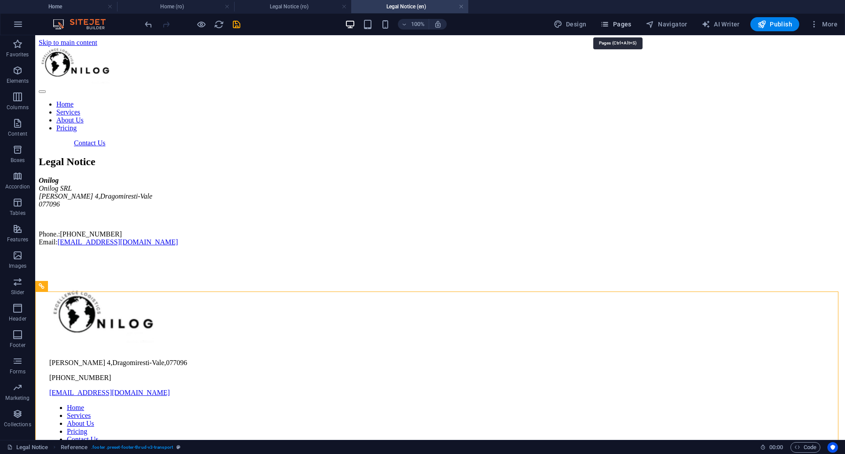
click at [619, 22] on span "Pages" at bounding box center [616, 24] width 31 height 9
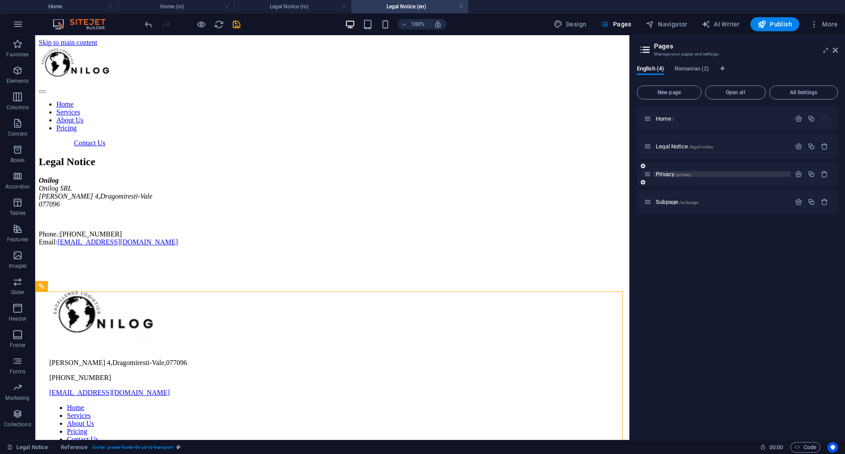
click at [682, 174] on span "/privacy" at bounding box center [684, 174] width 16 height 5
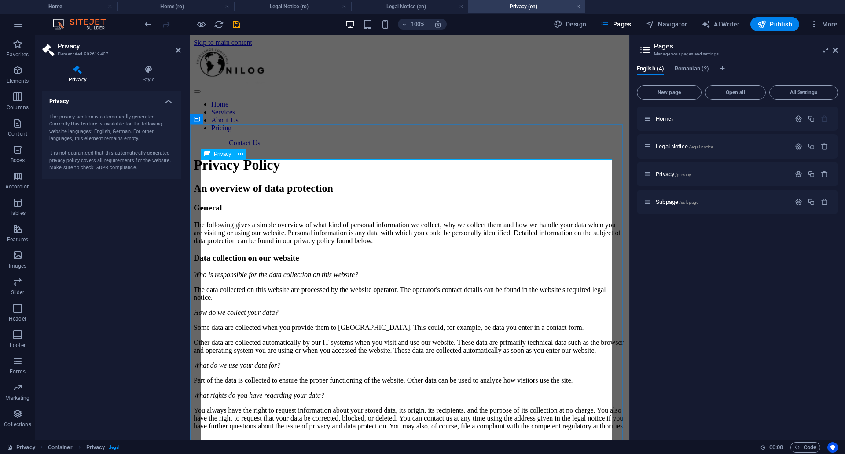
click at [690, 281] on div "Home / Legal Notice /legal-notice Privacy /privacy Subpage /subpage" at bounding box center [737, 270] width 201 height 326
click at [665, 174] on span "Privacy /privacy" at bounding box center [673, 174] width 35 height 7
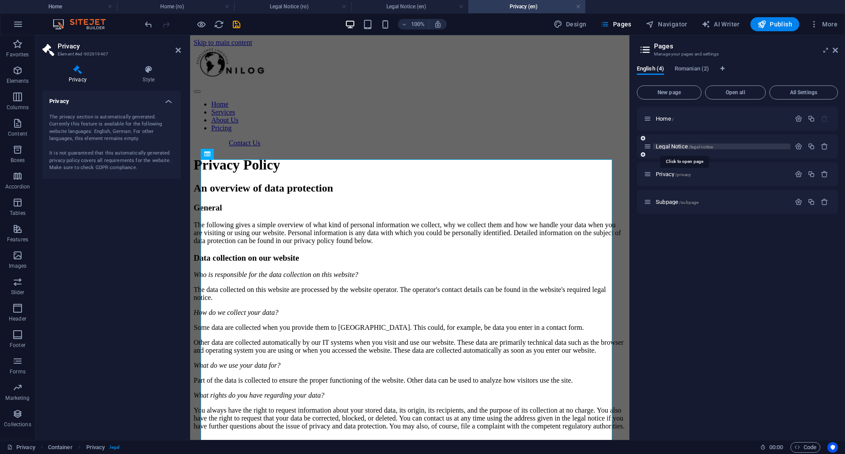
click at [685, 146] on span "Legal Notice /legal-notice" at bounding box center [684, 146] width 57 height 7
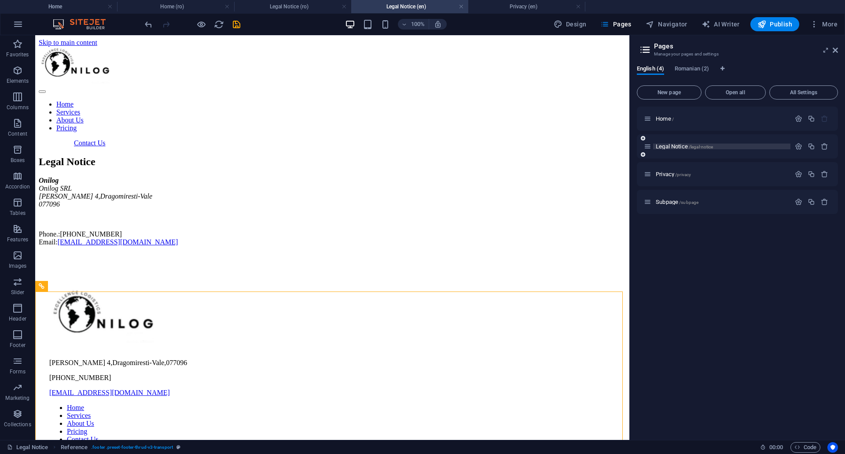
click at [671, 146] on span "Legal Notice /legal-notice" at bounding box center [684, 146] width 57 height 7
click at [800, 146] on icon "button" at bounding box center [798, 146] width 7 height 7
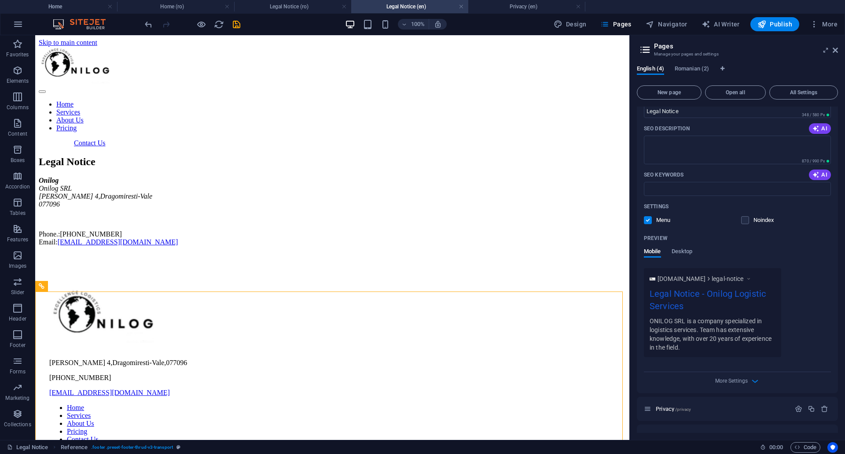
scroll to position [151, 0]
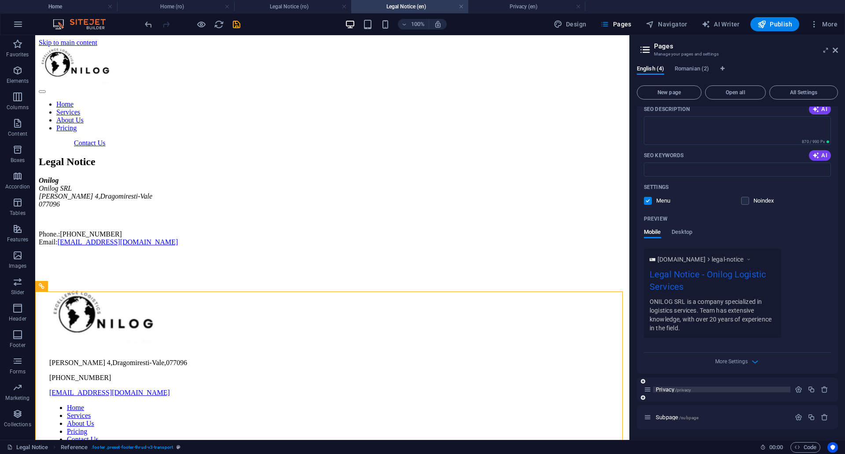
click at [668, 390] on span "Privacy /privacy" at bounding box center [673, 389] width 35 height 7
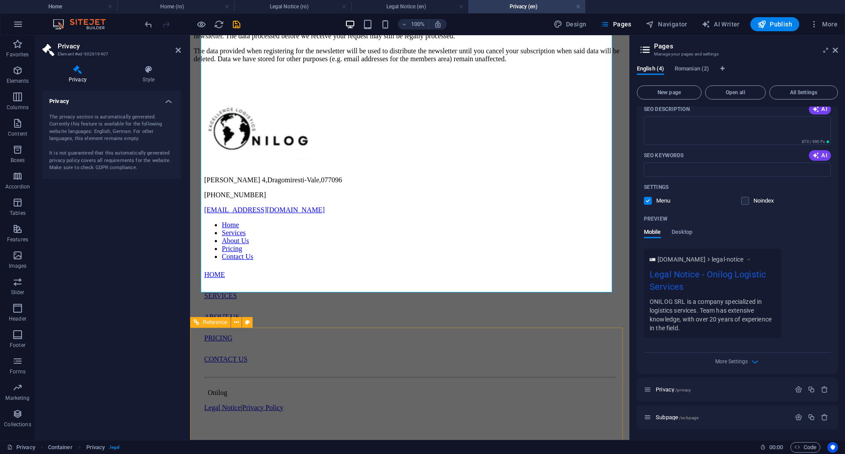
scroll to position [3511, 0]
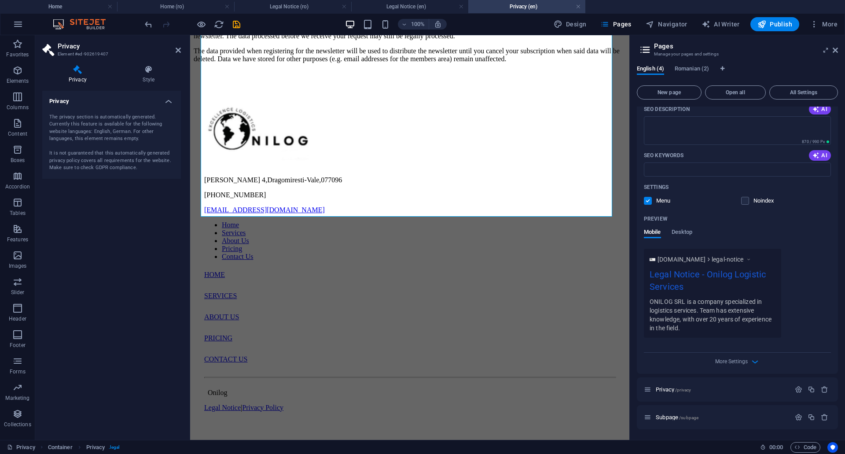
click at [838, 52] on aside "Pages Manage your pages and settings English (4) Romanian (2) New page Open all…" at bounding box center [738, 237] width 216 height 405
click at [836, 52] on icon at bounding box center [835, 50] width 5 height 7
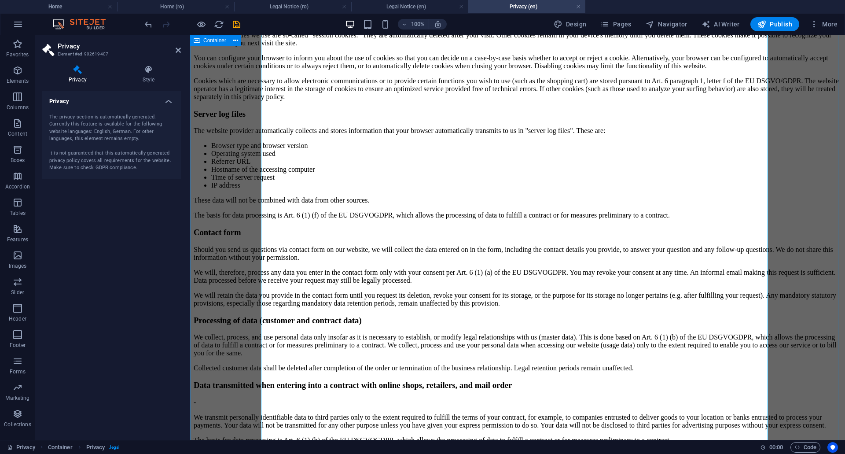
scroll to position [552, 0]
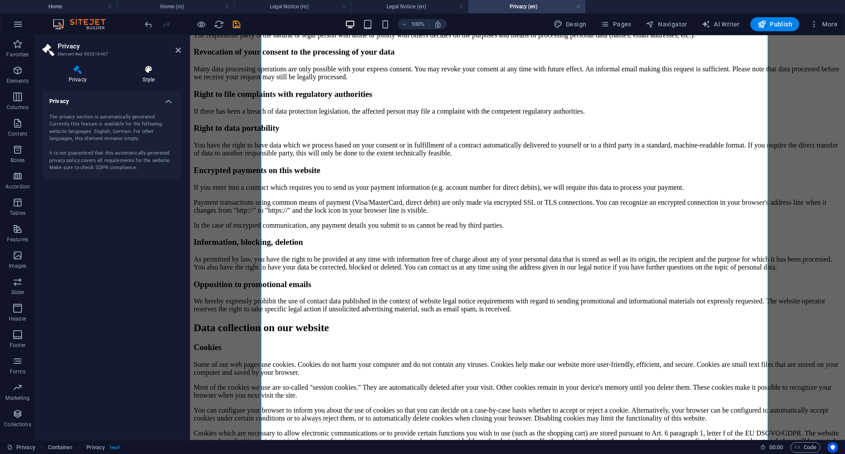
click at [151, 70] on icon at bounding box center [149, 69] width 64 height 9
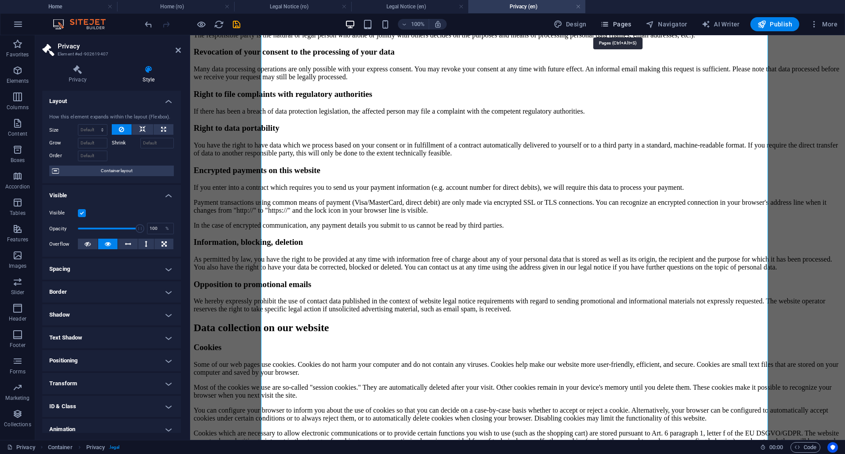
click at [607, 24] on icon "button" at bounding box center [605, 24] width 9 height 9
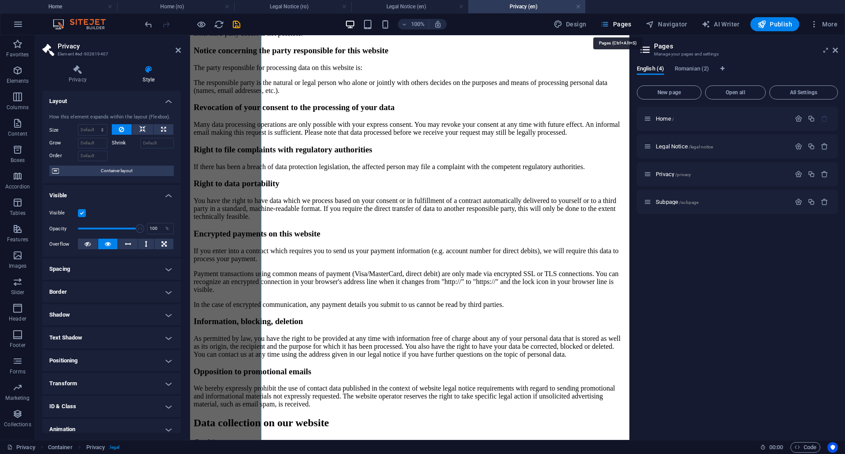
scroll to position [633, 0]
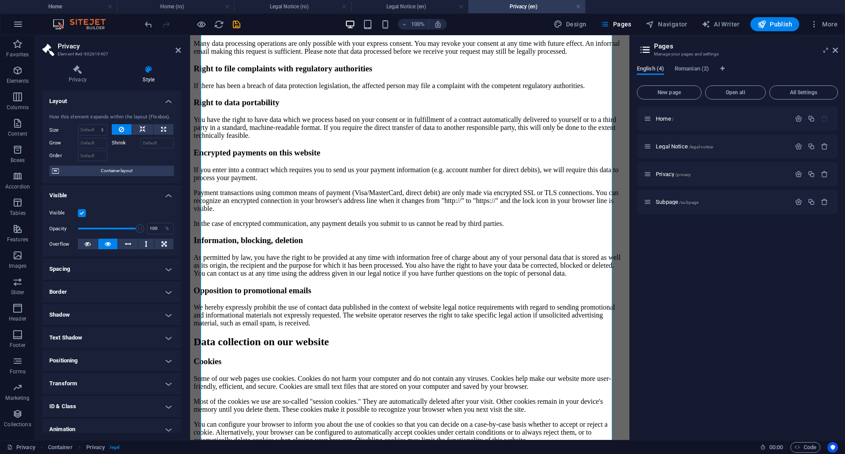
click at [650, 67] on span "English (4)" at bounding box center [650, 69] width 27 height 12
click at [664, 116] on span "Home /" at bounding box center [665, 118] width 18 height 7
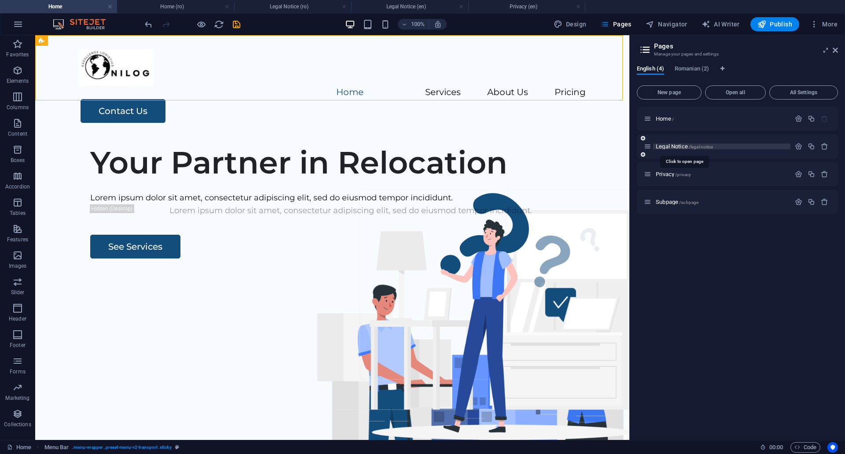
click at [672, 147] on span "Legal Notice /legal-notice" at bounding box center [684, 146] width 57 height 7
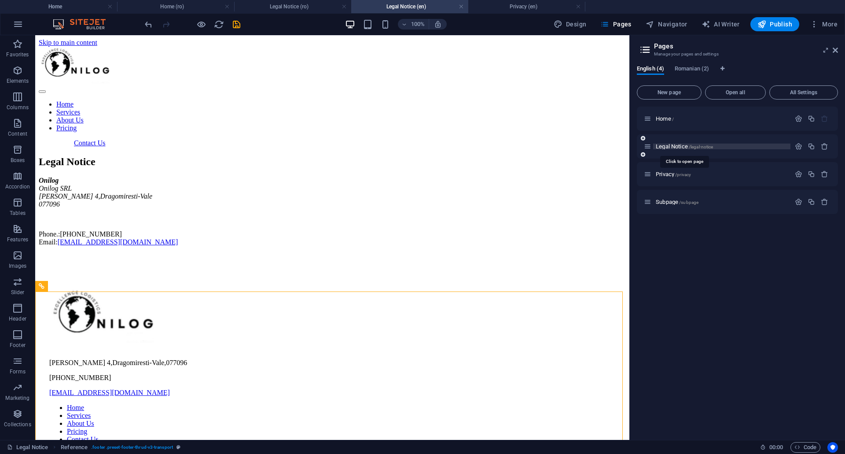
click at [672, 147] on span "Legal Notice /legal-notice" at bounding box center [684, 146] width 57 height 7
click at [664, 176] on span "Privacy /privacy" at bounding box center [673, 174] width 35 height 7
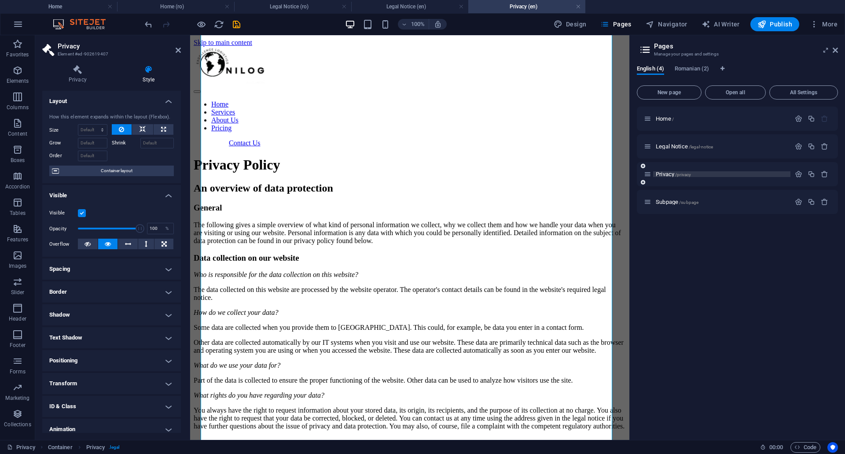
scroll to position [633, 0]
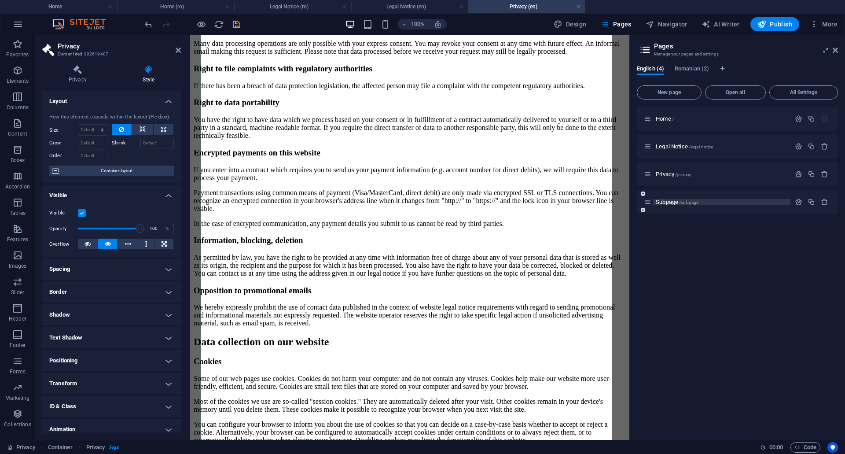
click at [669, 203] on span "Subpage /subpage" at bounding box center [677, 202] width 43 height 7
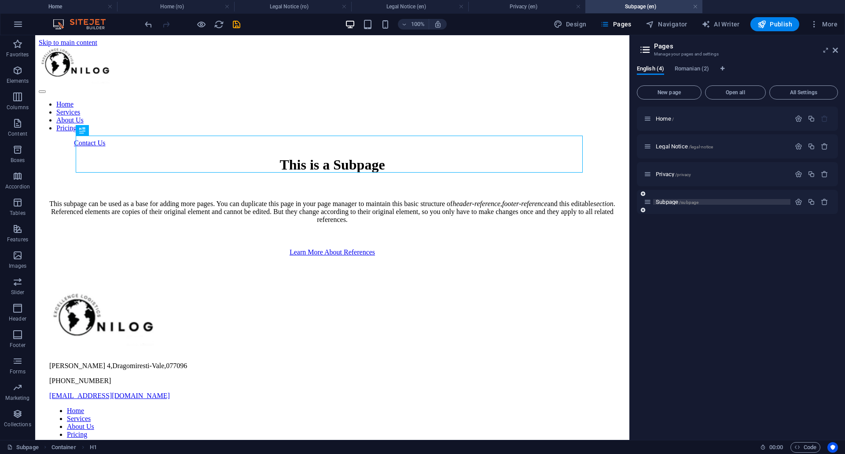
scroll to position [0, 0]
click at [689, 66] on span "Romanian (2)" at bounding box center [692, 69] width 34 height 12
click at [680, 148] on span "Legal Notice /legal-notice" at bounding box center [684, 146] width 57 height 7
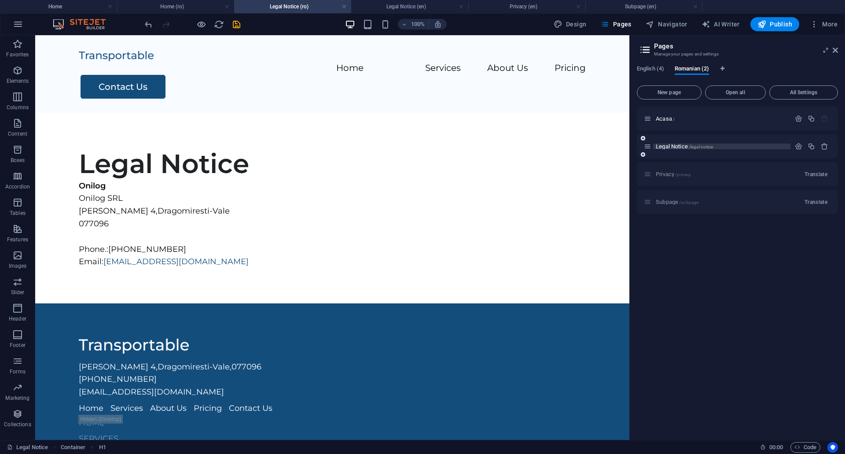
click at [682, 146] on span "Legal Notice /legal-notice" at bounding box center [684, 146] width 57 height 7
click at [795, 144] on icon "button" at bounding box center [798, 146] width 7 height 7
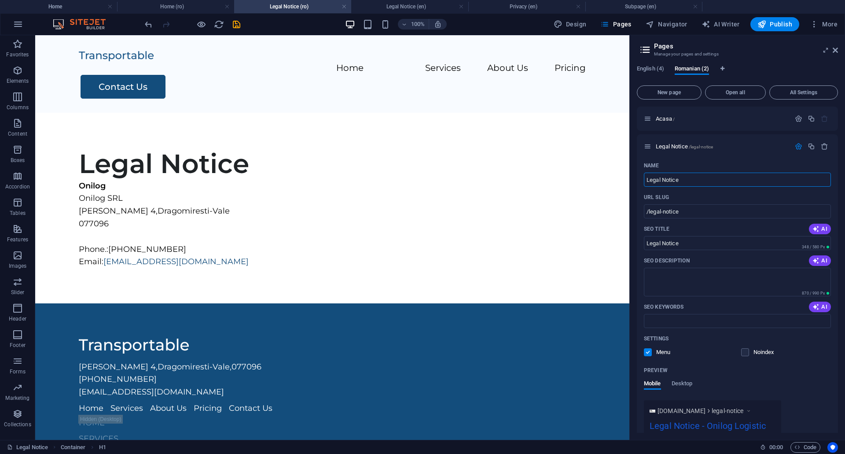
drag, startPoint x: 724, startPoint y: 213, endPoint x: 624, endPoint y: 169, distance: 109.2
type input "Aviz"
type input "/aviz"
type input "Aviz"
type input "Aviz Le"
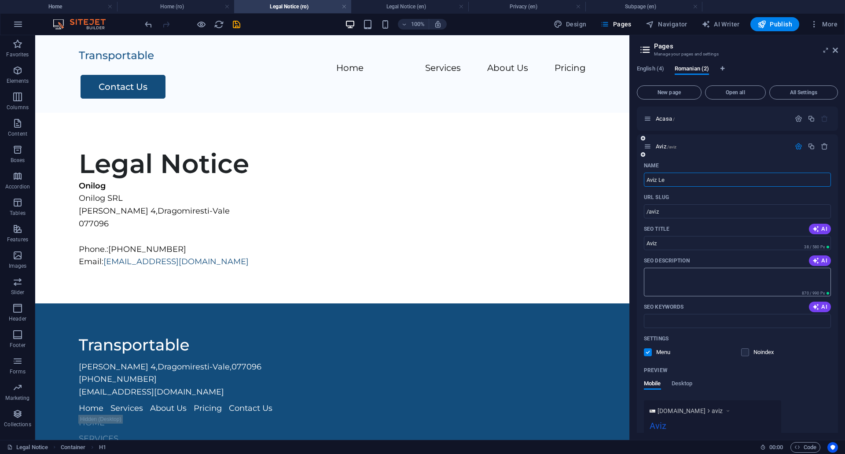
type input "/aviz-le"
type input "Aviz Le"
type input "Aviz Legal"
type input "/aviz-legal"
type input "Aviz Legal"
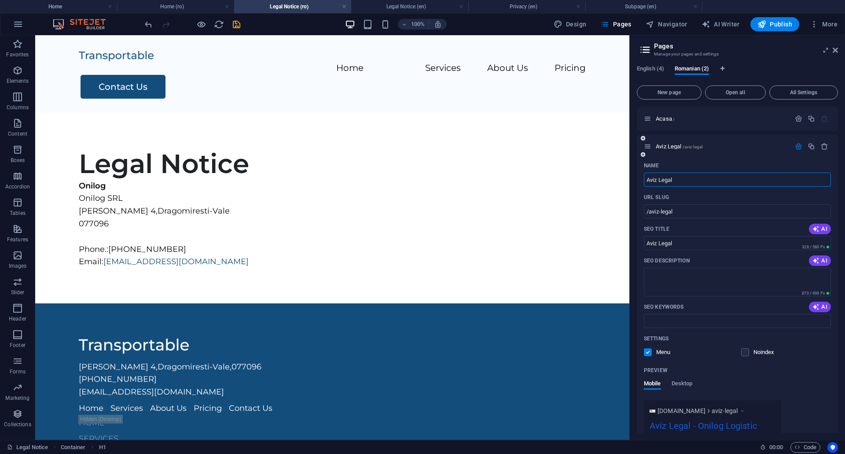
type input "Aviz Legal"
click at [820, 385] on div "Mobile Desktop" at bounding box center [737, 388] width 187 height 17
click at [650, 69] on span "English (4)" at bounding box center [650, 69] width 27 height 12
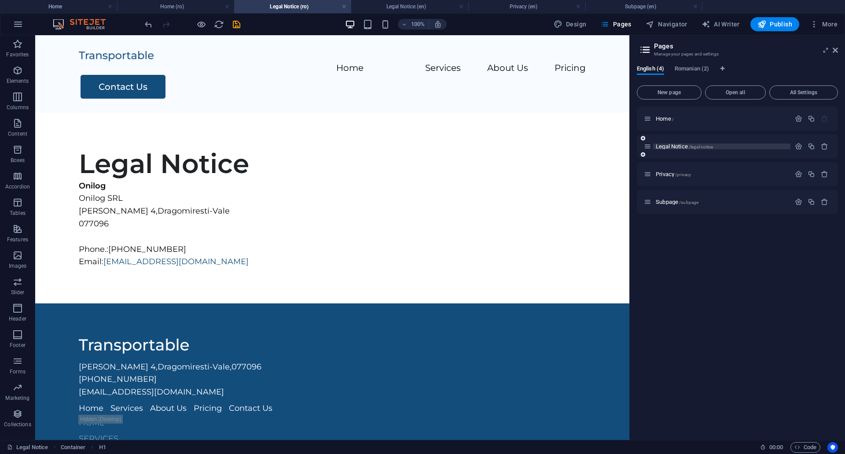
click at [665, 145] on span "Legal Notice /legal-notice" at bounding box center [684, 146] width 57 height 7
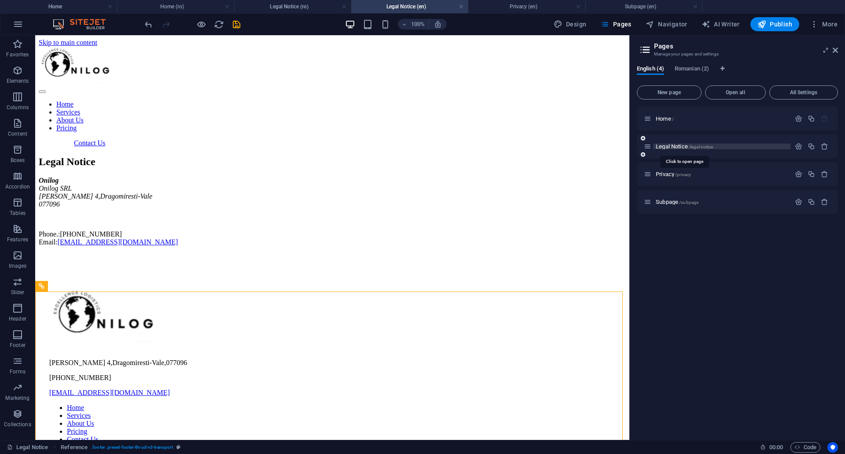
click at [683, 145] on span "Legal Notice /legal-notice" at bounding box center [684, 146] width 57 height 7
click at [682, 147] on span "Legal Notice /legal-notice" at bounding box center [684, 146] width 57 height 7
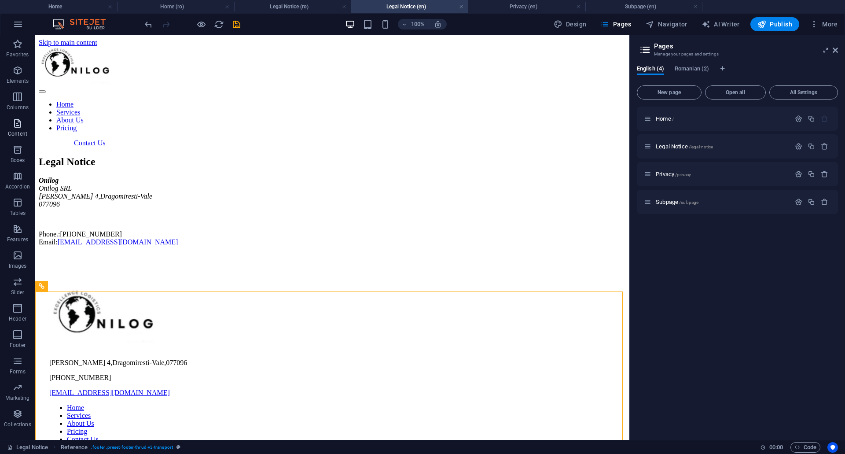
click at [17, 130] on span "Content" at bounding box center [17, 128] width 35 height 21
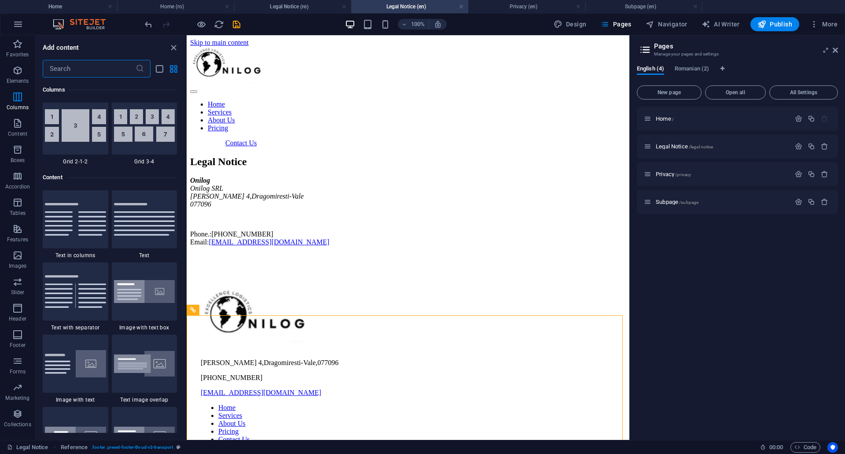
scroll to position [1453, 0]
click at [86, 235] on img at bounding box center [75, 219] width 61 height 33
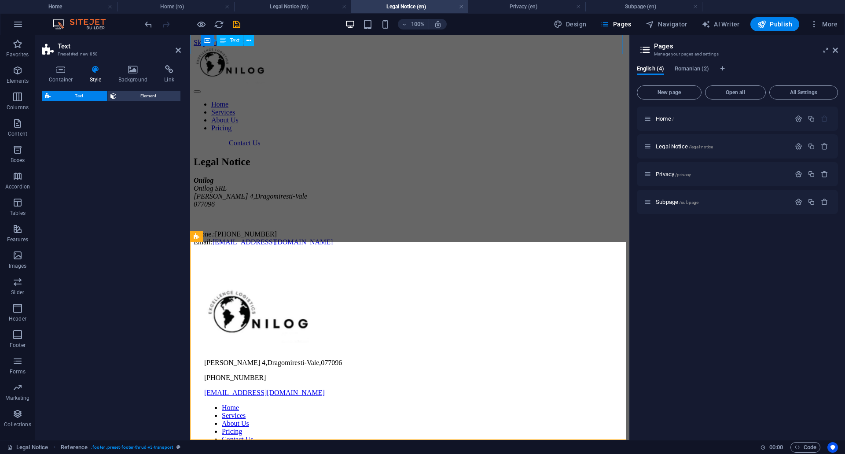
select select "rem"
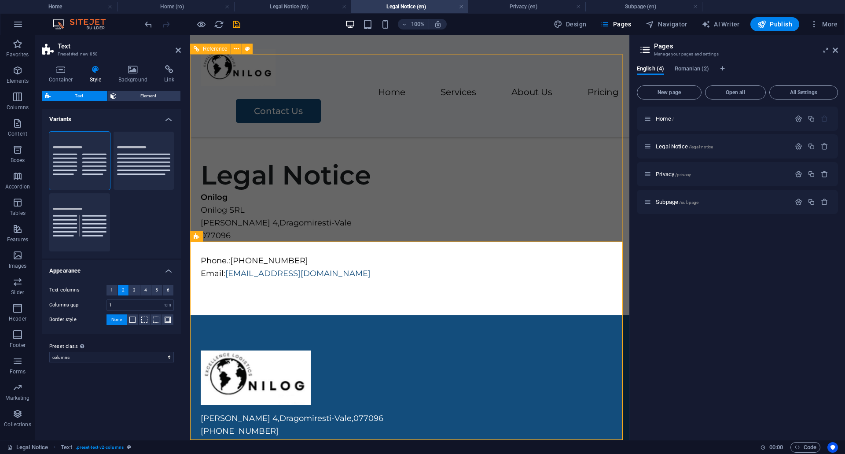
scroll to position [261, 0]
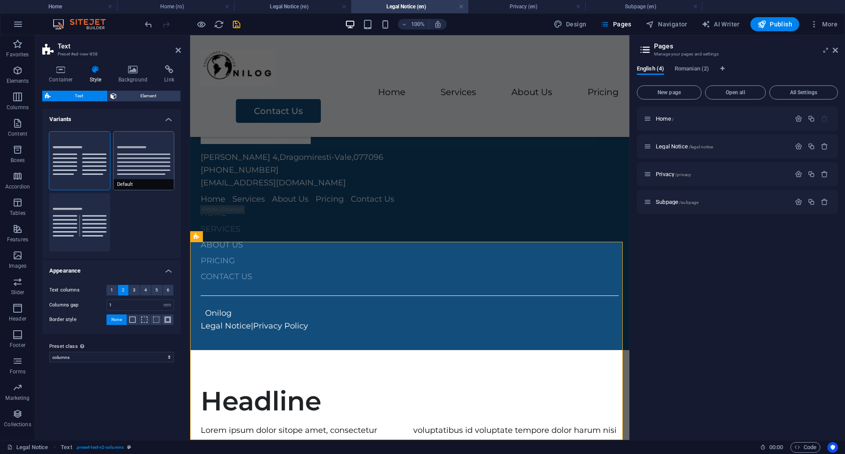
drag, startPoint x: 114, startPoint y: 266, endPoint x: 130, endPoint y: 161, distance: 106.1
click at [130, 161] on button "Default" at bounding box center [144, 161] width 61 height 58
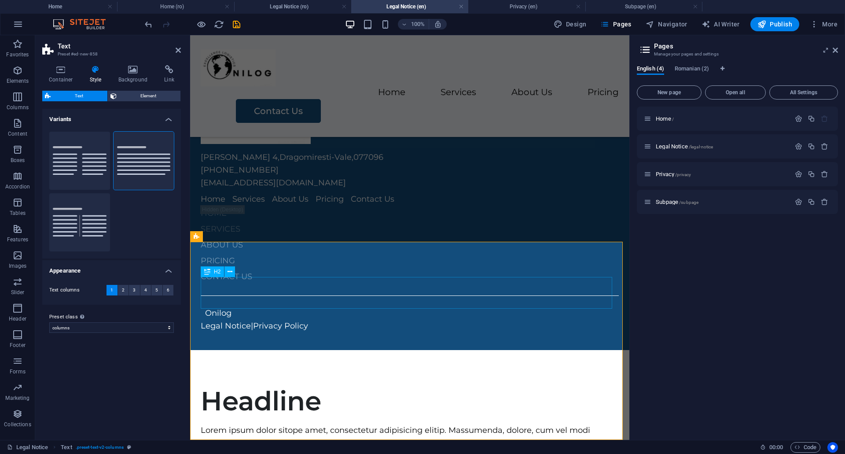
click at [276, 385] on div "Headline" at bounding box center [410, 401] width 418 height 32
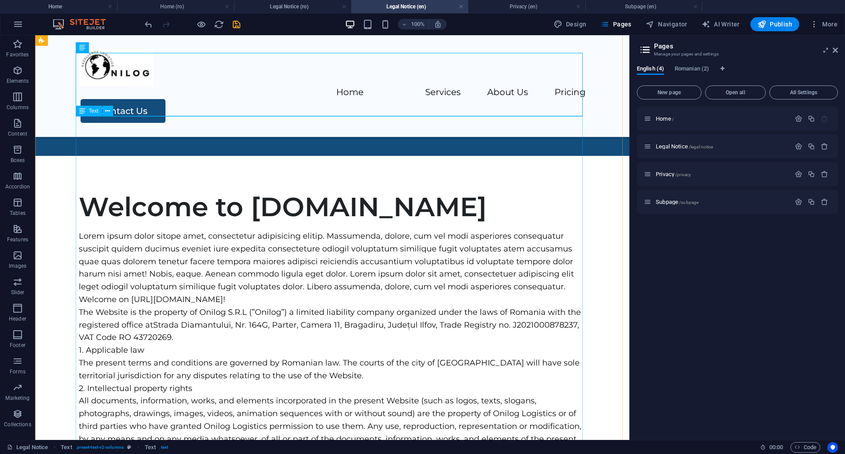
scroll to position [369, 0]
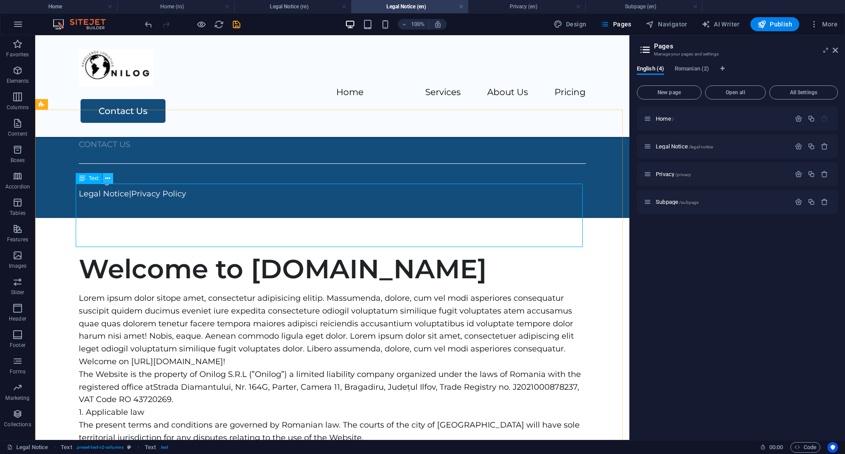
click at [108, 178] on icon at bounding box center [107, 178] width 5 height 9
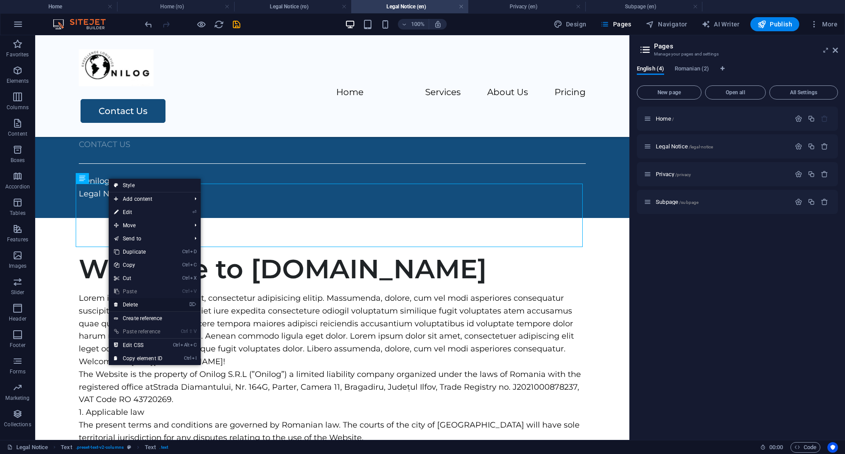
click at [143, 305] on link "⌦ Delete" at bounding box center [138, 304] width 59 height 13
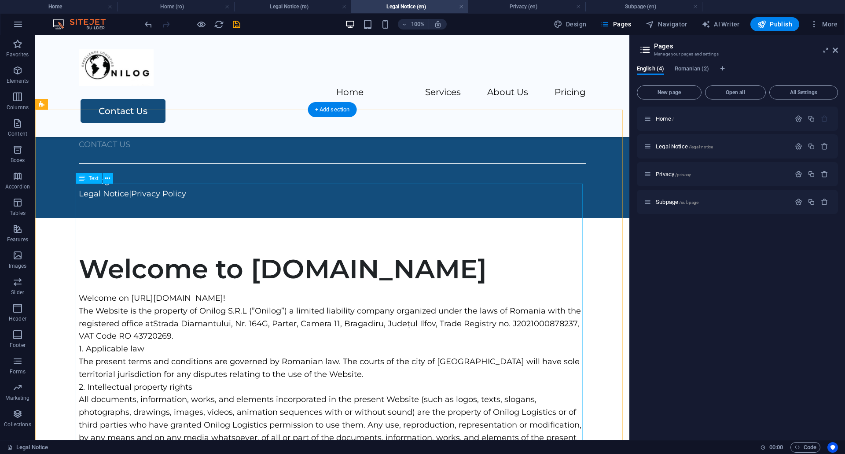
click at [243, 253] on div "Welcome to [DOMAIN_NAME]" at bounding box center [332, 269] width 507 height 32
click at [254, 253] on div "Welcome to [DOMAIN_NAME]" at bounding box center [332, 269] width 507 height 32
click at [248, 253] on div "Welcome to [DOMAIN_NAME]" at bounding box center [332, 269] width 507 height 32
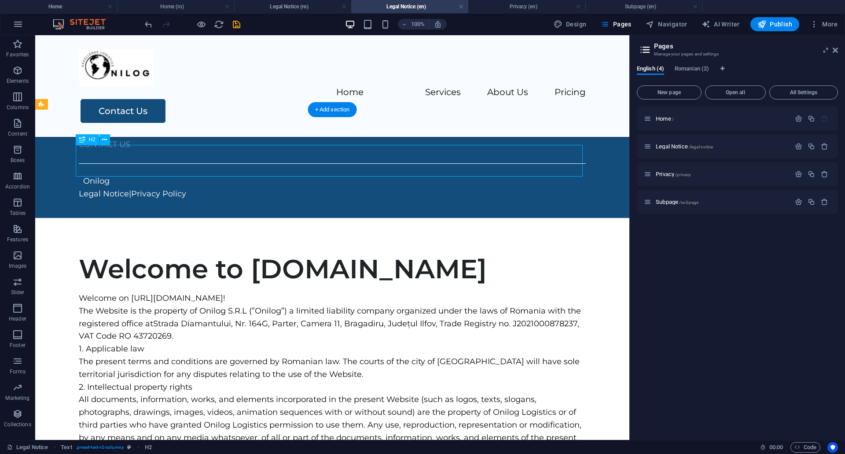
scroll to position [393, 0]
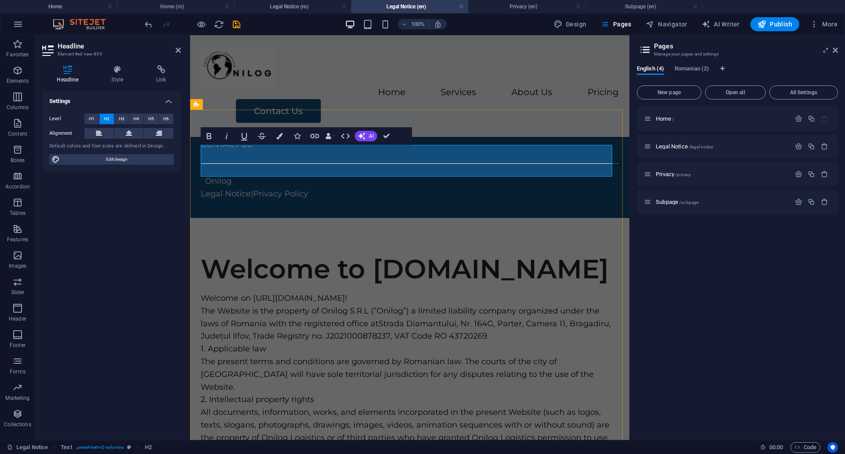
click at [375, 253] on h2 "Welcome to [DOMAIN_NAME]" at bounding box center [410, 269] width 418 height 32
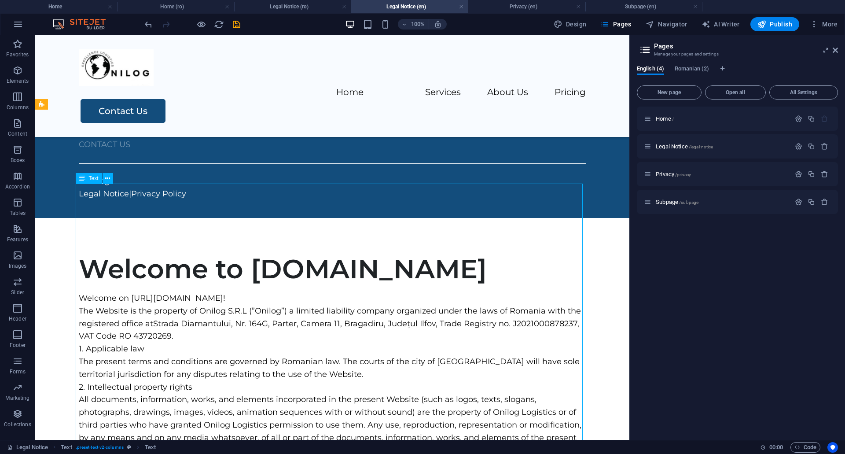
drag, startPoint x: 126, startPoint y: 192, endPoint x: 162, endPoint y: 225, distance: 49.9
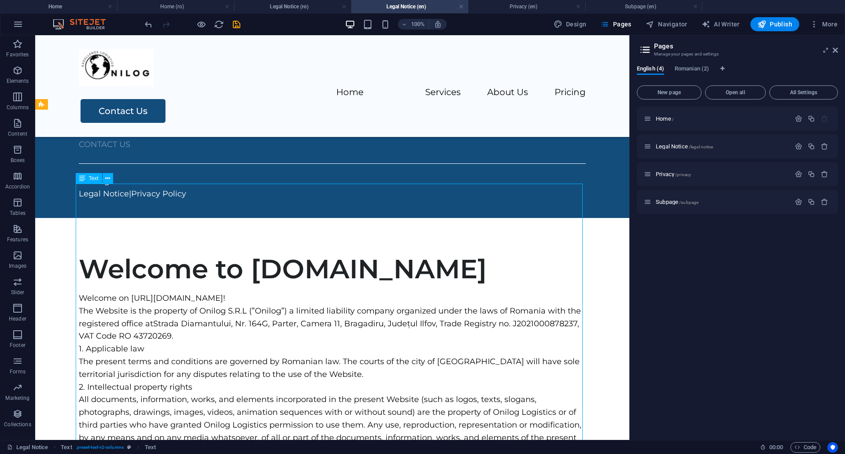
scroll to position [393, 0]
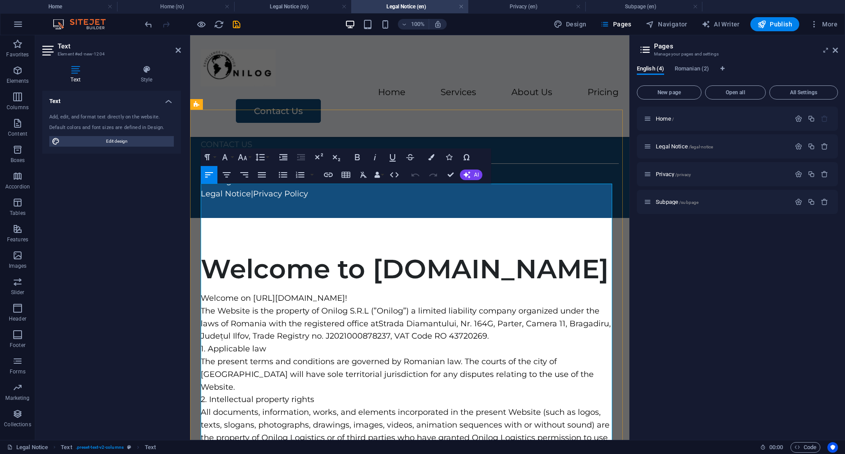
click at [253, 292] on p "Welcome on [URL][DOMAIN_NAME]!" at bounding box center [410, 298] width 418 height 13
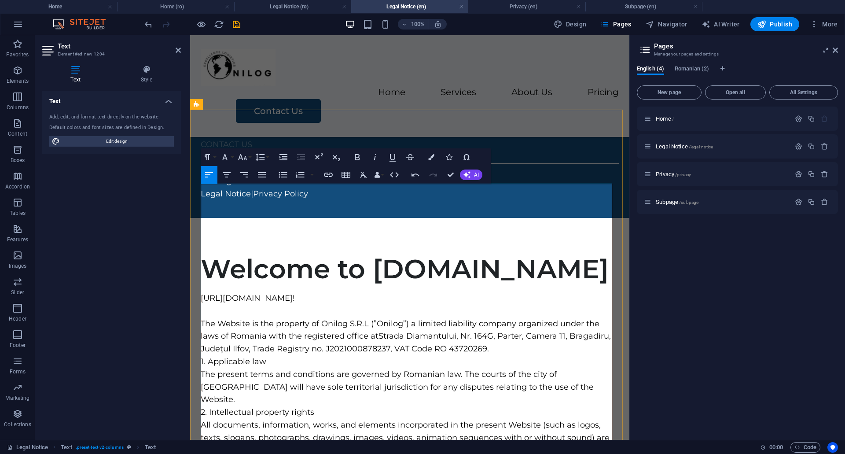
click at [509, 318] on p "The Website is the property of Onilog S.R.L (”Onilog”) a limited liability comp…" at bounding box center [410, 337] width 418 height 38
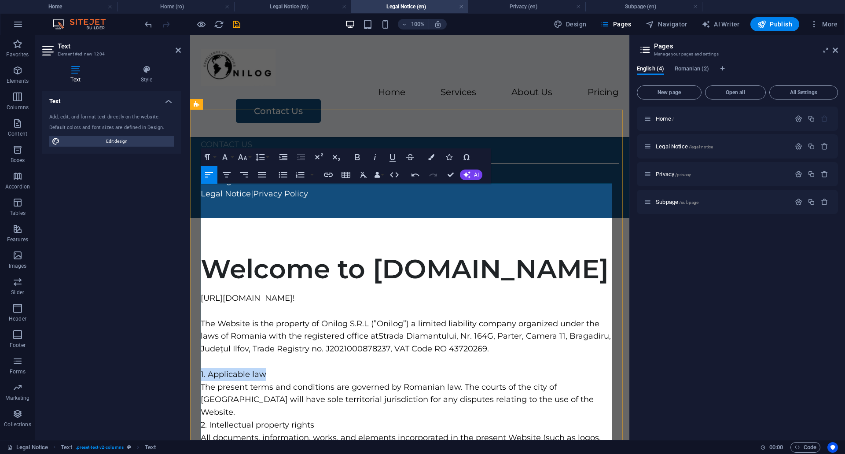
drag, startPoint x: 272, startPoint y: 266, endPoint x: 201, endPoint y: 263, distance: 70.9
click at [201, 368] on p "1. Applicable law" at bounding box center [410, 374] width 418 height 13
click at [357, 158] on icon "button" at bounding box center [357, 157] width 5 height 6
click at [250, 158] on button "Font Size" at bounding box center [244, 157] width 17 height 18
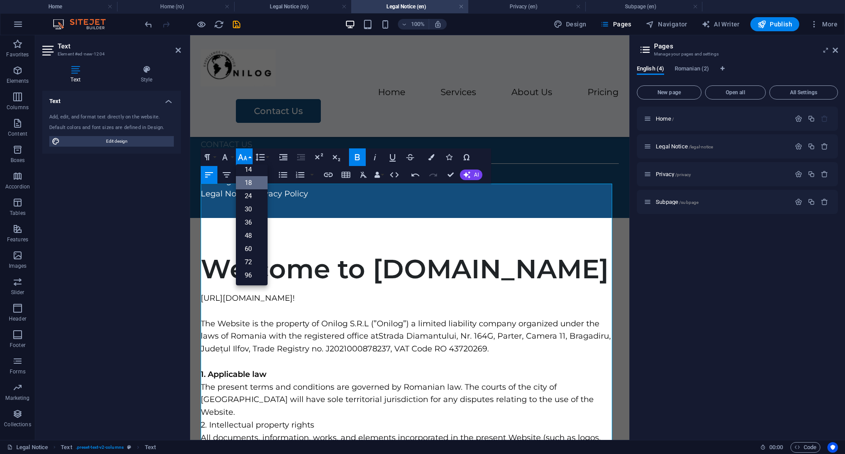
scroll to position [71, 0]
click at [250, 158] on button "Font Size" at bounding box center [244, 157] width 17 height 18
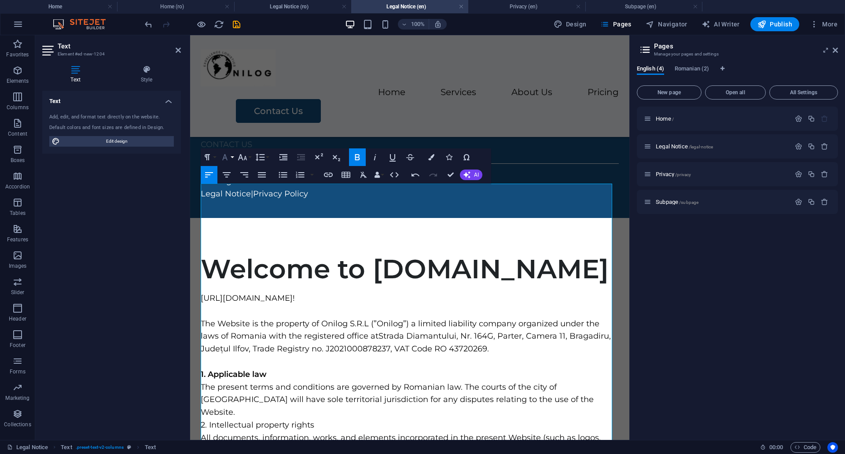
click at [231, 158] on button "Font Family" at bounding box center [226, 157] width 17 height 18
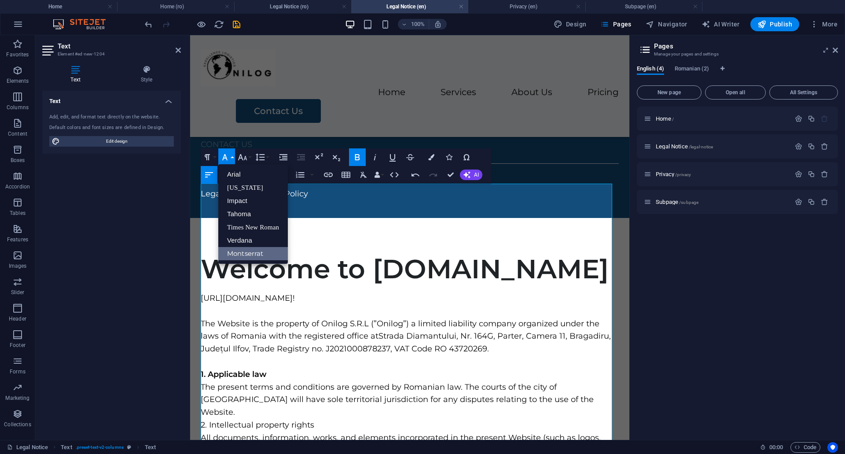
scroll to position [0, 0]
click at [231, 158] on button "Font Family" at bounding box center [226, 157] width 17 height 18
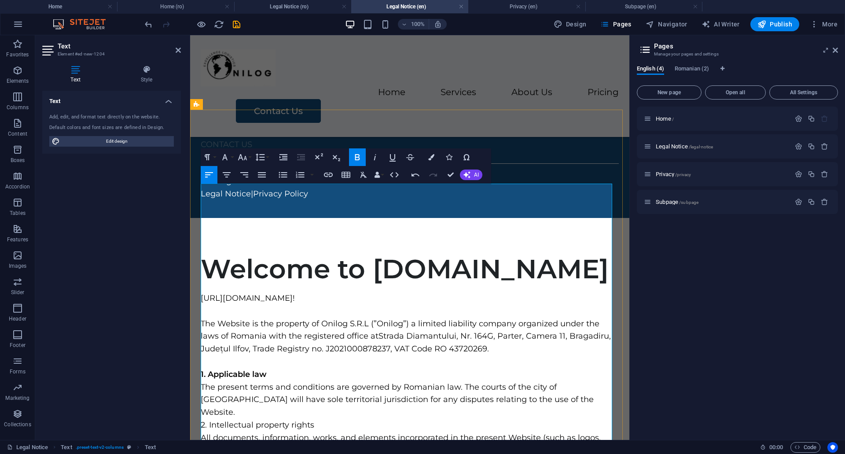
click at [295, 368] on p "1. Applicable law" at bounding box center [410, 374] width 418 height 13
click at [553, 381] on p "The present terms and conditions are governed by Romanian law. The courts of th…" at bounding box center [410, 400] width 418 height 38
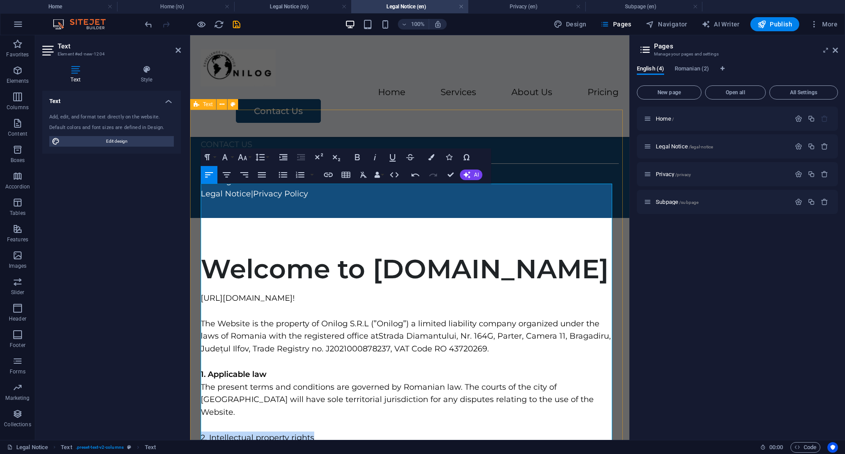
drag, startPoint x: 316, startPoint y: 319, endPoint x: 198, endPoint y: 314, distance: 118.6
click at [362, 159] on icon "button" at bounding box center [357, 157] width 11 height 11
click at [388, 419] on p at bounding box center [410, 425] width 418 height 13
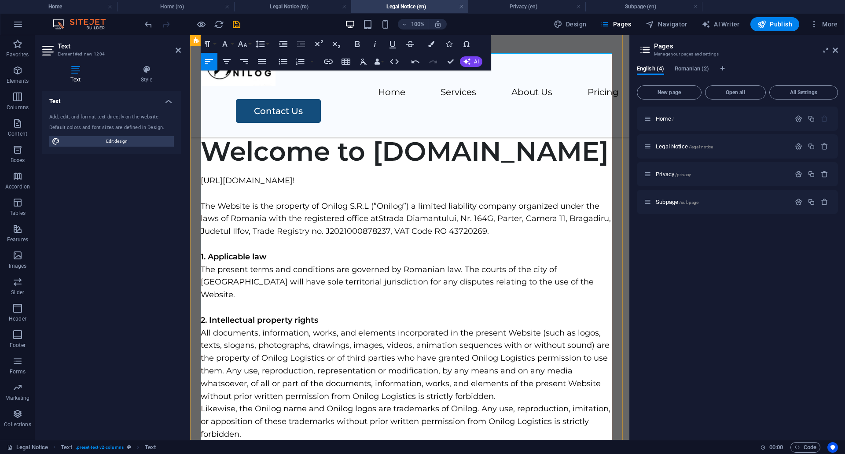
scroll to position [525, 0]
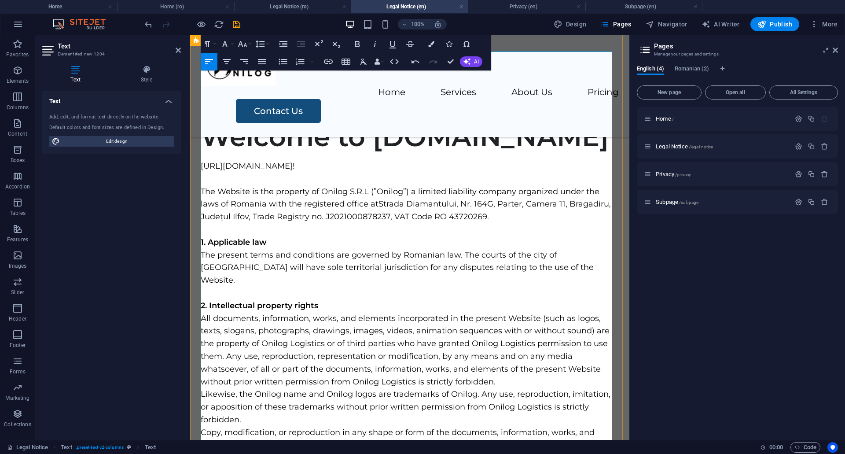
click at [526, 426] on p "Copy, modification, or reproduction in any shape or form of the documents, info…" at bounding box center [410, 445] width 418 height 38
drag, startPoint x: 336, startPoint y: 363, endPoint x: 199, endPoint y: 365, distance: 137.0
click at [358, 44] on icon "button" at bounding box center [357, 44] width 5 height 6
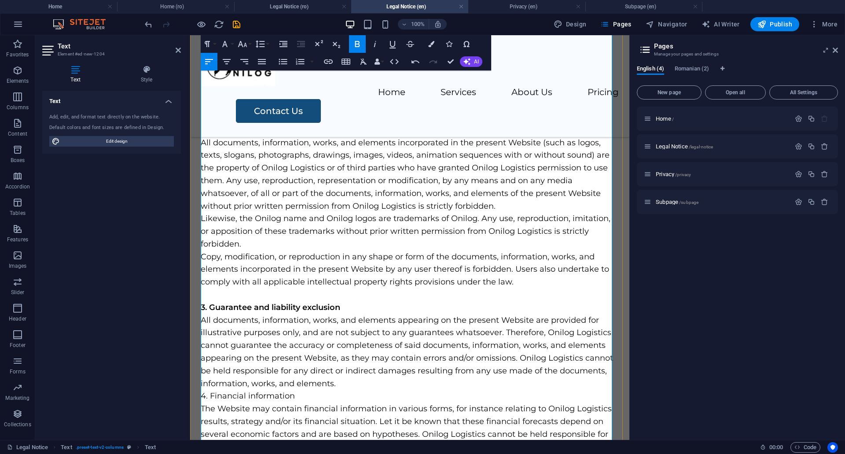
scroll to position [701, 0]
click at [358, 314] on p "All documents, information, works, and elements appearing on the present Websit…" at bounding box center [410, 352] width 418 height 76
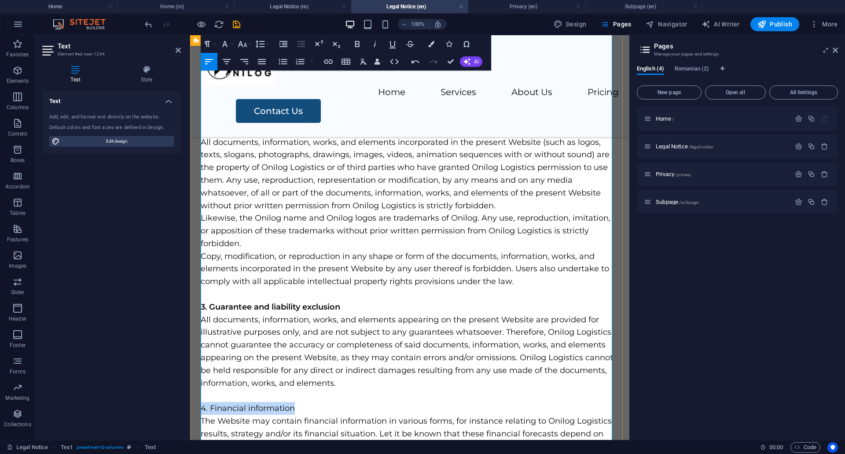
drag, startPoint x: 299, startPoint y: 287, endPoint x: 200, endPoint y: 286, distance: 98.6
click at [358, 48] on icon "button" at bounding box center [357, 44] width 11 height 11
click at [389, 389] on p at bounding box center [410, 395] width 418 height 13
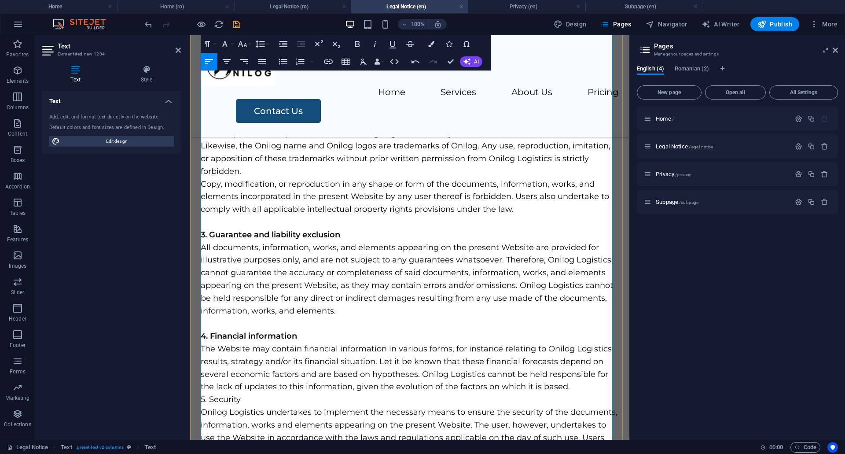
scroll to position [790, 0]
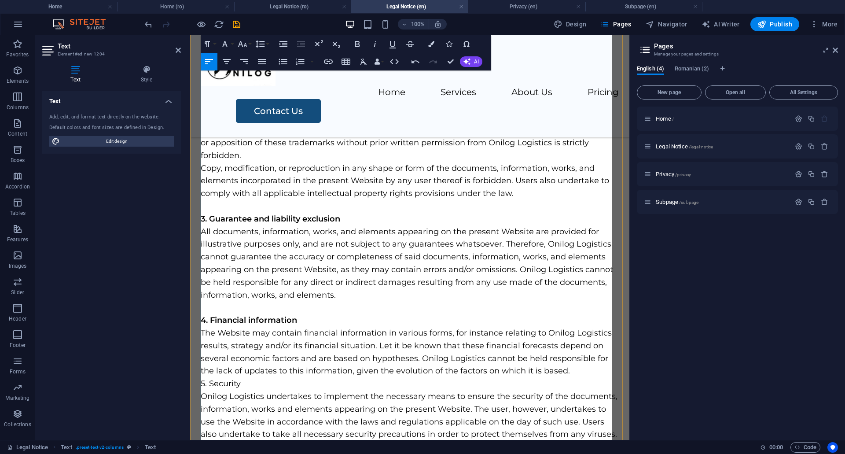
click at [571, 327] on p "The Website may contain financial information in various forms, for instance re…" at bounding box center [410, 352] width 418 height 51
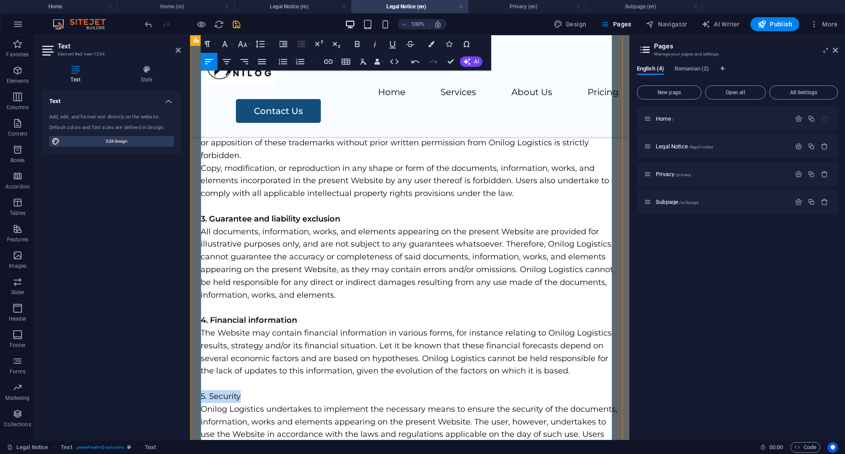
drag, startPoint x: 244, startPoint y: 274, endPoint x: 200, endPoint y: 274, distance: 44.0
click at [356, 46] on icon "button" at bounding box center [357, 44] width 5 height 6
click at [379, 390] on p "5. Security" at bounding box center [410, 396] width 418 height 13
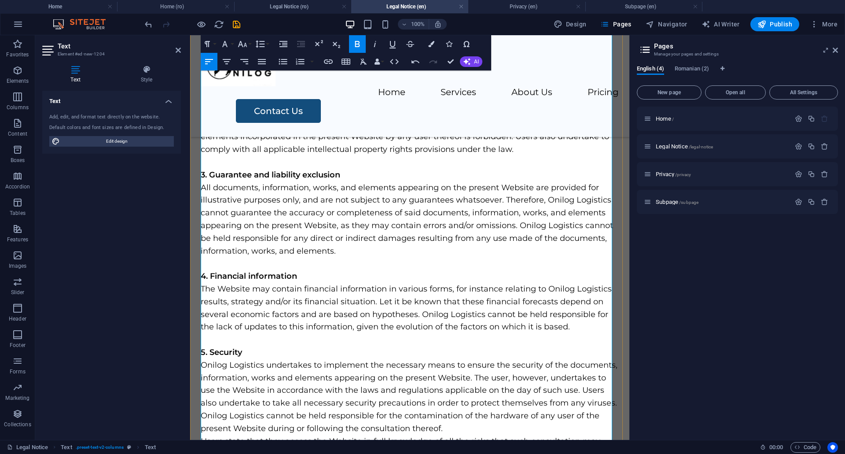
click at [258, 435] on p "Users state that they access the Website in full knowledge of all the risks tha…" at bounding box center [410, 448] width 418 height 26
drag, startPoint x: 291, startPoint y: 360, endPoint x: 201, endPoint y: 358, distance: 90.3
click at [354, 45] on icon "button" at bounding box center [357, 44] width 11 height 11
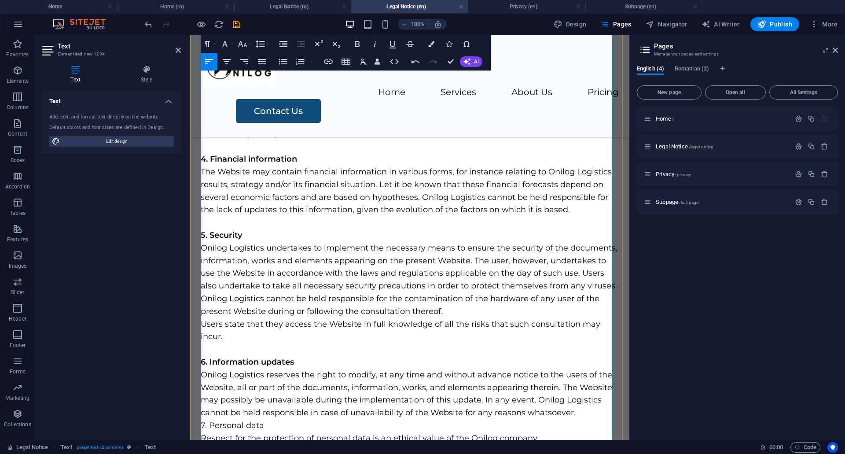
scroll to position [966, 0]
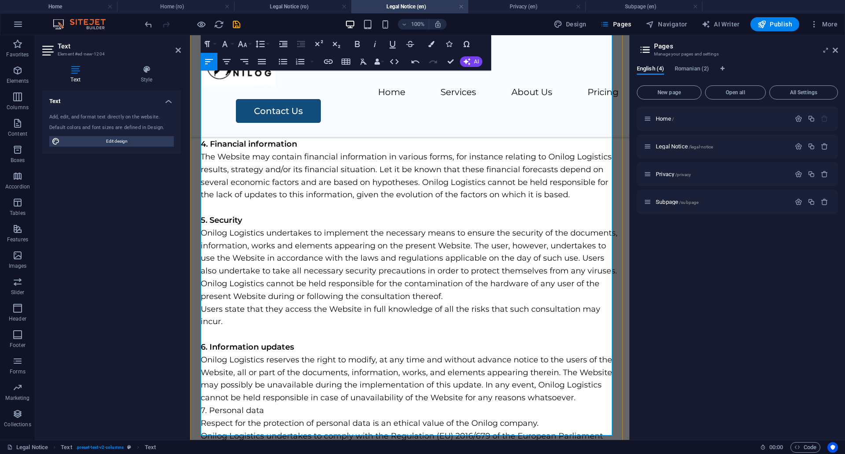
click at [587, 354] on p "Onilog Logistics reserves the right to modify, at any time and without advance …" at bounding box center [410, 379] width 418 height 51
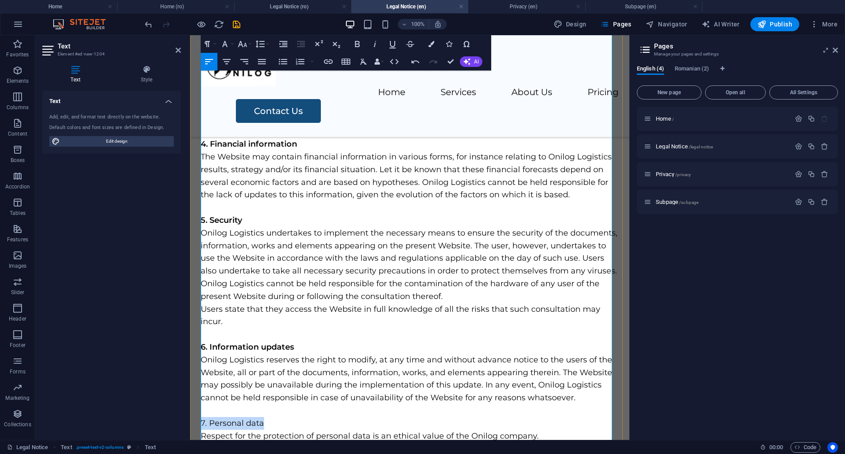
drag, startPoint x: 270, startPoint y: 300, endPoint x: 200, endPoint y: 300, distance: 69.6
click at [354, 42] on icon "button" at bounding box center [357, 44] width 11 height 11
click at [344, 354] on p "Onilog Logistics reserves the right to modify, at any time and without advance …" at bounding box center [410, 379] width 418 height 51
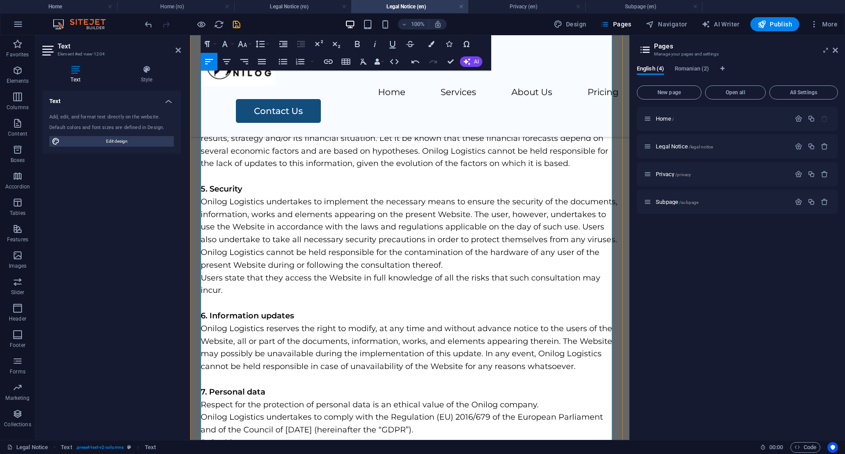
scroll to position [1010, 0]
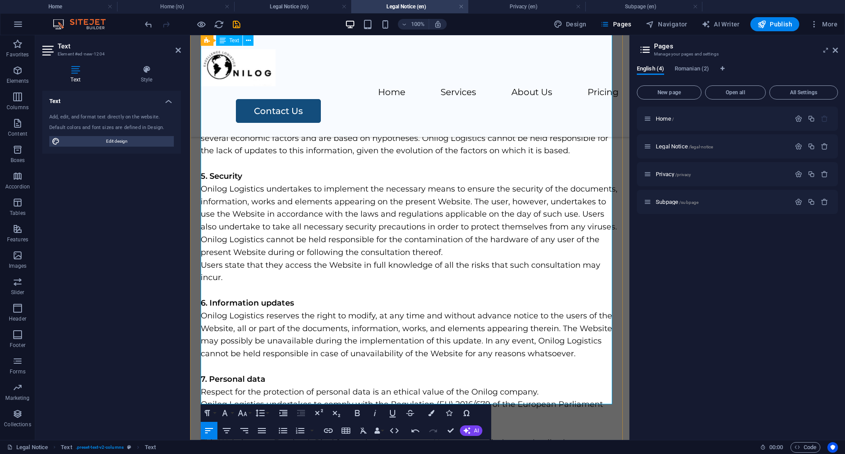
click at [460, 398] on p "Onilog Logistics undertakes to comply with the Regulation (EU) 2016/679 of the …" at bounding box center [410, 411] width 418 height 26
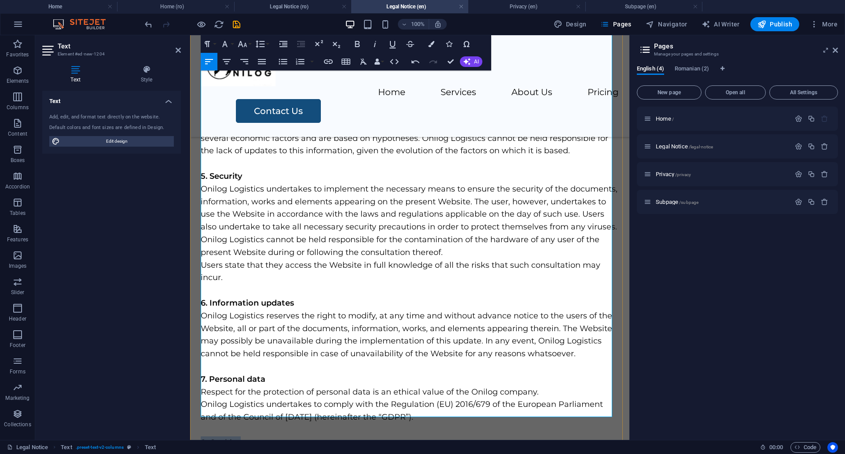
drag, startPoint x: 249, startPoint y: 320, endPoint x: 201, endPoint y: 322, distance: 48.0
click at [201, 436] on p "8. Cookies" at bounding box center [410, 442] width 418 height 13
click at [357, 46] on icon "button" at bounding box center [357, 44] width 11 height 11
click at [270, 424] on p at bounding box center [410, 430] width 418 height 13
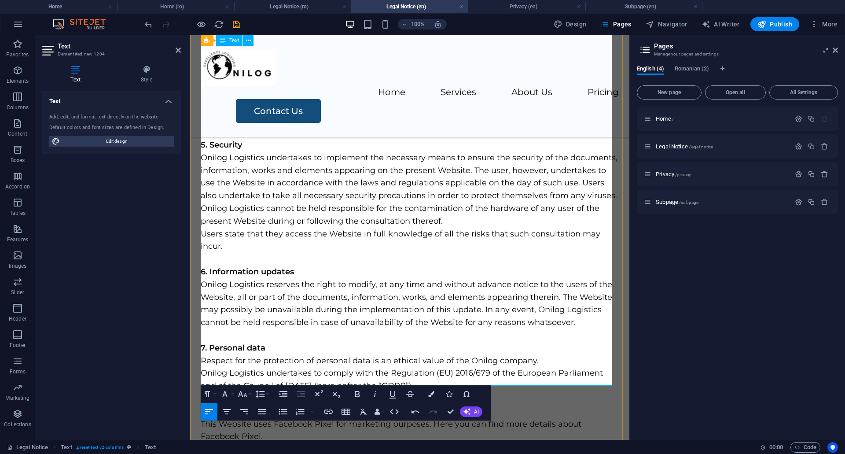
scroll to position [1054, 0]
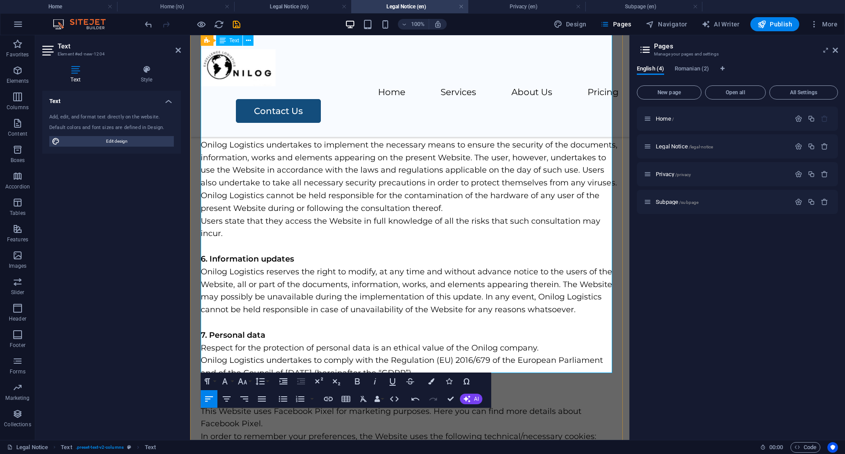
click at [250, 405] on p "This Website uses Facebook Pixel for marketing purposes. Here you can find more…" at bounding box center [410, 418] width 418 height 26
drag, startPoint x: 203, startPoint y: 290, endPoint x: 266, endPoint y: 303, distance: 63.7
click at [266, 405] on p "This Website is not uses Facebook Pixel for marketing purposes. Here you can fi…" at bounding box center [410, 418] width 418 height 26
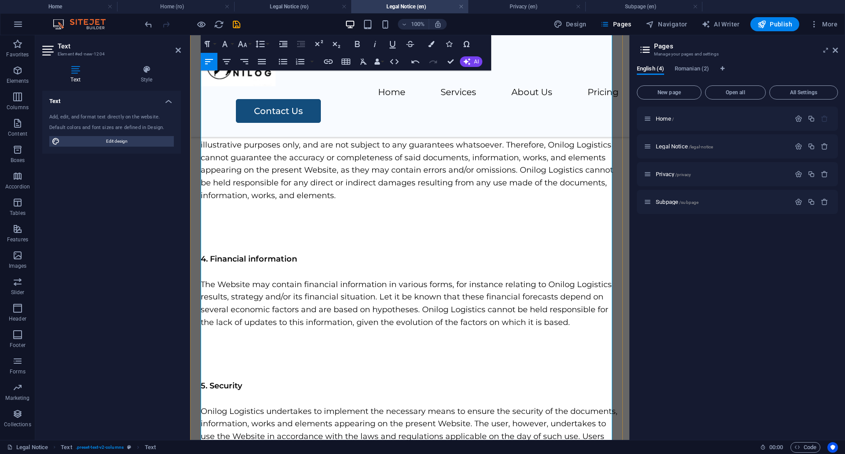
scroll to position [1320, 0]
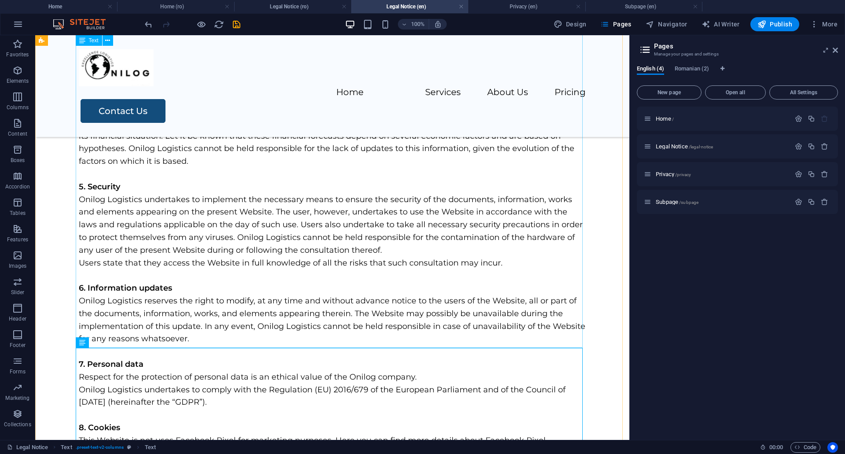
scroll to position [1013, 0]
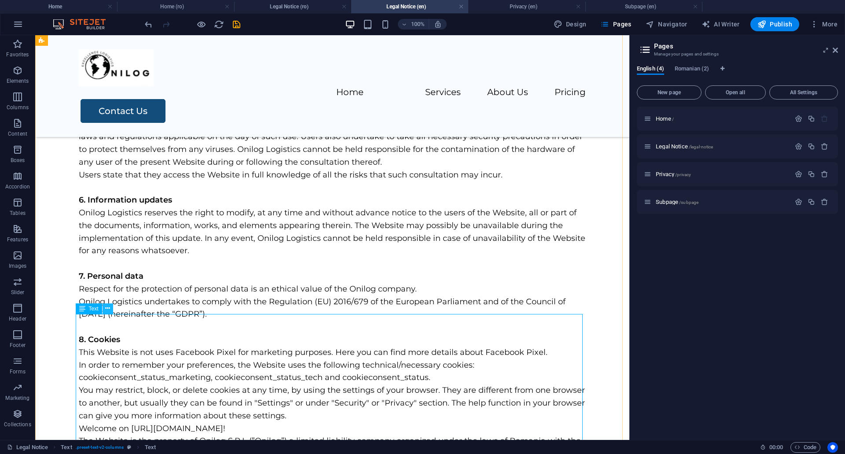
click at [107, 310] on icon at bounding box center [107, 308] width 5 height 9
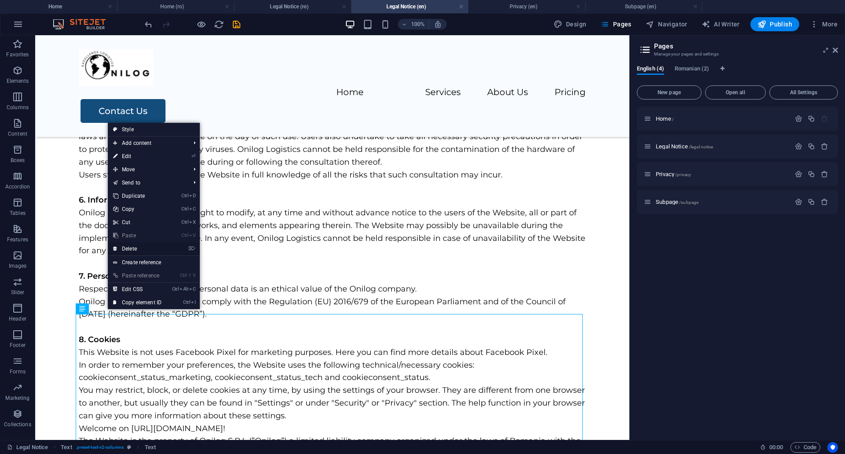
click at [135, 246] on link "⌦ Delete" at bounding box center [137, 248] width 59 height 13
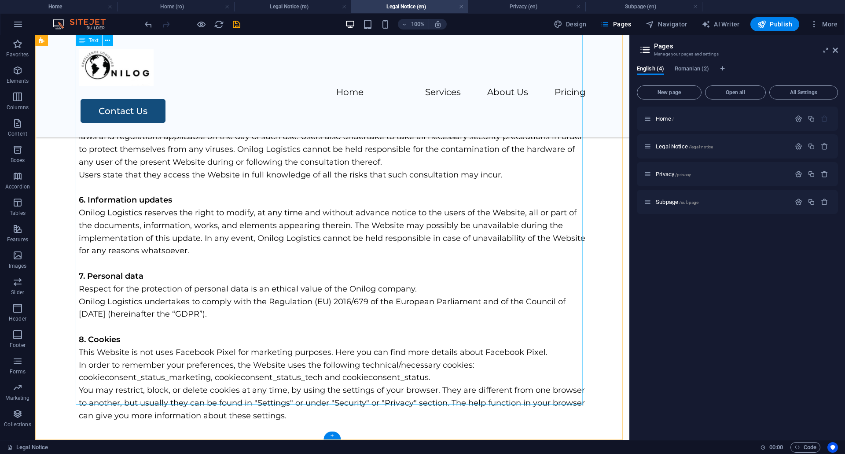
scroll to position [922, 0]
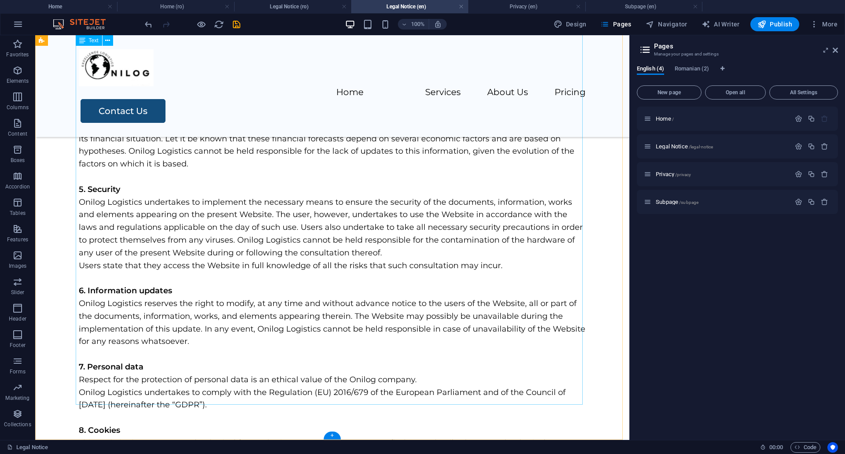
click at [231, 327] on div "[URL][DOMAIN_NAME]! The Website is the property of Onilog S.R.L (”Onilog”) a li…" at bounding box center [332, 126] width 507 height 774
click at [210, 329] on div "[URL][DOMAIN_NAME]! The Website is the property of Onilog S.R.L (”Onilog”) a li…" at bounding box center [332, 126] width 507 height 774
click at [105, 335] on div "[URL][DOMAIN_NAME]! The Website is the property of Onilog S.R.L (”Onilog”) a li…" at bounding box center [332, 126] width 507 height 774
click at [92, 336] on div "[URL][DOMAIN_NAME]! The Website is the property of Onilog S.R.L (”Onilog”) a li…" at bounding box center [332, 126] width 507 height 774
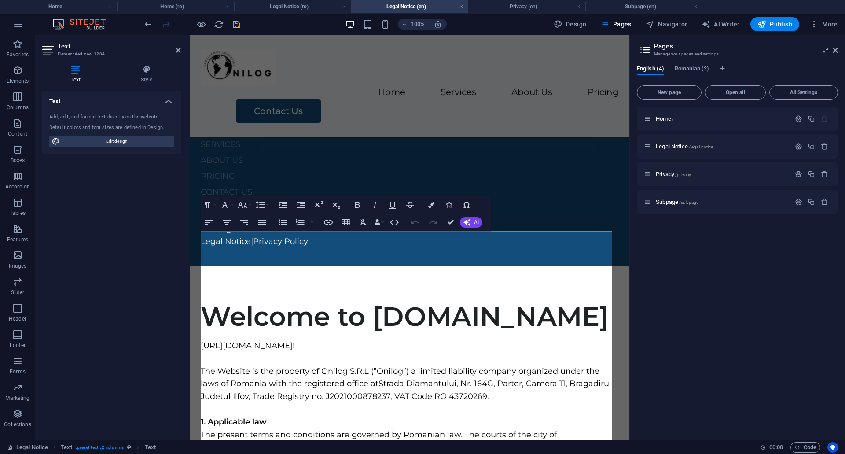
click at [92, 336] on div "Text Add, edit, and format text directly on the website. Default colors and fon…" at bounding box center [111, 262] width 139 height 342
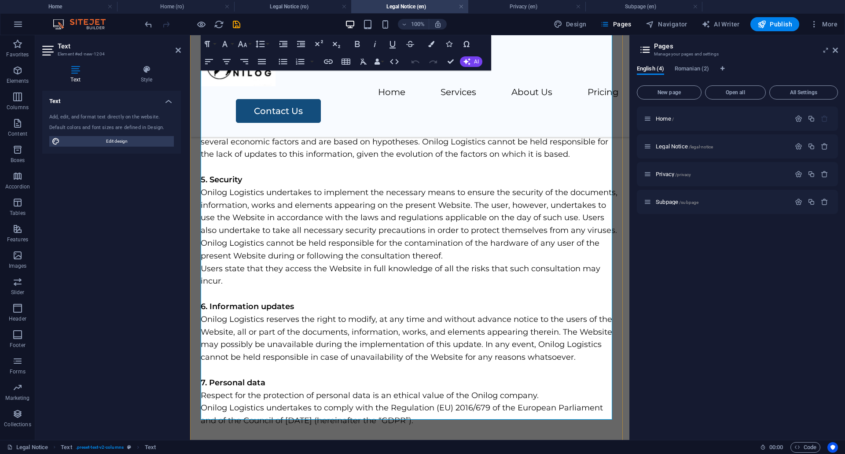
scroll to position [1022, 0]
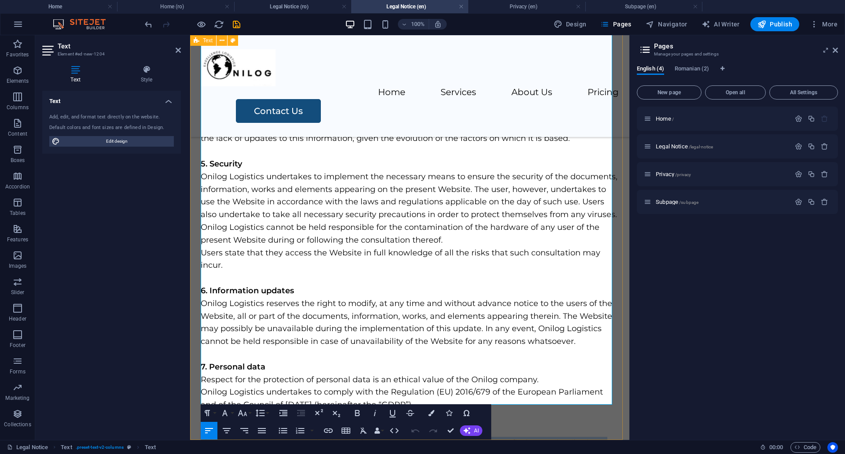
drag, startPoint x: 263, startPoint y: 335, endPoint x: 200, endPoint y: 325, distance: 64.3
click at [200, 325] on div "Welcome to [DOMAIN_NAME] [URL][DOMAIN_NAME]! The Website is the property of Oni…" at bounding box center [409, 74] width 439 height 971
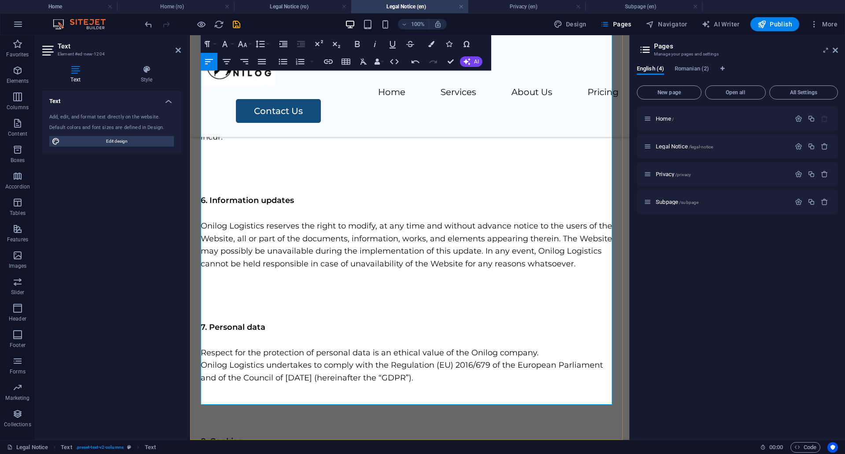
scroll to position [1428, 0]
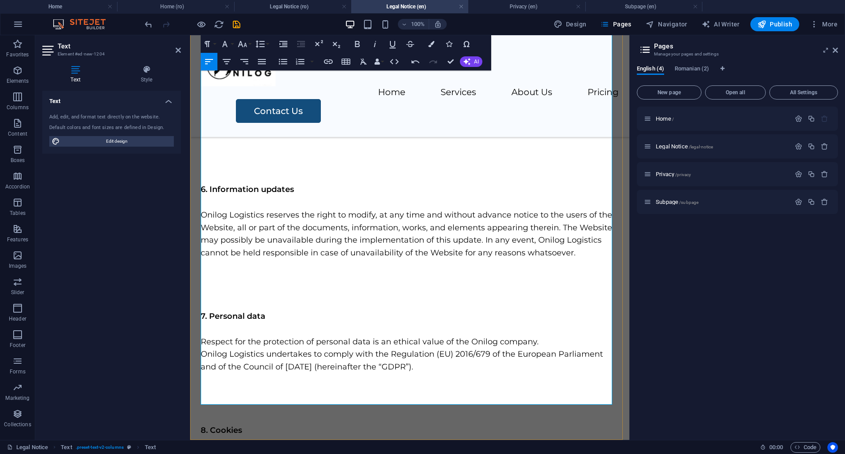
click at [544, 424] on p "8. Cookies" at bounding box center [410, 430] width 418 height 13
click at [467, 64] on icon "button" at bounding box center [467, 61] width 7 height 7
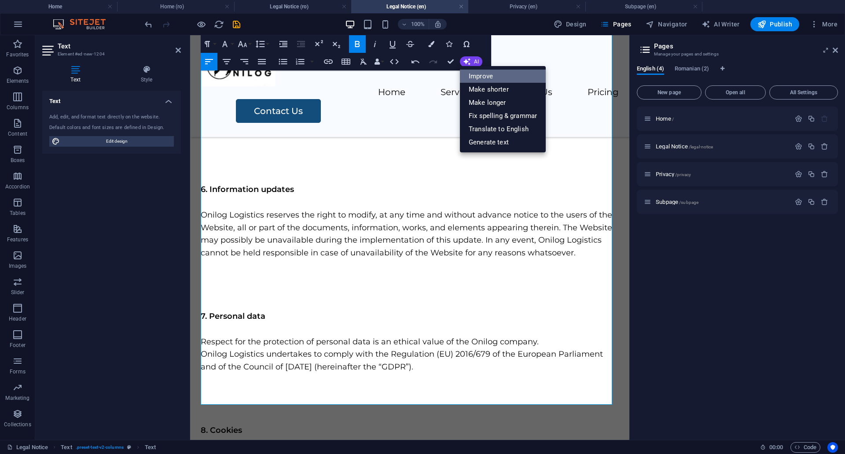
click at [471, 71] on link "Improve" at bounding box center [503, 76] width 86 height 13
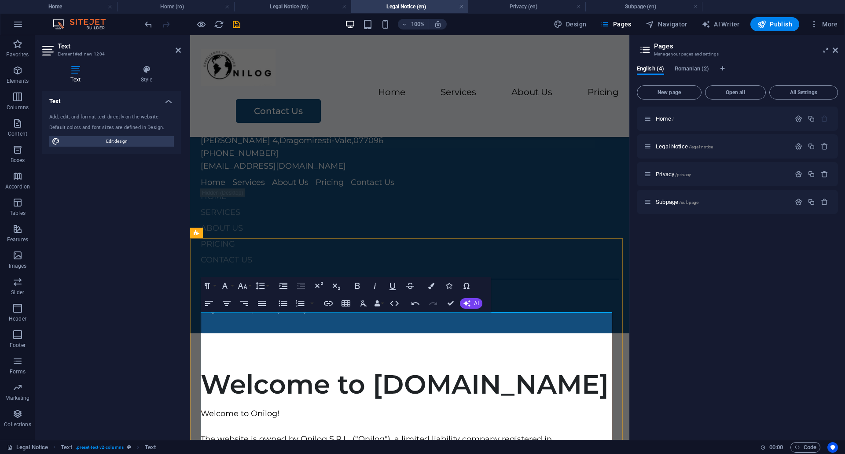
scroll to position [263, 0]
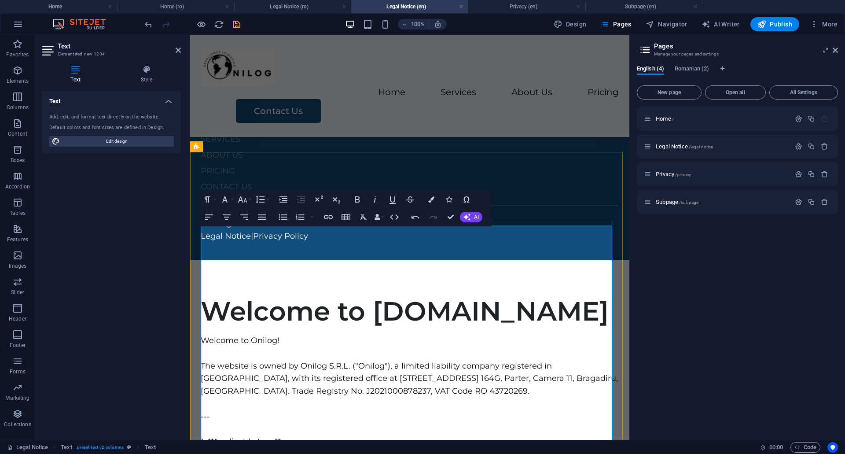
click at [539, 295] on div "Welcome to [DOMAIN_NAME]" at bounding box center [410, 311] width 418 height 32
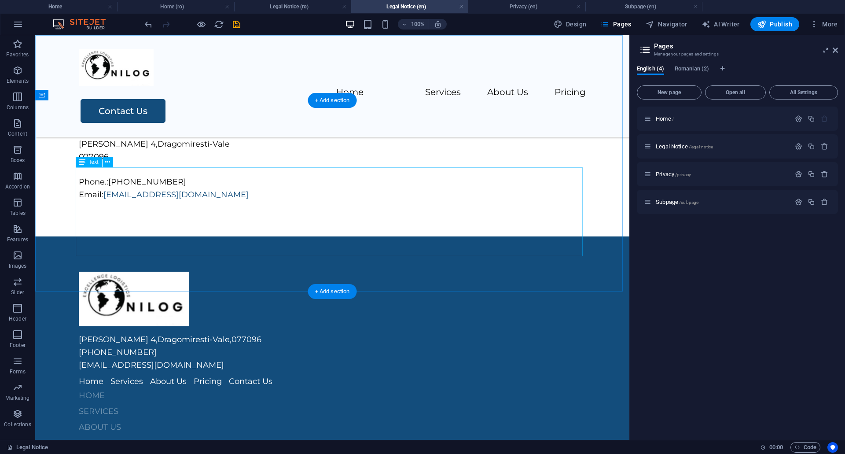
scroll to position [0, 0]
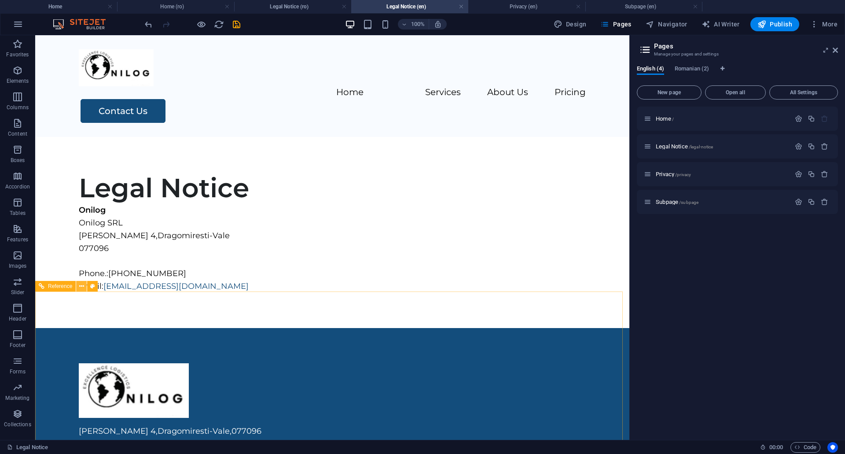
click at [81, 288] on icon at bounding box center [81, 286] width 5 height 9
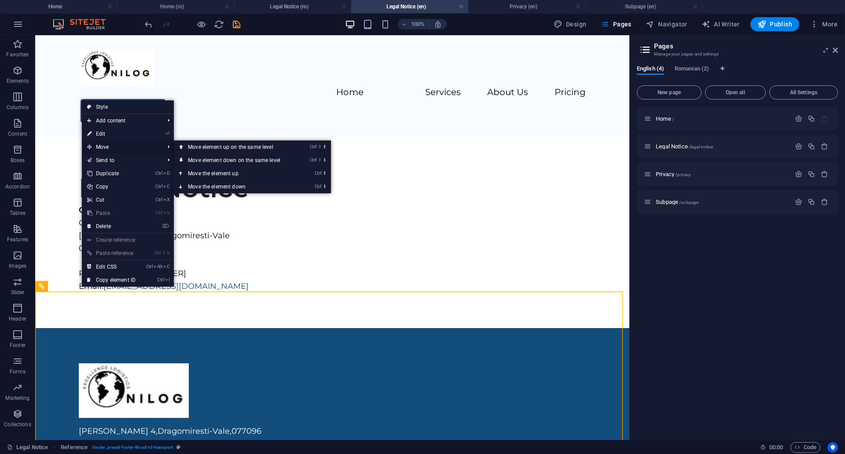
click at [124, 146] on span "Move" at bounding box center [121, 146] width 79 height 13
click at [233, 186] on link "Ctrl ⬇ Move the element down" at bounding box center [236, 186] width 124 height 13
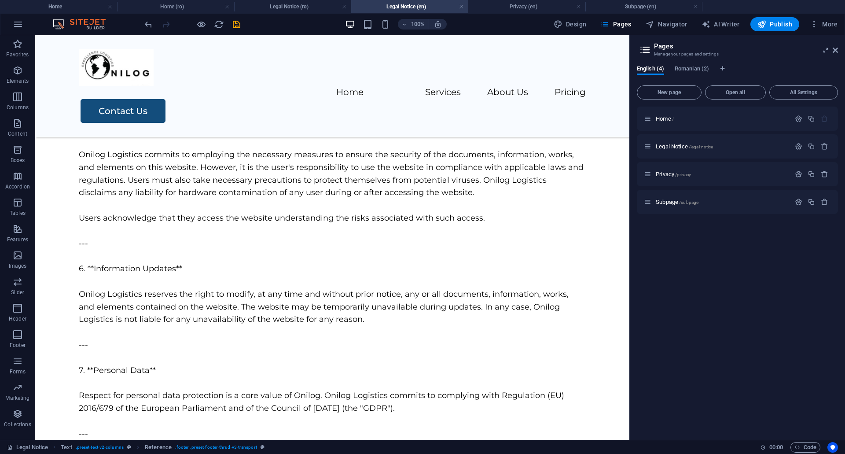
scroll to position [1176, 0]
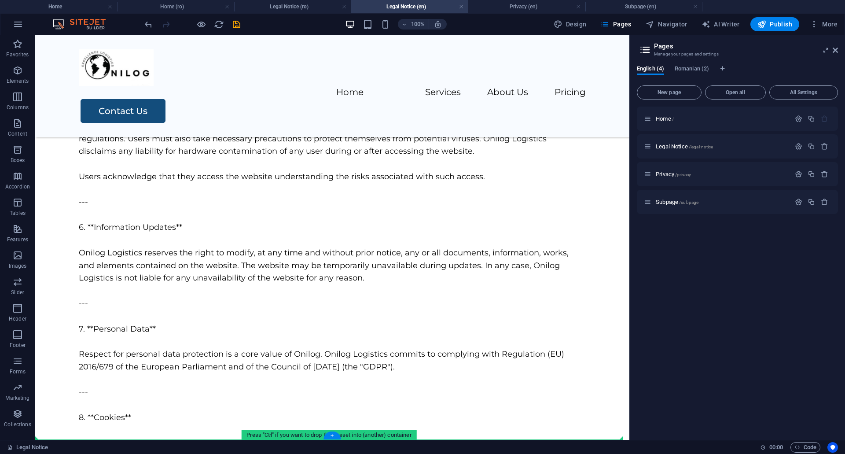
drag, startPoint x: 210, startPoint y: 225, endPoint x: 178, endPoint y: 417, distance: 194.7
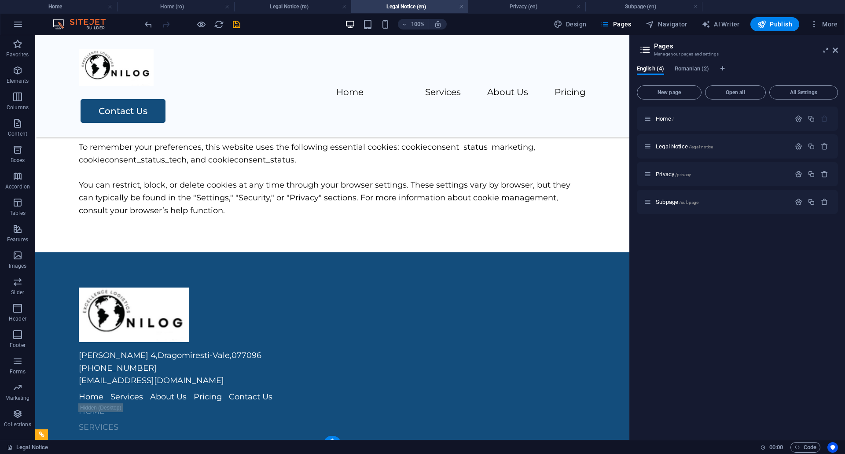
scroll to position [988, 0]
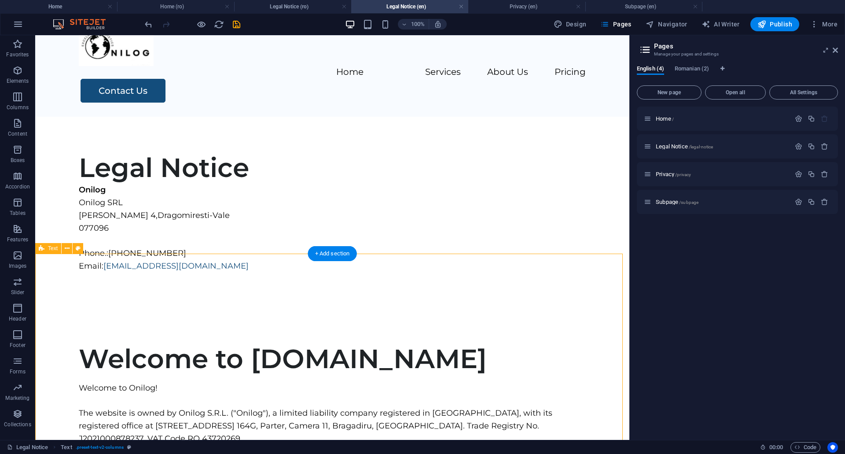
scroll to position [0, 0]
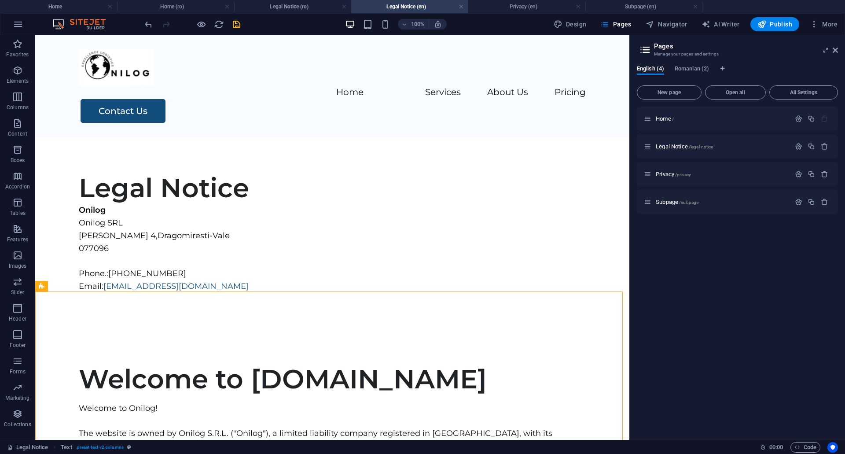
click at [236, 25] on icon "save" at bounding box center [237, 24] width 10 height 10
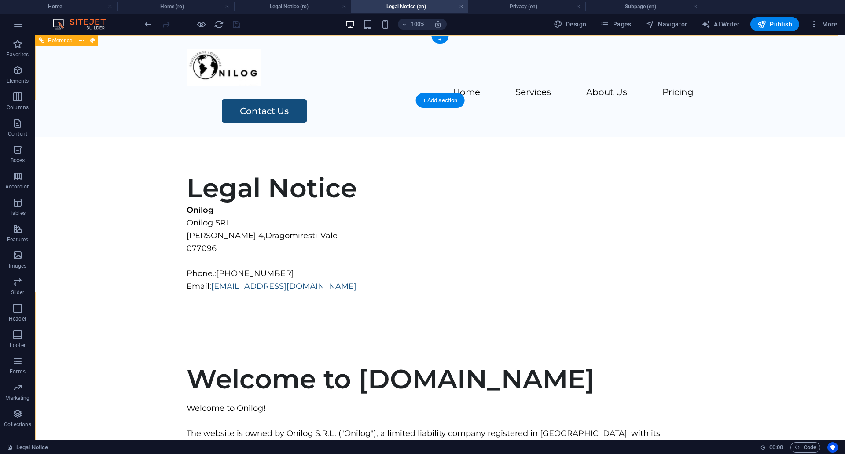
click at [339, 86] on nav "Home Services About Us Pricing" at bounding box center [440, 92] width 507 height 13
click at [344, 86] on nav "Home Services About Us Pricing" at bounding box center [440, 92] width 507 height 13
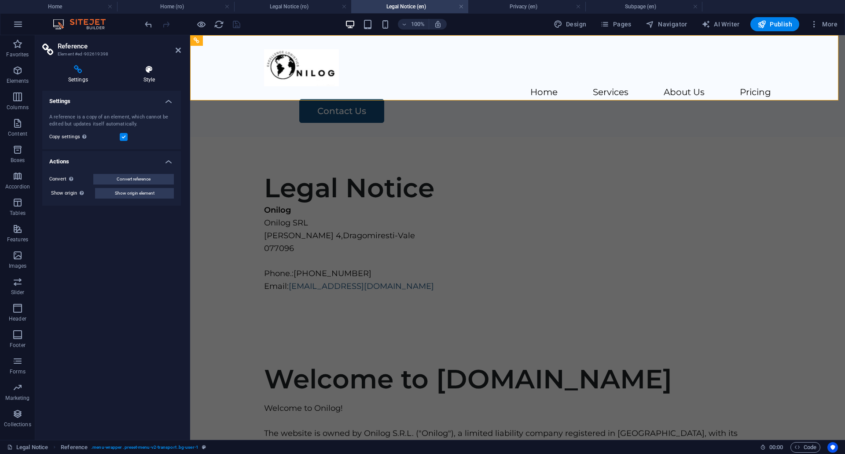
click at [146, 74] on h4 "Style" at bounding box center [149, 74] width 63 height 18
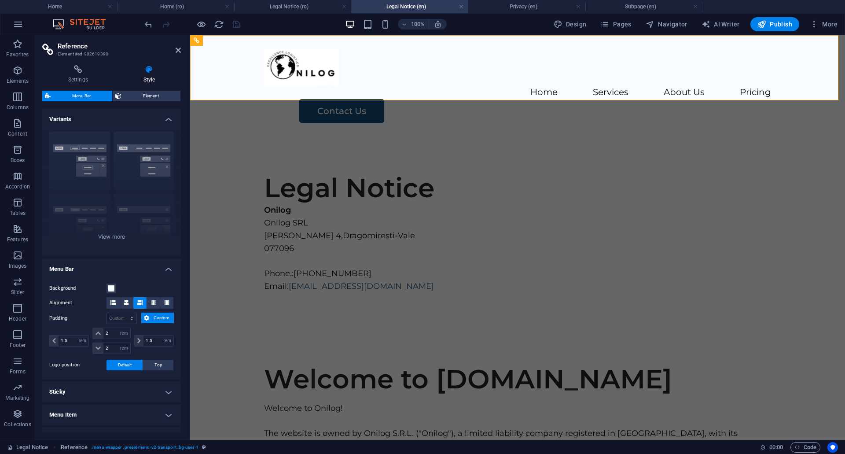
drag, startPoint x: 176, startPoint y: 236, endPoint x: 177, endPoint y: 309, distance: 72.7
click at [177, 309] on div "Variants Border Centered Default Fixed Loki Trigger Wide XXL Menu Bar Backgroun…" at bounding box center [111, 271] width 139 height 324
click at [177, 51] on icon at bounding box center [178, 50] width 5 height 7
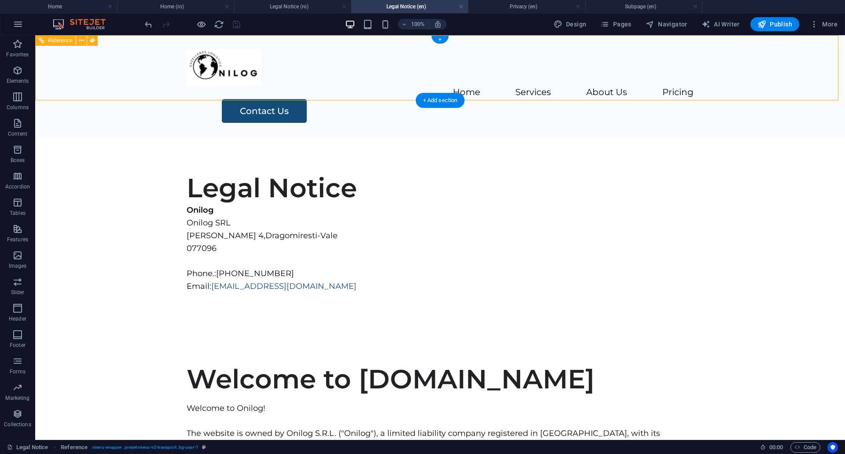
click at [339, 86] on nav "Home Services About Us Pricing" at bounding box center [440, 92] width 507 height 13
select select "rem"
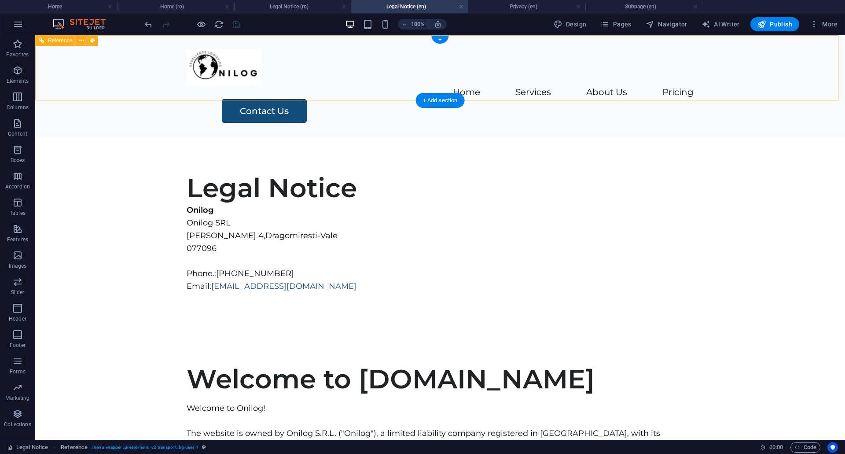
select select "rem"
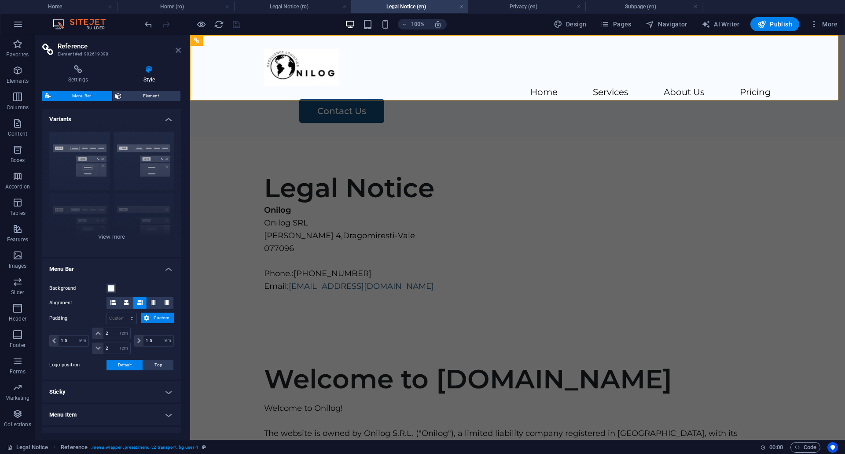
click at [177, 51] on icon at bounding box center [178, 50] width 5 height 7
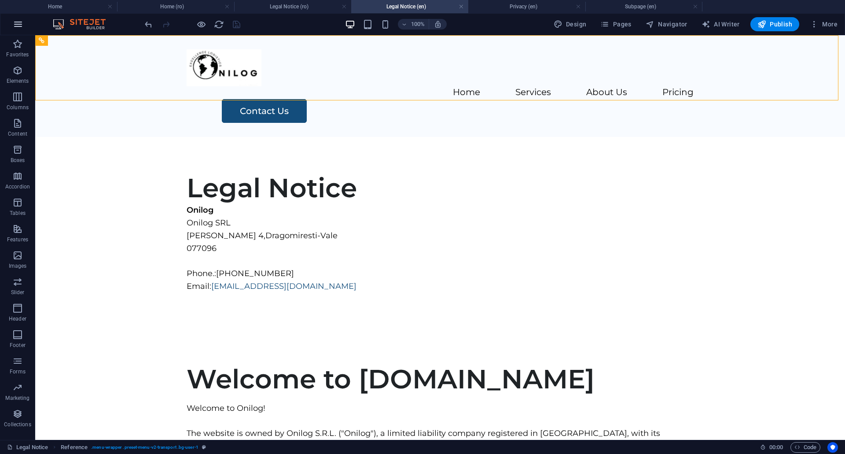
click at [16, 22] on icon "button" at bounding box center [18, 24] width 11 height 11
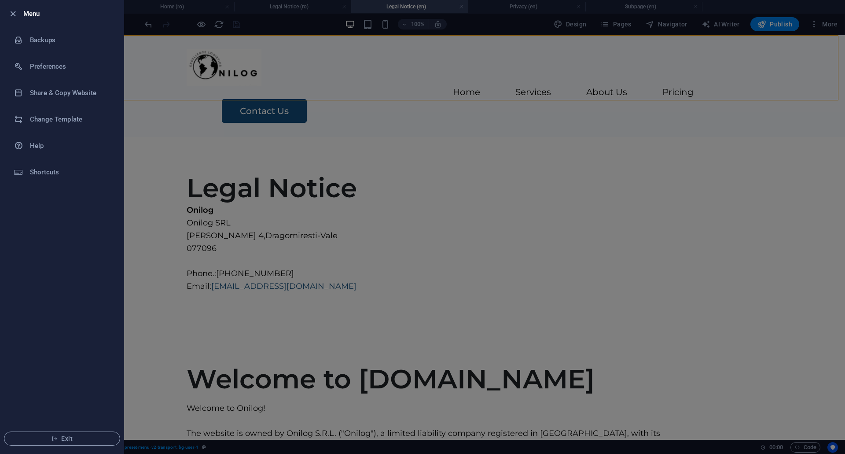
click at [16, 22] on li "Menu" at bounding box center [61, 13] width 123 height 26
click at [608, 23] on div at bounding box center [422, 227] width 845 height 454
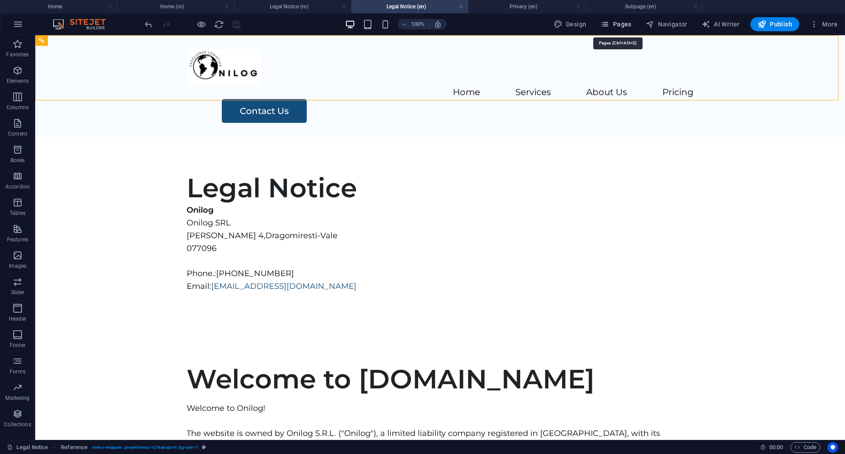
click at [614, 26] on span "Pages" at bounding box center [616, 24] width 31 height 9
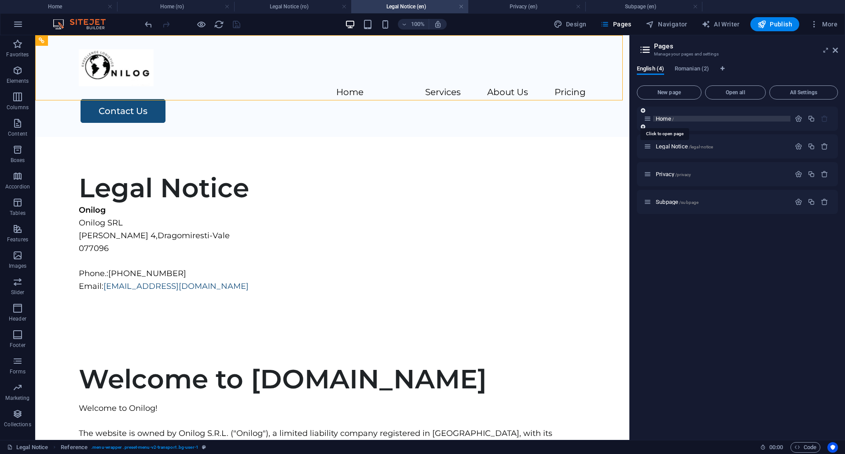
click at [667, 118] on span "Home /" at bounding box center [665, 118] width 18 height 7
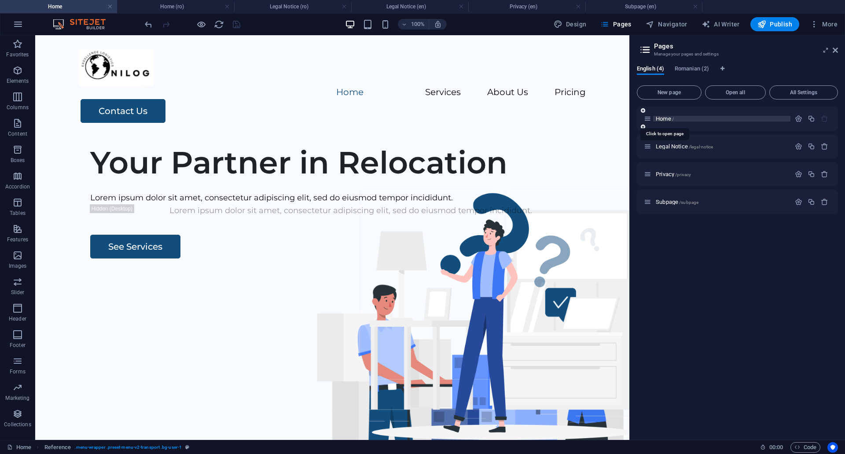
click at [667, 118] on span "Home /" at bounding box center [665, 118] width 18 height 7
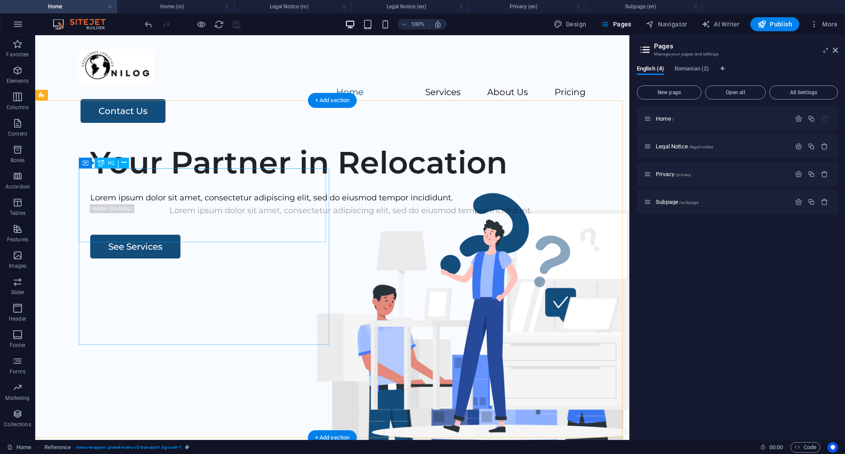
click at [248, 181] on div "Your Partner in Relocation" at bounding box center [350, 162] width 521 height 37
click at [224, 181] on div "Your Partner in Relocation" at bounding box center [350, 162] width 521 height 37
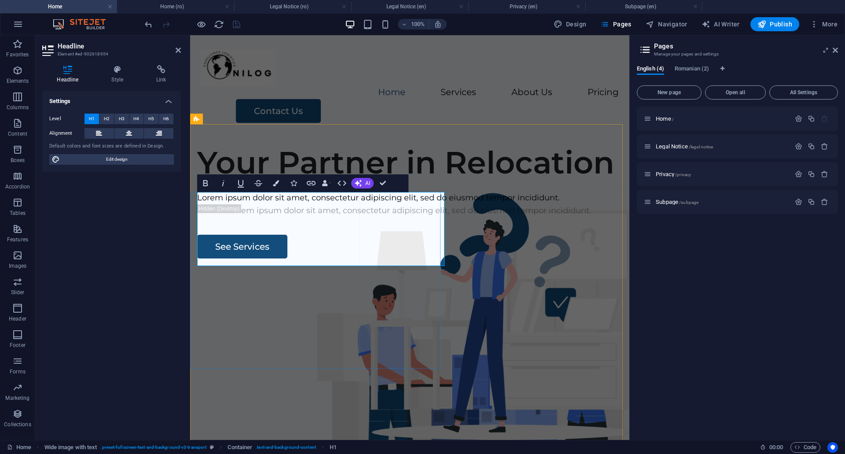
click at [323, 181] on h1 "Your Partner in Relocation" at bounding box center [409, 162] width 425 height 37
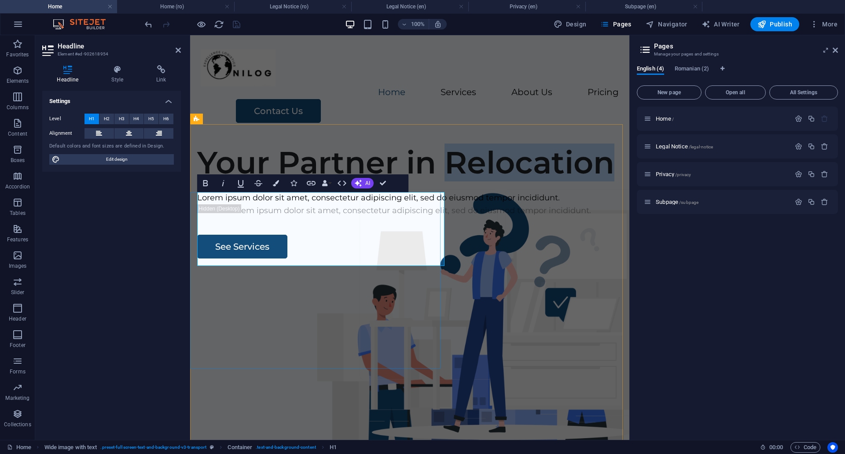
click at [323, 181] on h1 "Your Partner in Relocation" at bounding box center [409, 162] width 425 height 37
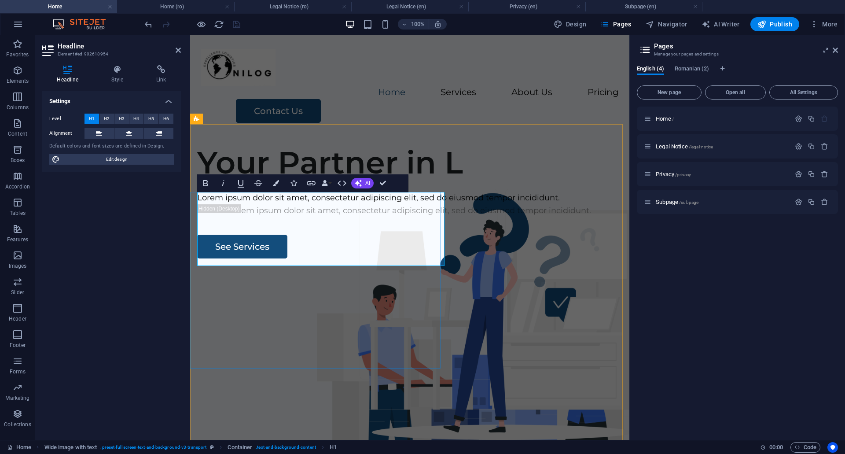
click at [236, 181] on h1 "Your Partner in L" at bounding box center [409, 162] width 425 height 37
click at [515, 97] on div "Home Services About Us Pricing Contact Us" at bounding box center [409, 86] width 439 height 102
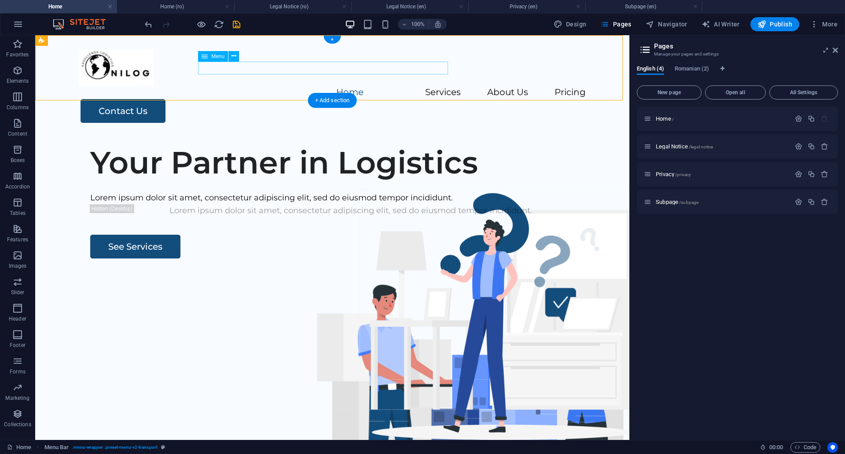
click at [377, 86] on nav "Home Services About Us Pricing" at bounding box center [332, 92] width 507 height 13
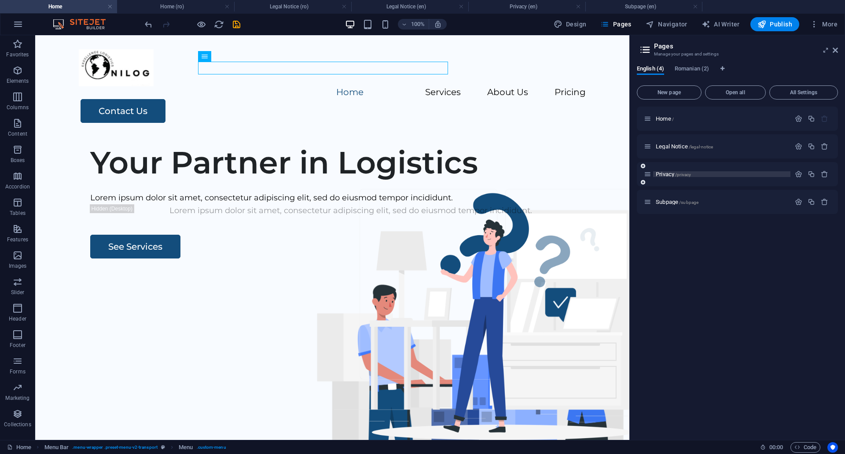
click at [665, 174] on span "Privacy /privacy" at bounding box center [673, 174] width 35 height 7
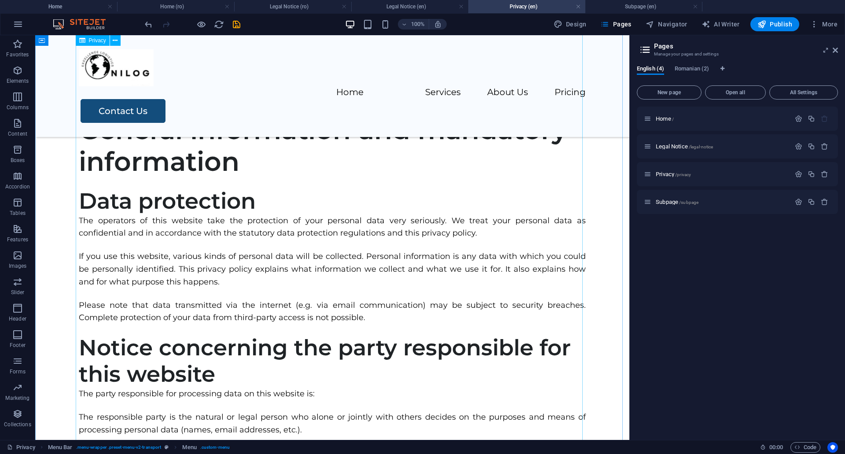
scroll to position [809, 0]
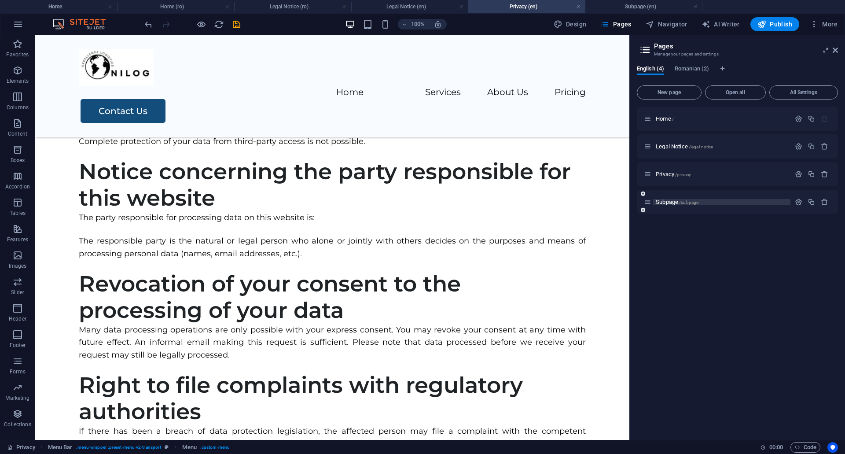
click at [672, 203] on span "Subpage /subpage" at bounding box center [677, 202] width 43 height 7
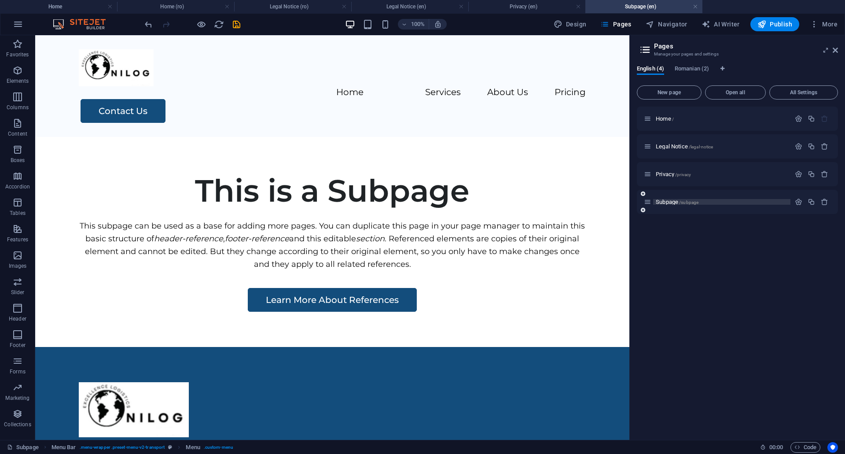
scroll to position [0, 0]
click at [672, 203] on span "Subpage /subpage" at bounding box center [677, 202] width 43 height 7
click at [439, 86] on nav "Home Services About Us Pricing" at bounding box center [332, 92] width 507 height 13
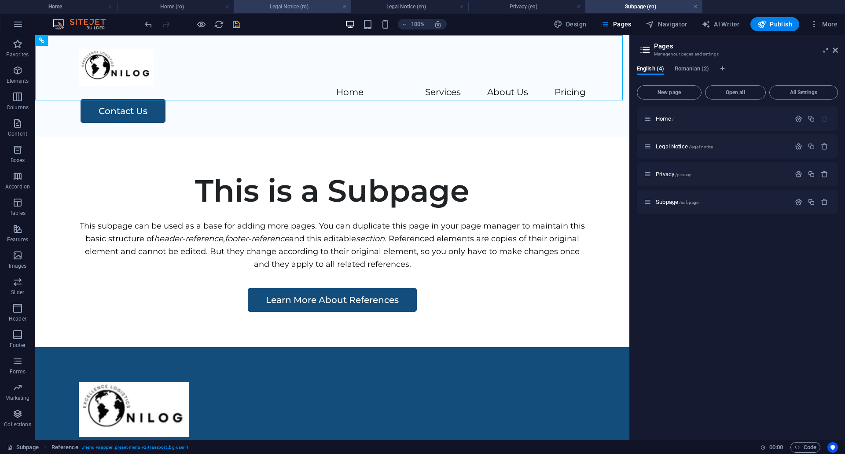
click at [297, 4] on h4 "Legal Notice (ro)" at bounding box center [292, 7] width 117 height 10
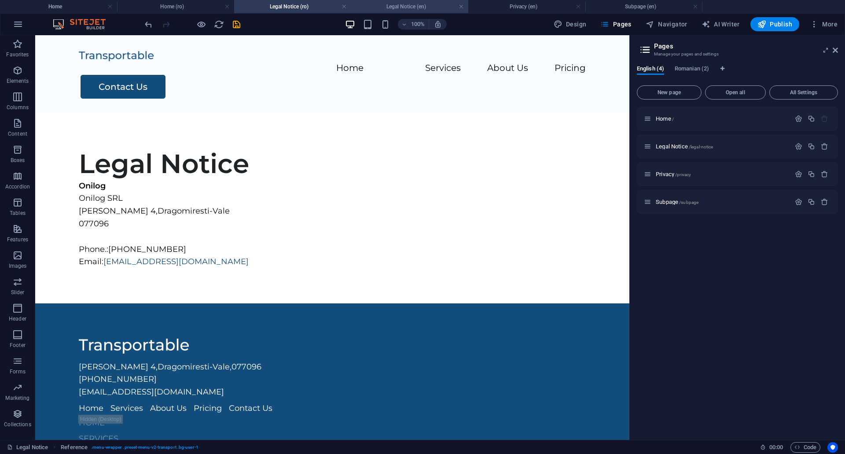
click at [391, 9] on h4 "Legal Notice (en)" at bounding box center [409, 7] width 117 height 10
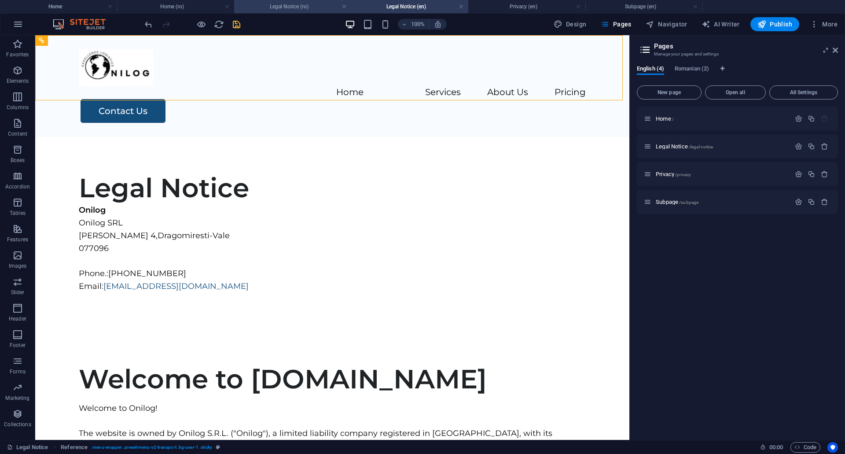
click at [298, 6] on h4 "Legal Notice (ro)" at bounding box center [292, 7] width 117 height 10
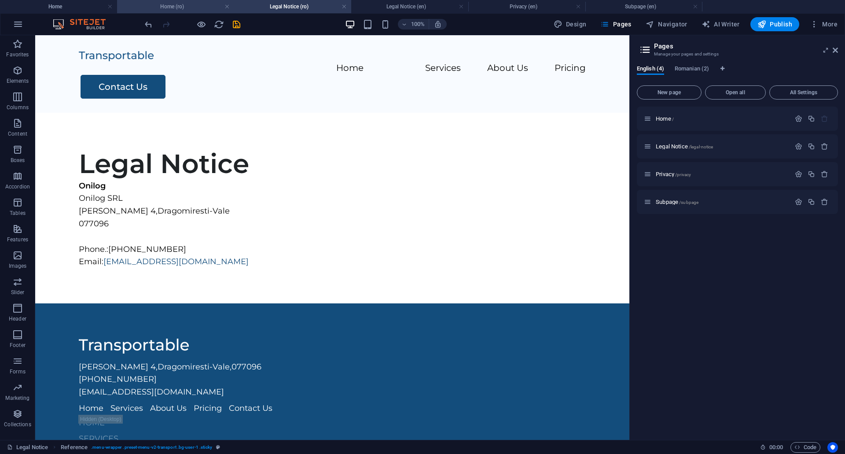
click at [192, 8] on h4 "Home (ro)" at bounding box center [175, 7] width 117 height 10
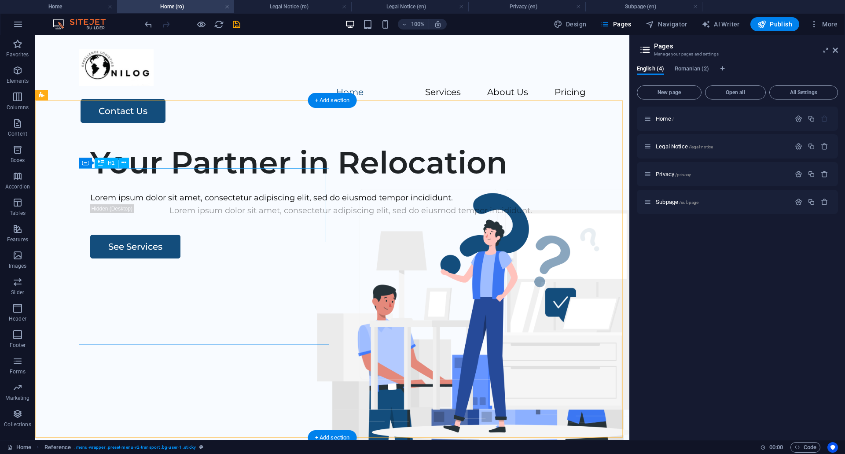
click at [191, 181] on div "Your Partner in Relocation" at bounding box center [350, 162] width 521 height 37
click at [123, 181] on div "Your Partner in Relocation" at bounding box center [350, 162] width 521 height 37
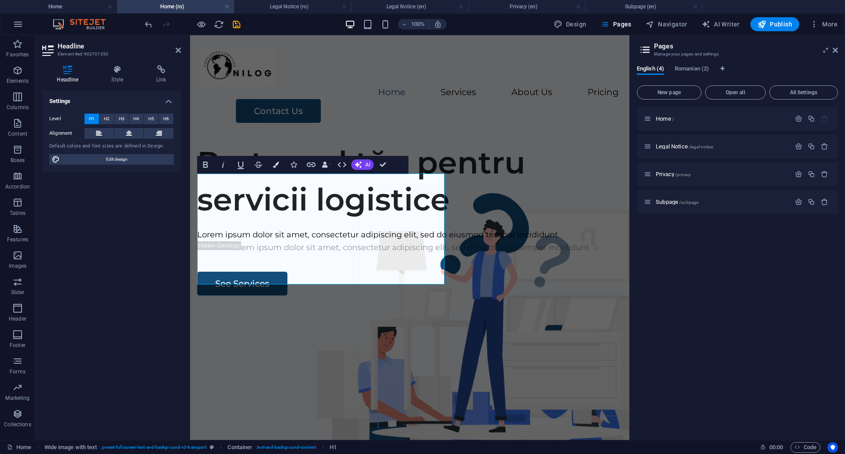
click at [723, 324] on div "Home / Legal Notice /legal-notice Privacy /privacy Subpage /subpage" at bounding box center [737, 270] width 201 height 326
click at [396, 93] on div "Home Services About Us Pricing Contact Us" at bounding box center [409, 86] width 439 height 102
click at [551, 93] on div "Home Services About Us Pricing Contact Us" at bounding box center [409, 86] width 439 height 102
select select "header"
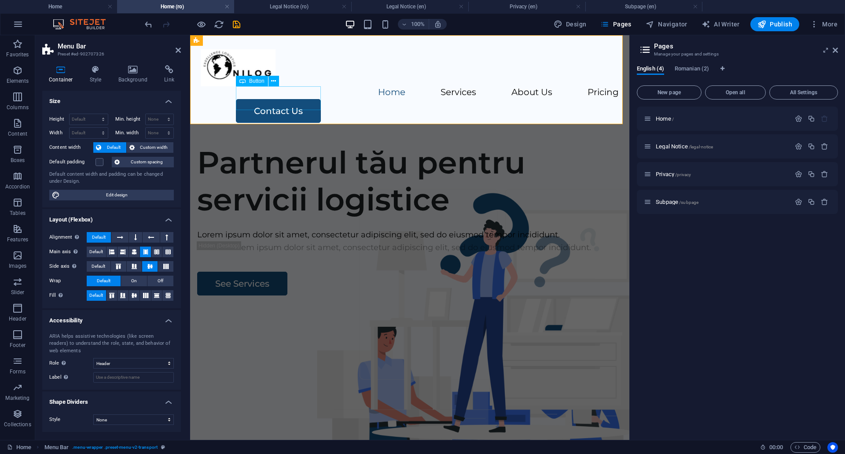
click at [303, 102] on div "Contact Us" at bounding box center [427, 111] width 383 height 24
click at [275, 99] on div "Contact Us" at bounding box center [427, 111] width 383 height 24
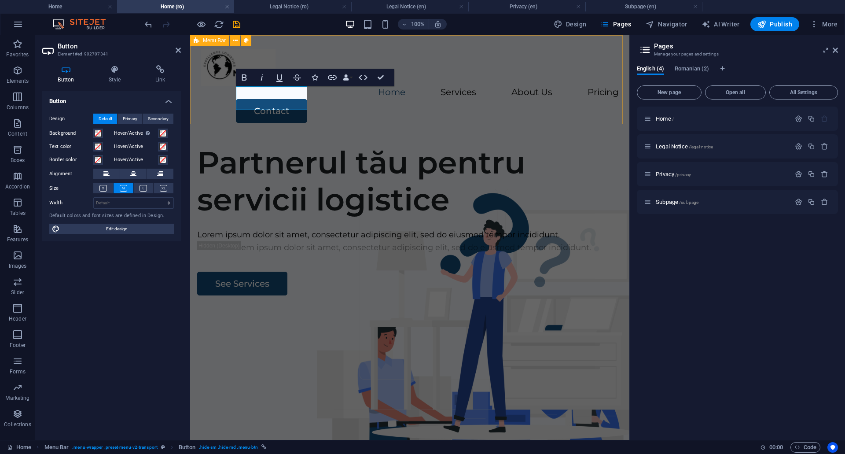
click at [417, 107] on div "Home Services About Us Pricing Contact" at bounding box center [409, 86] width 439 height 102
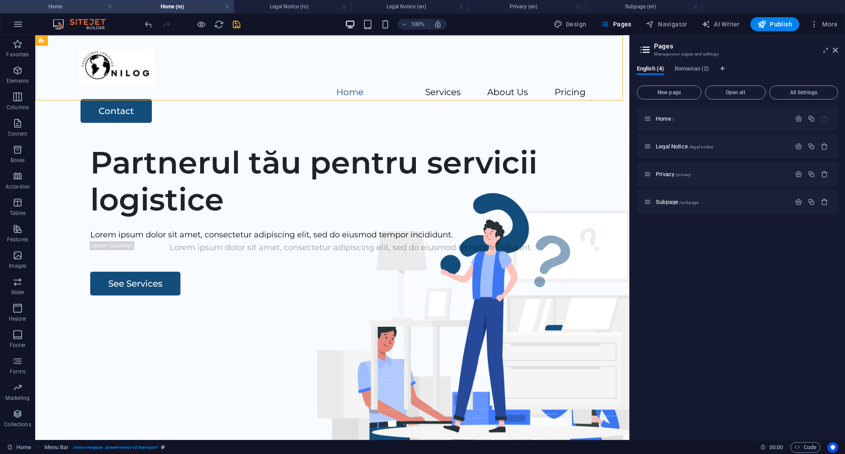
click at [72, 5] on h4 "Home" at bounding box center [58, 7] width 117 height 10
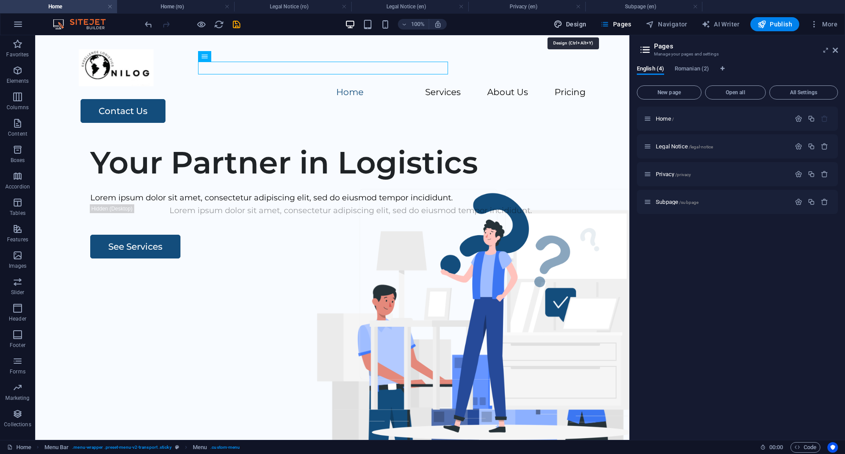
click at [572, 25] on span "Design" at bounding box center [570, 24] width 33 height 9
select select "600"
select select "px"
select select "rem"
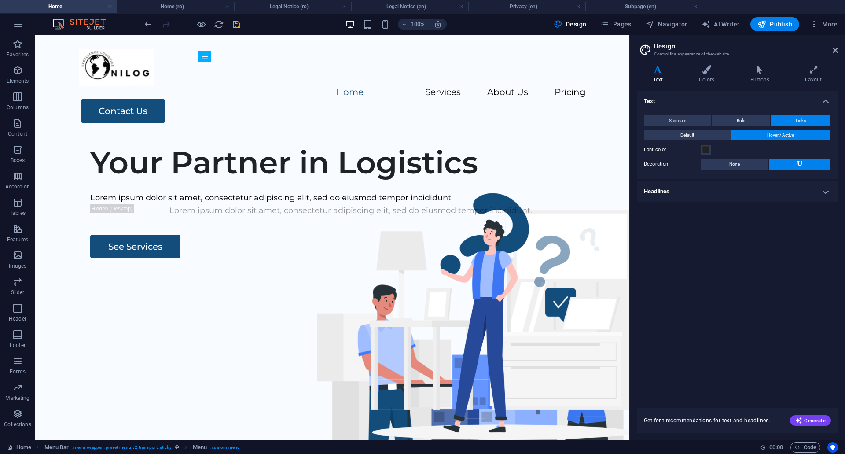
click at [829, 193] on h4 "Headlines" at bounding box center [737, 191] width 201 height 21
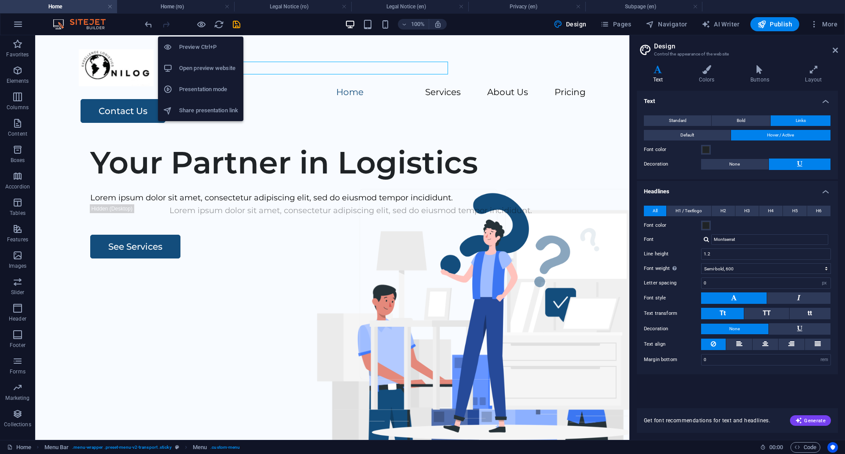
click at [195, 42] on h6 "Preview Ctrl+P" at bounding box center [208, 47] width 59 height 11
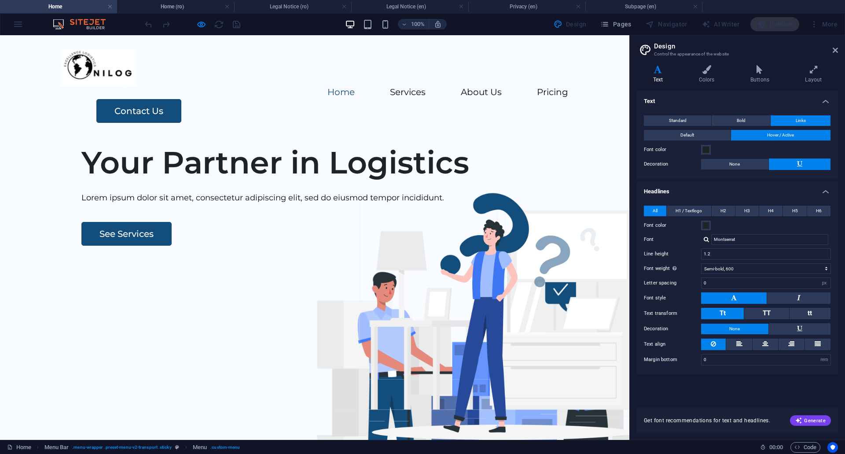
click at [446, 246] on img at bounding box center [482, 393] width 418 height 295
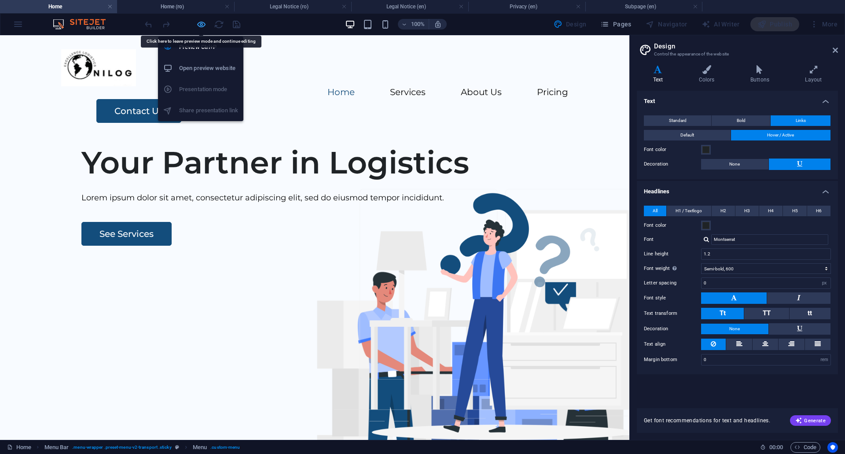
click at [204, 28] on icon "button" at bounding box center [201, 24] width 10 height 10
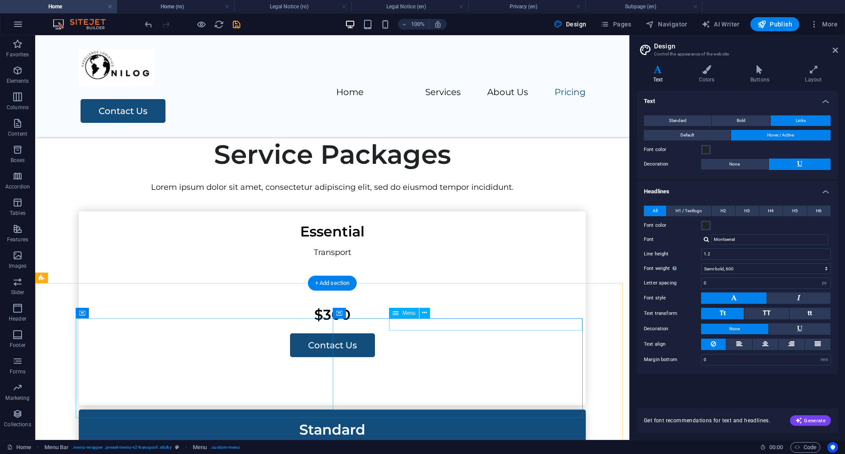
scroll to position [1615, 0]
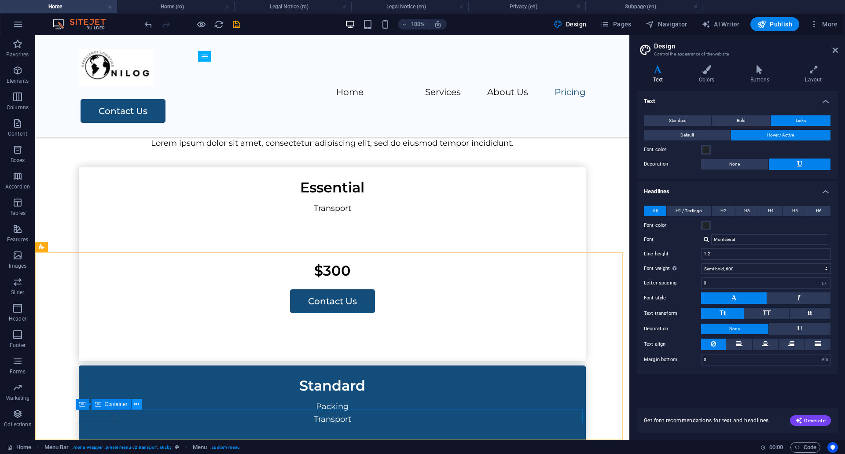
click at [138, 406] on icon at bounding box center [136, 404] width 5 height 9
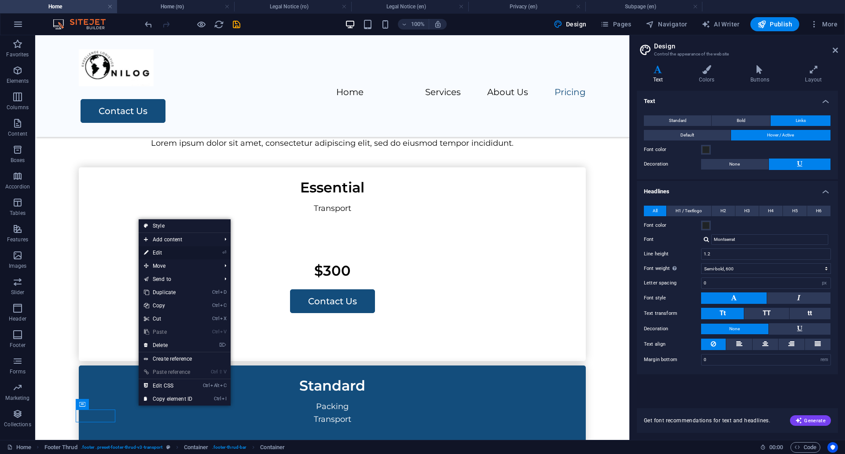
click at [156, 251] on link "⏎ Edit" at bounding box center [168, 252] width 59 height 13
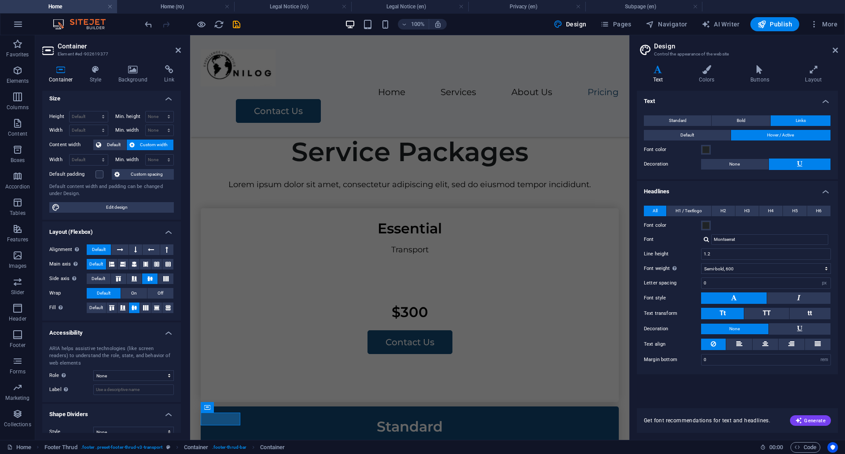
scroll to position [0, 0]
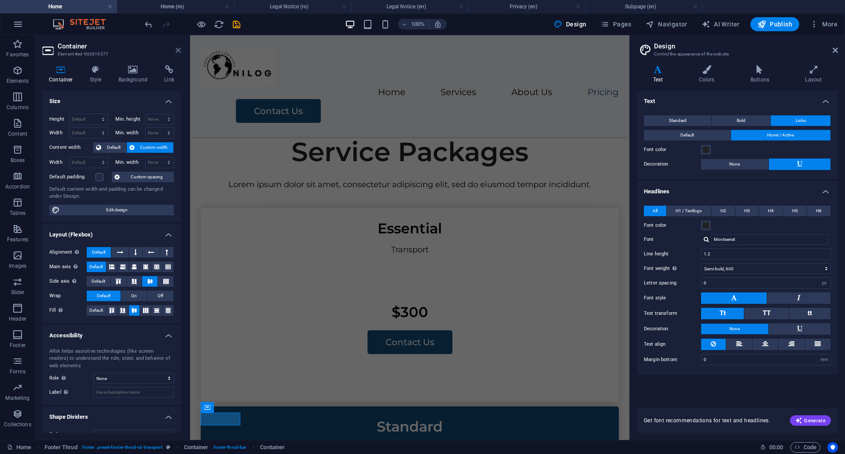
click at [177, 48] on icon at bounding box center [178, 50] width 5 height 7
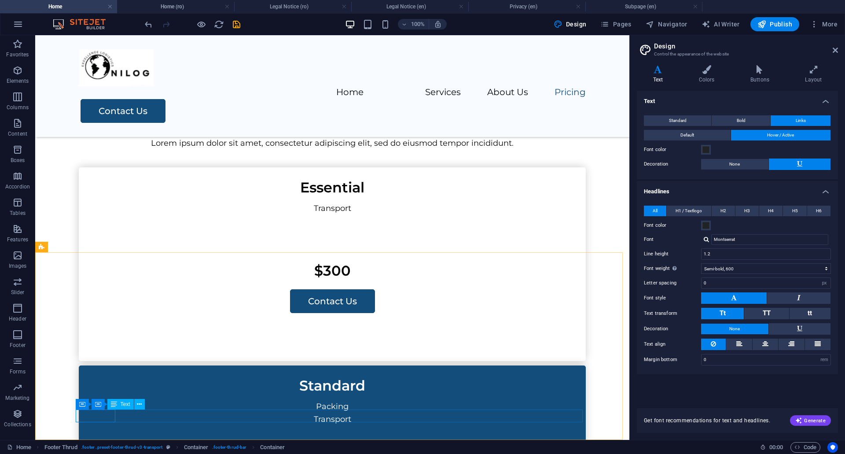
click at [118, 406] on div "Text" at bounding box center [120, 404] width 26 height 11
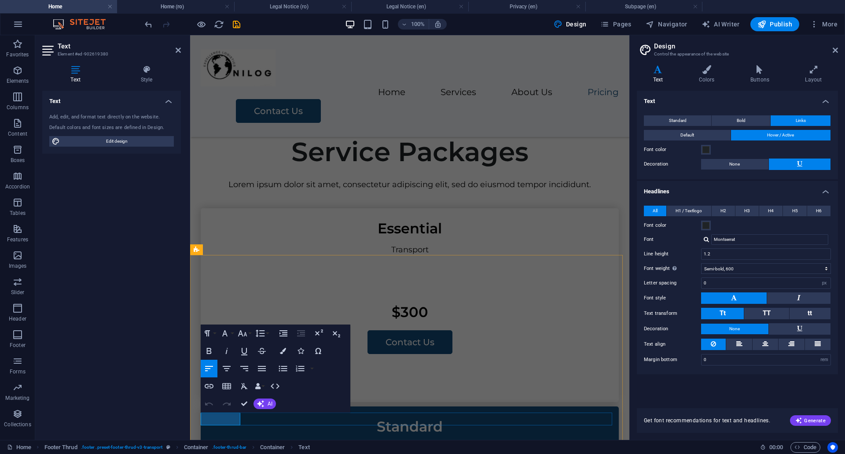
click span "Onilog"
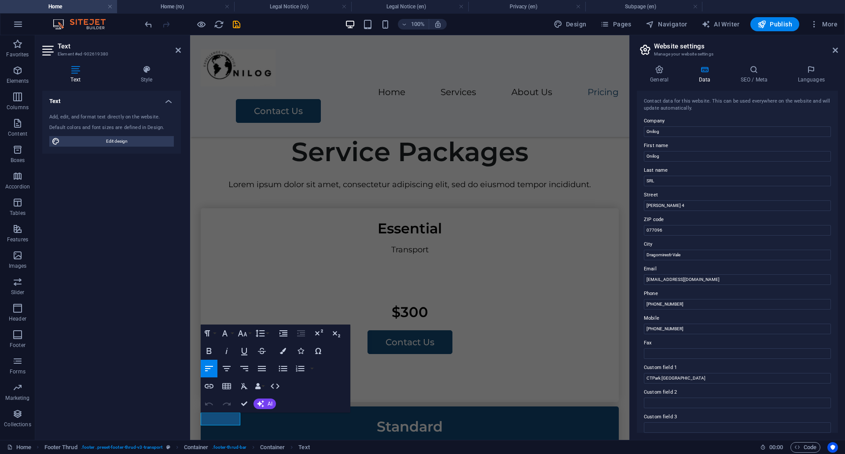
click at [122, 358] on div "Text Add, edit, and format text directly on the website. Default colors and fon…" at bounding box center [111, 262] width 139 height 342
click at [837, 48] on icon at bounding box center [835, 50] width 5 height 7
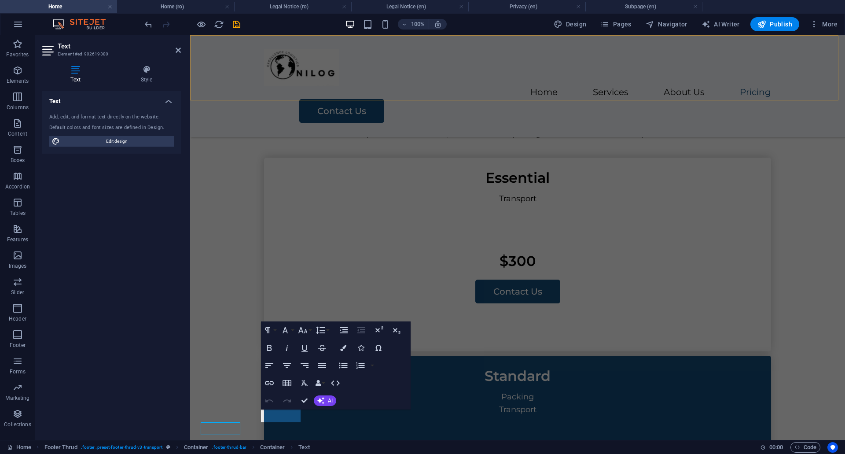
scroll to position [1615, 0]
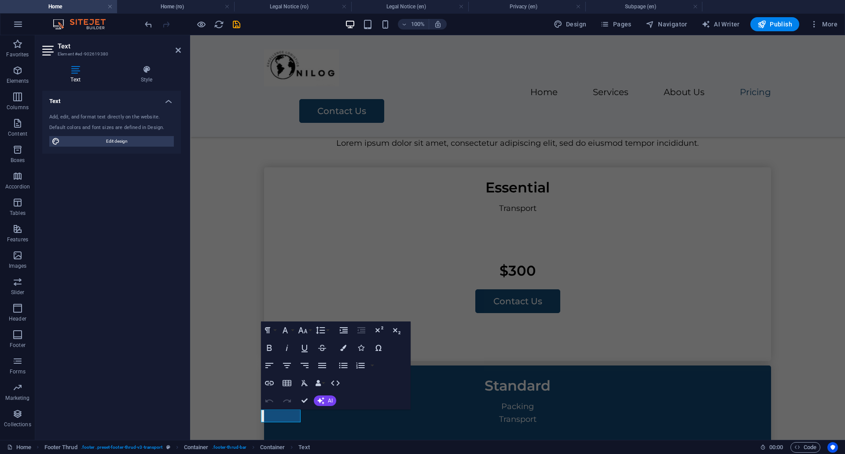
click at [88, 352] on div "Text Add, edit, and format text directly on the website. Default colors and fon…" at bounding box center [111, 262] width 139 height 342
select select "footer"
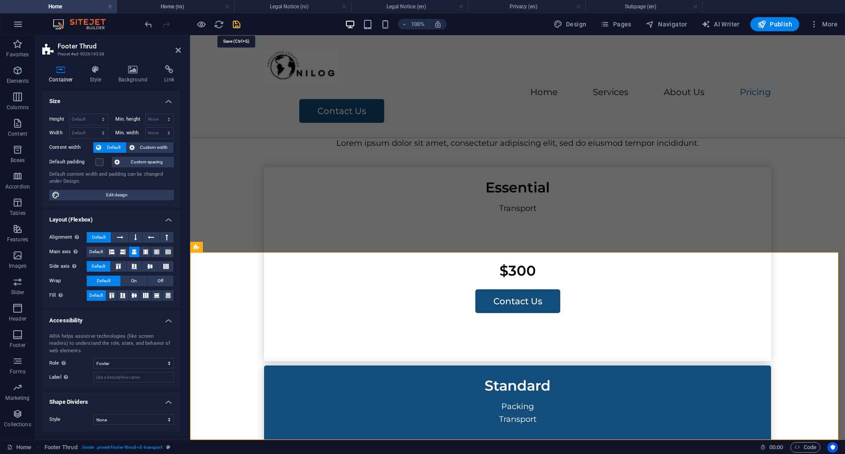
click at [236, 27] on icon "save" at bounding box center [237, 24] width 10 height 10
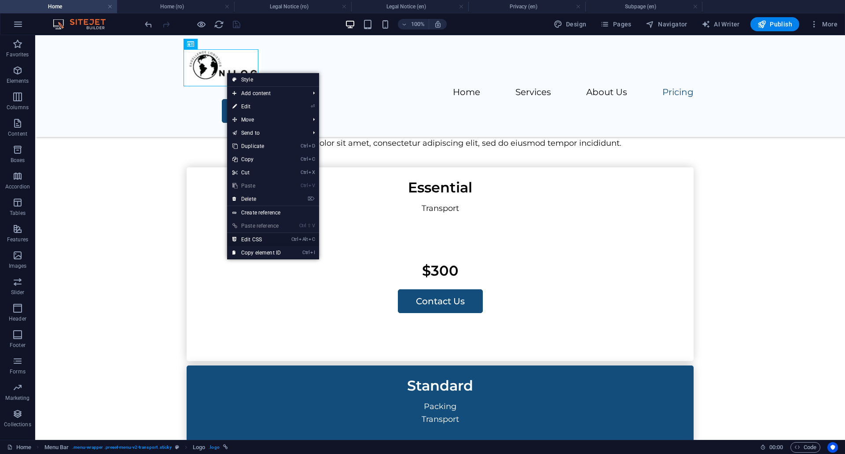
click at [275, 240] on link "Ctrl Alt C Edit CSS" at bounding box center [256, 239] width 59 height 13
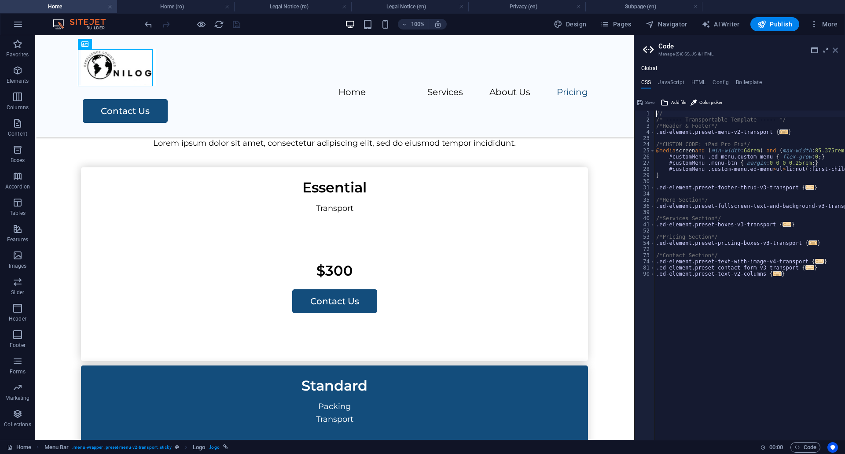
click at [834, 49] on icon at bounding box center [835, 50] width 5 height 7
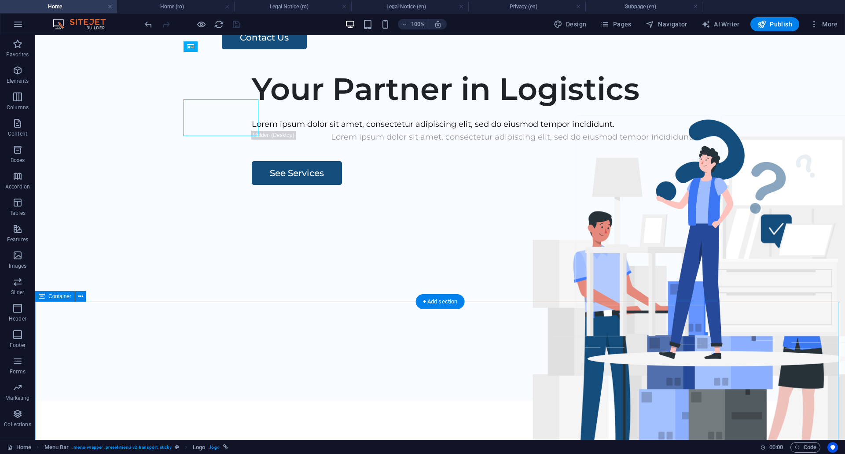
scroll to position [0, 0]
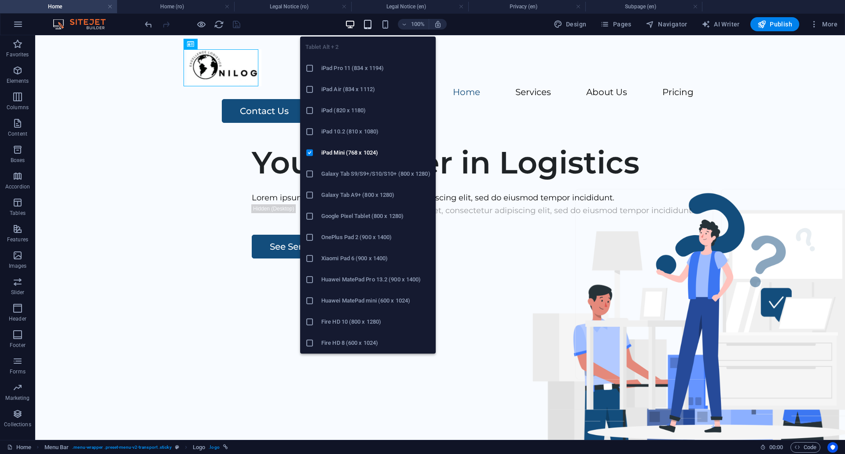
click at [370, 26] on icon "button" at bounding box center [368, 24] width 10 height 10
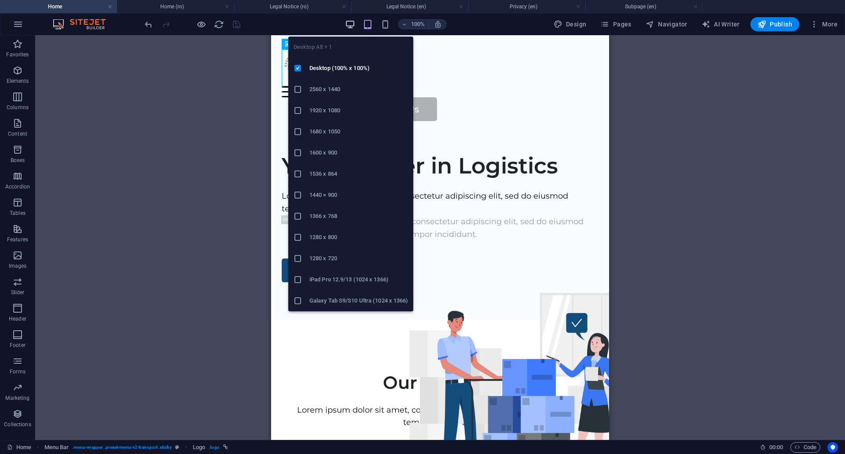
click at [355, 26] on icon "button" at bounding box center [350, 24] width 10 height 10
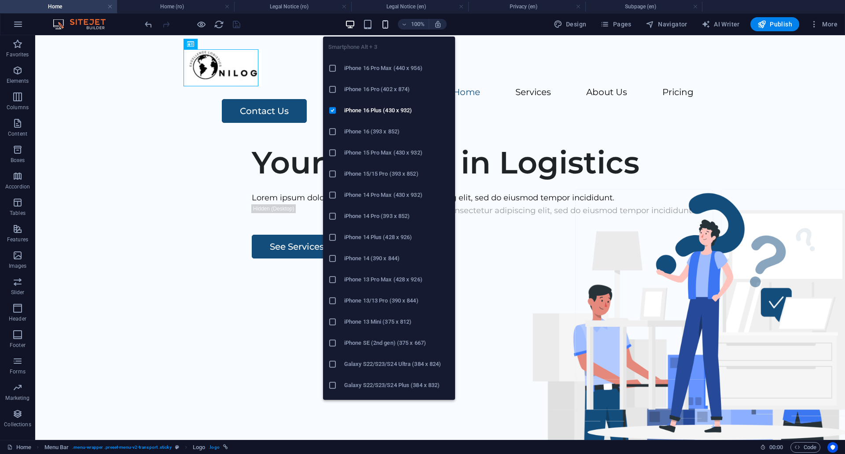
click at [386, 25] on icon "button" at bounding box center [385, 24] width 10 height 10
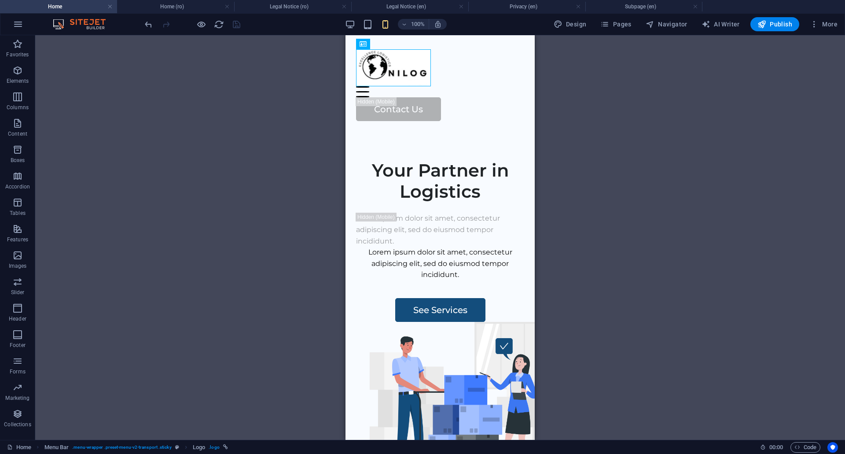
click at [720, 134] on div "Drag here to replace the existing content. Press “Ctrl” if you want to create a…" at bounding box center [440, 237] width 810 height 405
click at [391, 70] on div at bounding box center [440, 67] width 168 height 37
click at [700, 190] on div "Drag here to replace the existing content. Press “Ctrl” if you want to create a…" at bounding box center [440, 237] width 810 height 405
click at [700, 189] on div "Drag here to replace the existing content. Press “Ctrl” if you want to create a…" at bounding box center [440, 237] width 810 height 405
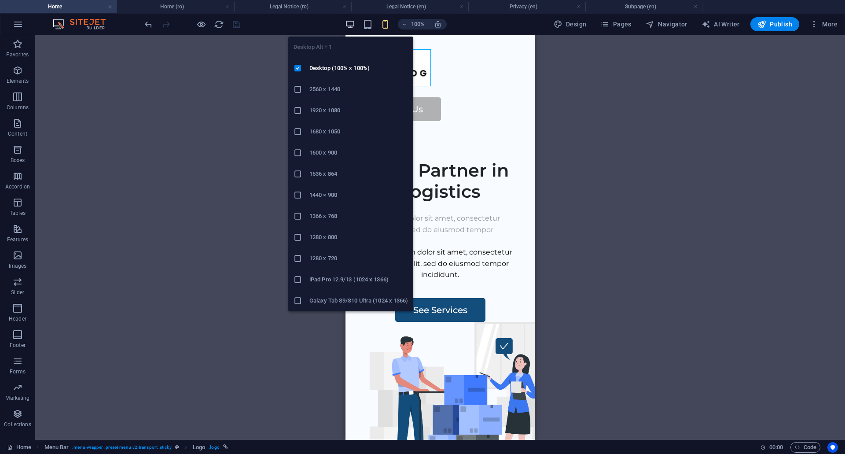
click at [351, 26] on icon "button" at bounding box center [350, 24] width 10 height 10
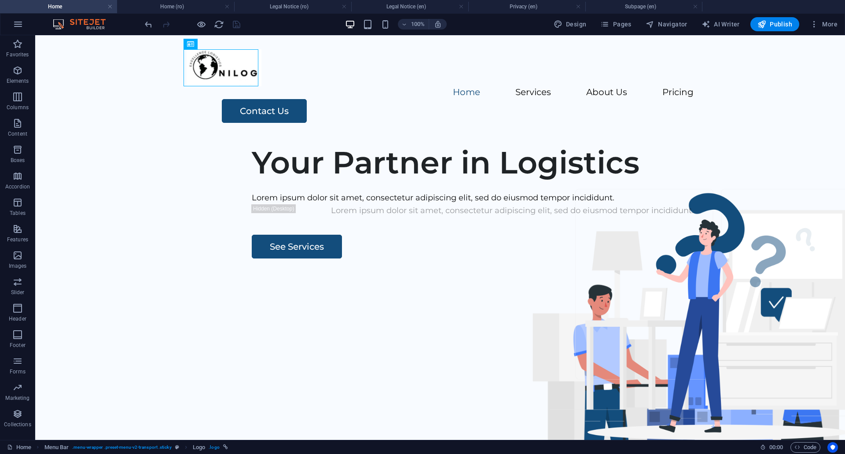
click at [96, 22] on img at bounding box center [84, 24] width 66 height 11
click at [18, 20] on icon "button" at bounding box center [18, 24] width 11 height 11
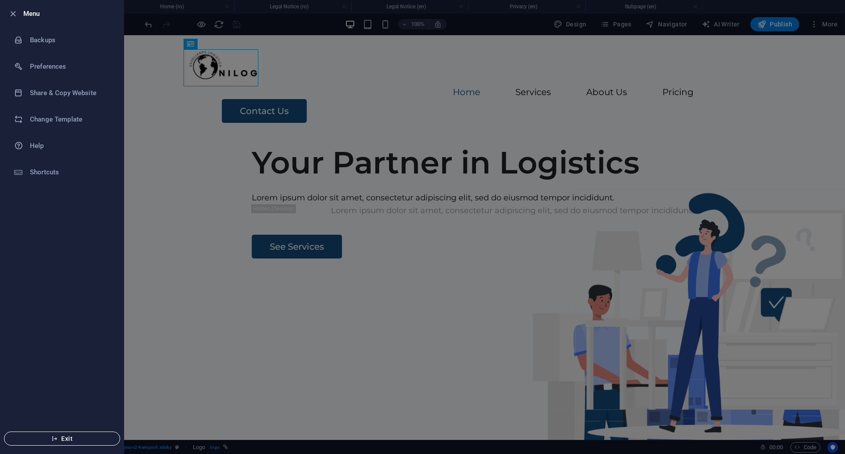
click at [70, 437] on span "Exit" at bounding box center [61, 438] width 101 height 7
